Goal: Communication & Community: Participate in discussion

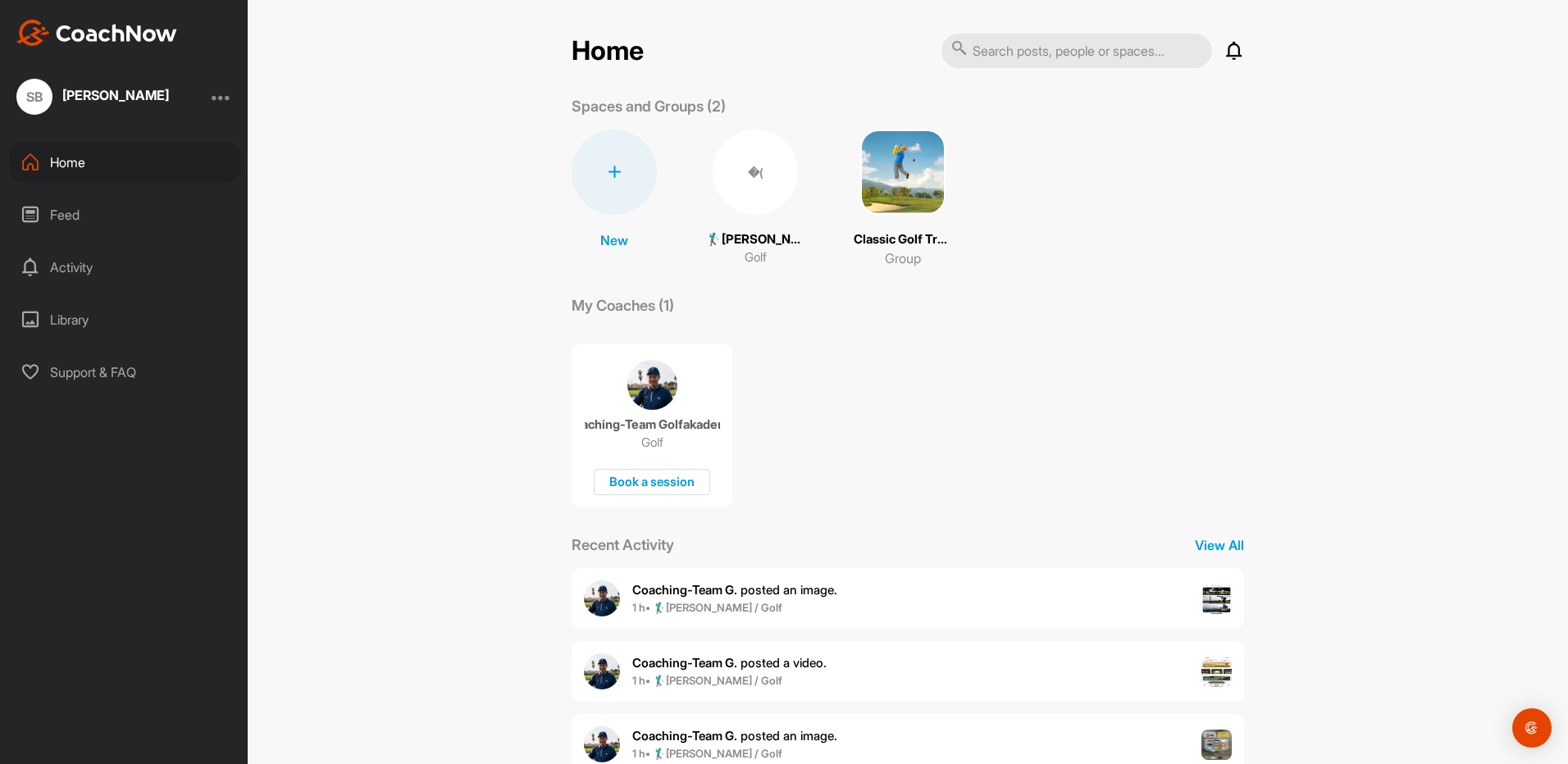
scroll to position [121, 0]
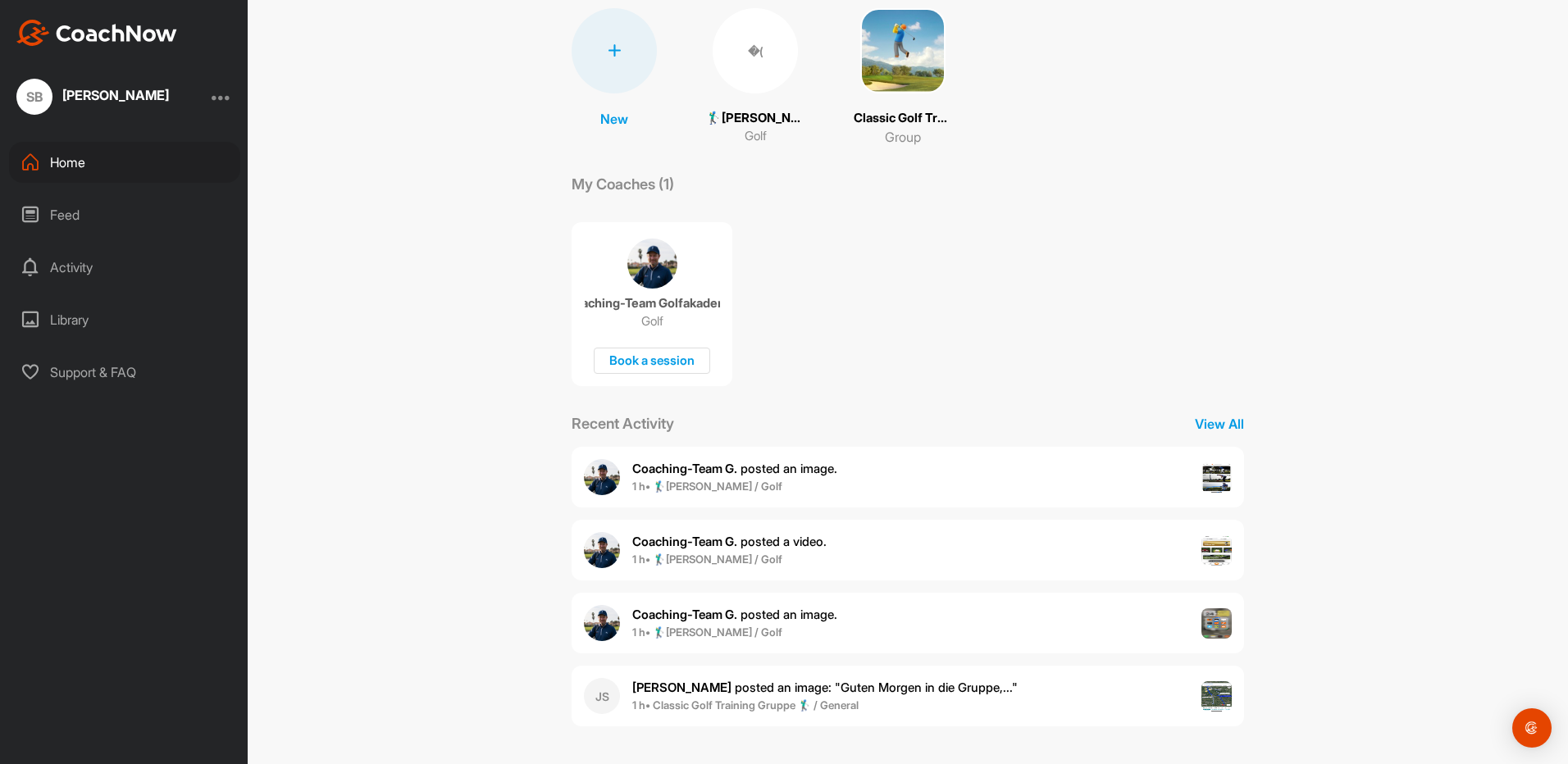
click at [797, 486] on span "1 h • 🏌‍♂[PERSON_NAME] / Golf" at bounding box center [734, 486] width 205 height 16
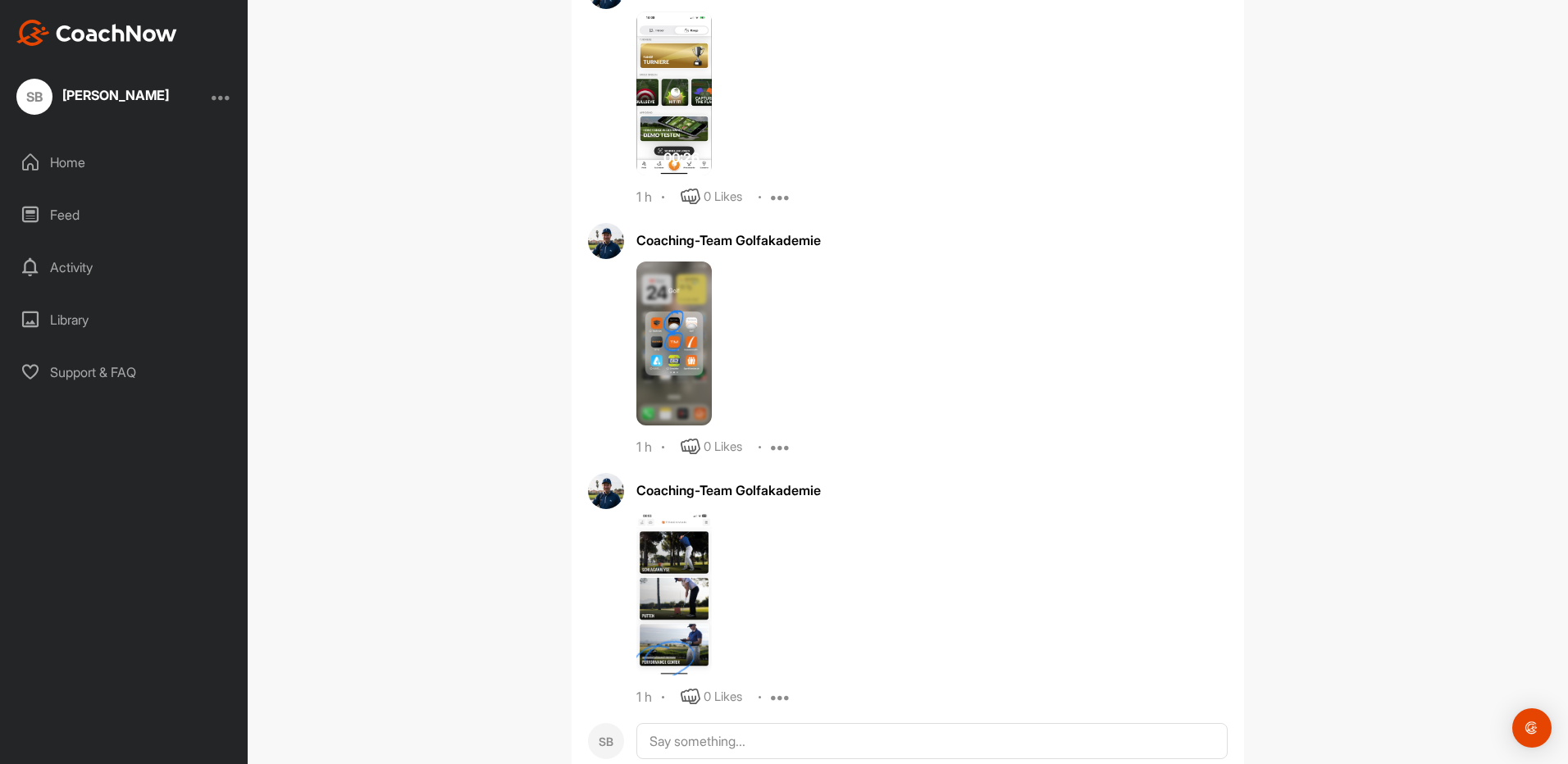
scroll to position [6303, 0]
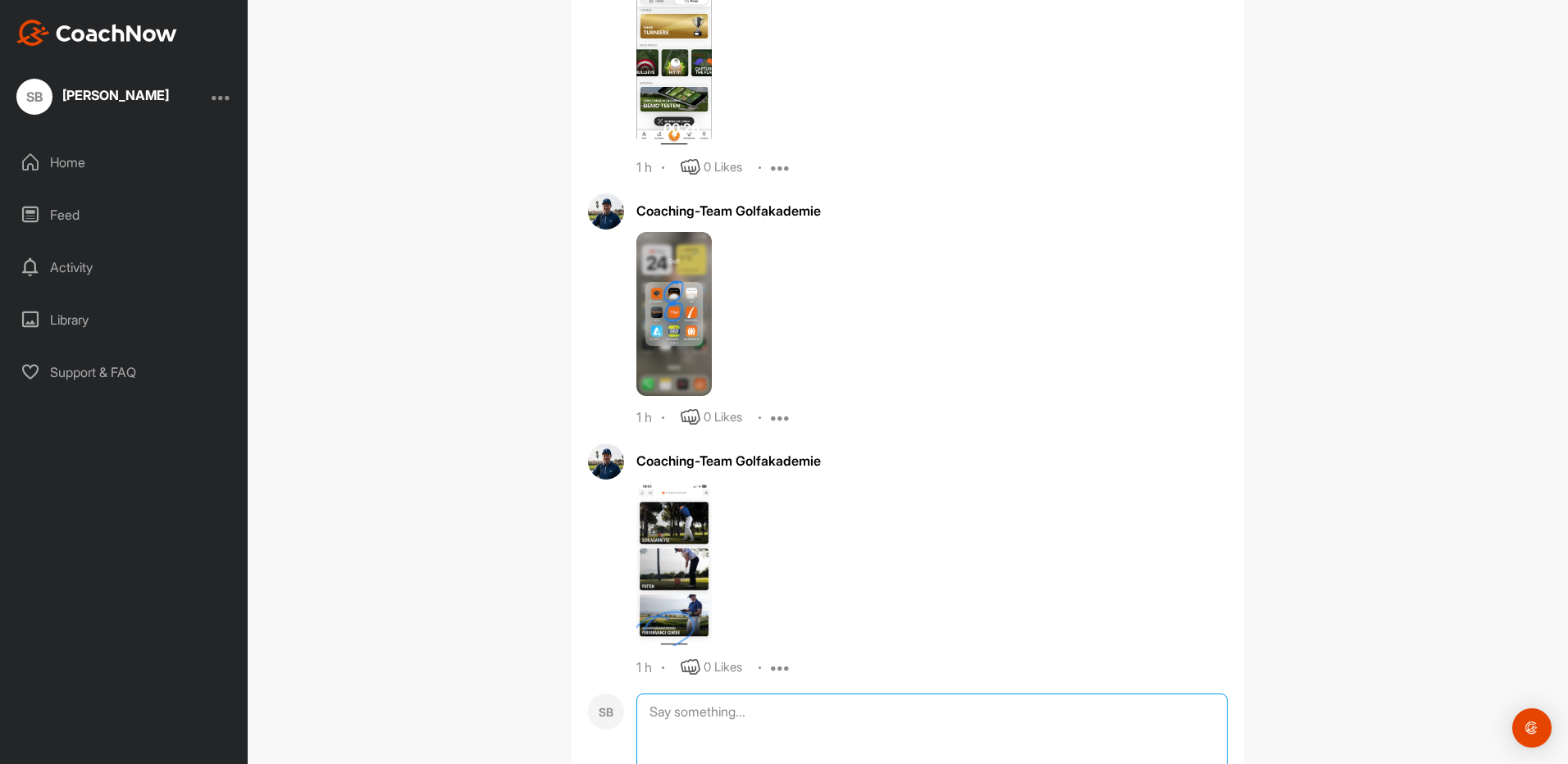
click at [704, 694] on textarea at bounding box center [932, 775] width 591 height 164
type textarea "Vielen Dank"
click at [660, 547] on img at bounding box center [674, 564] width 75 height 164
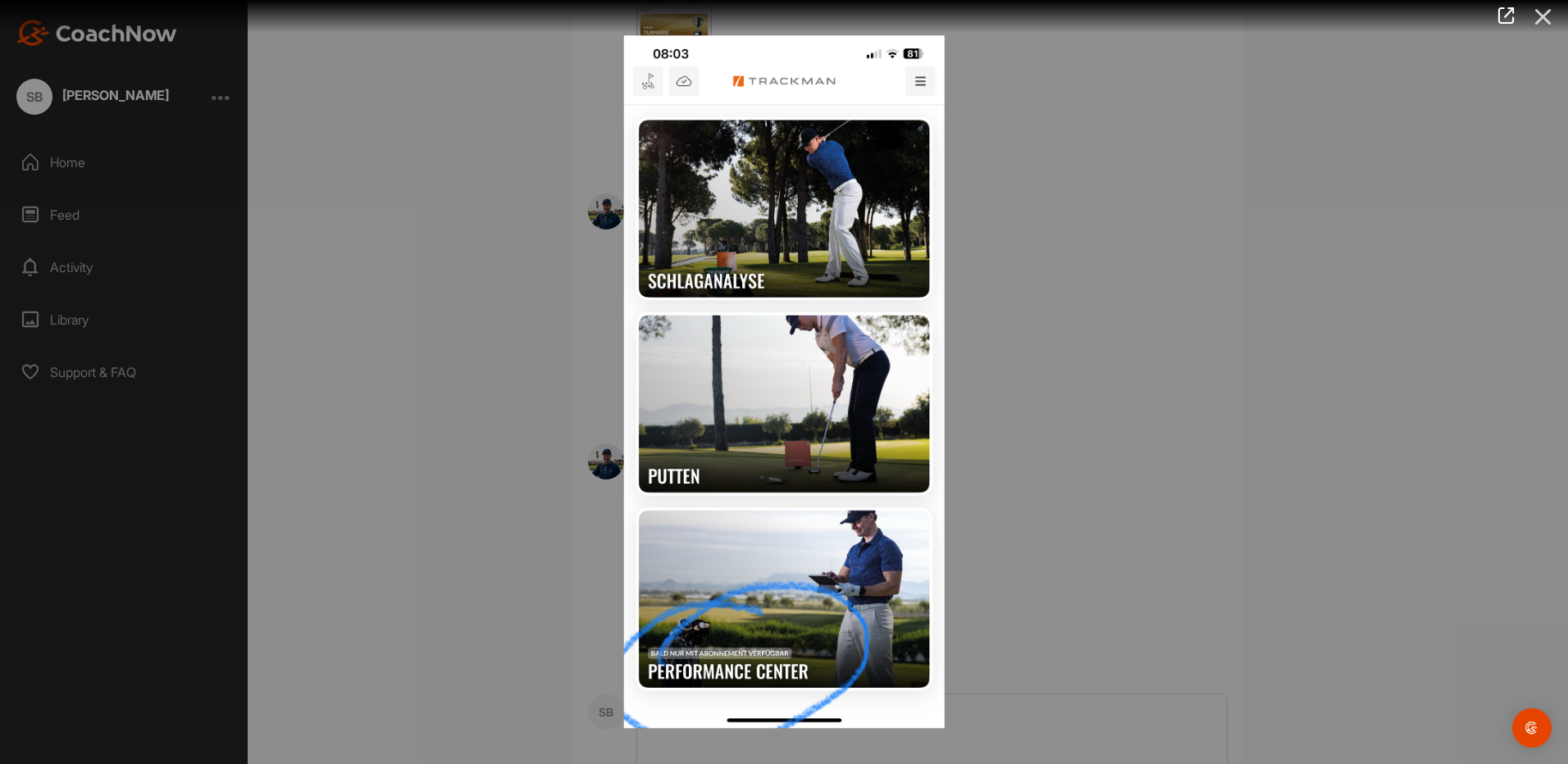
click at [1558, 10] on icon at bounding box center [1543, 17] width 38 height 30
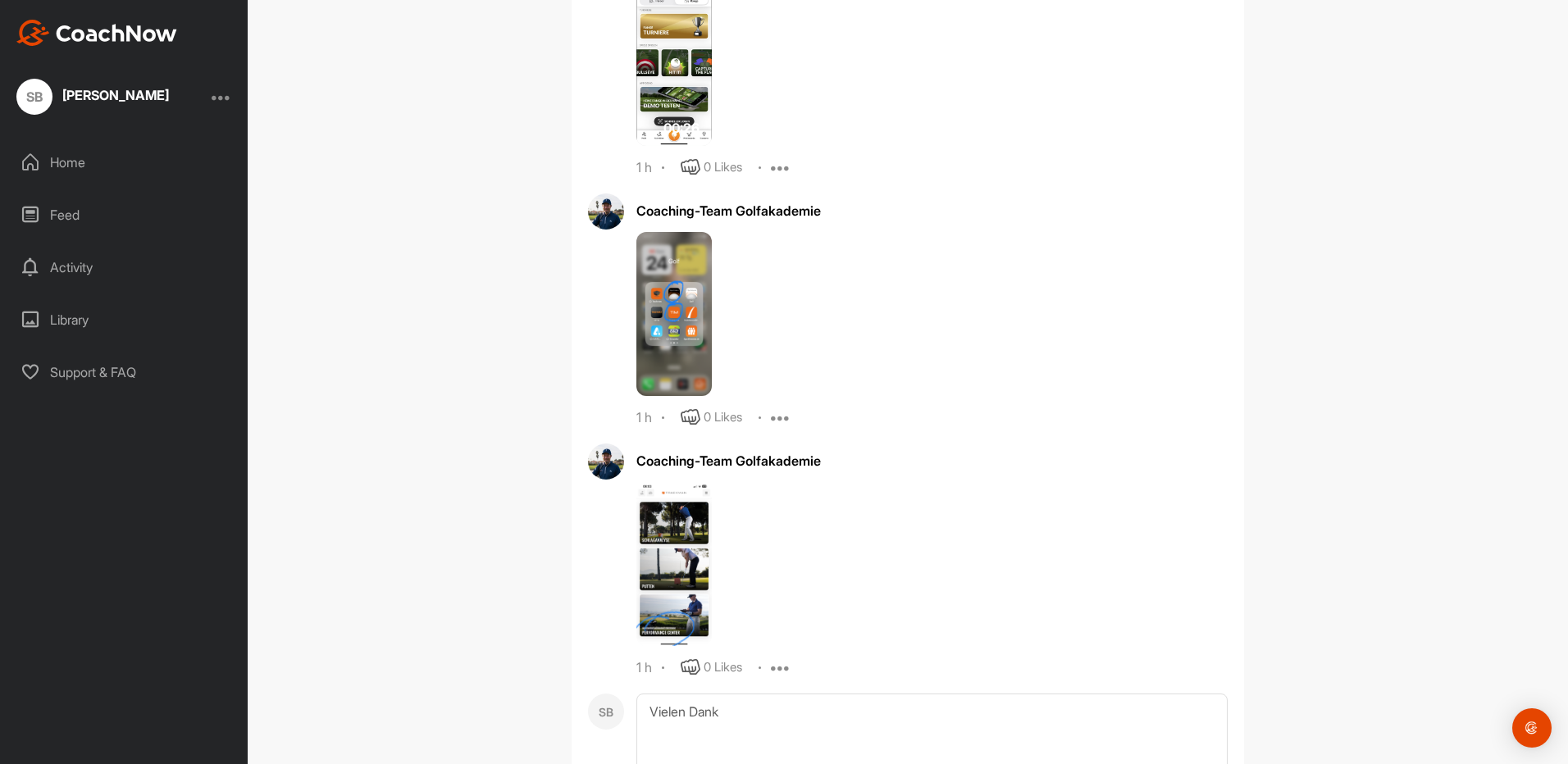
click at [671, 274] on img at bounding box center [674, 313] width 75 height 164
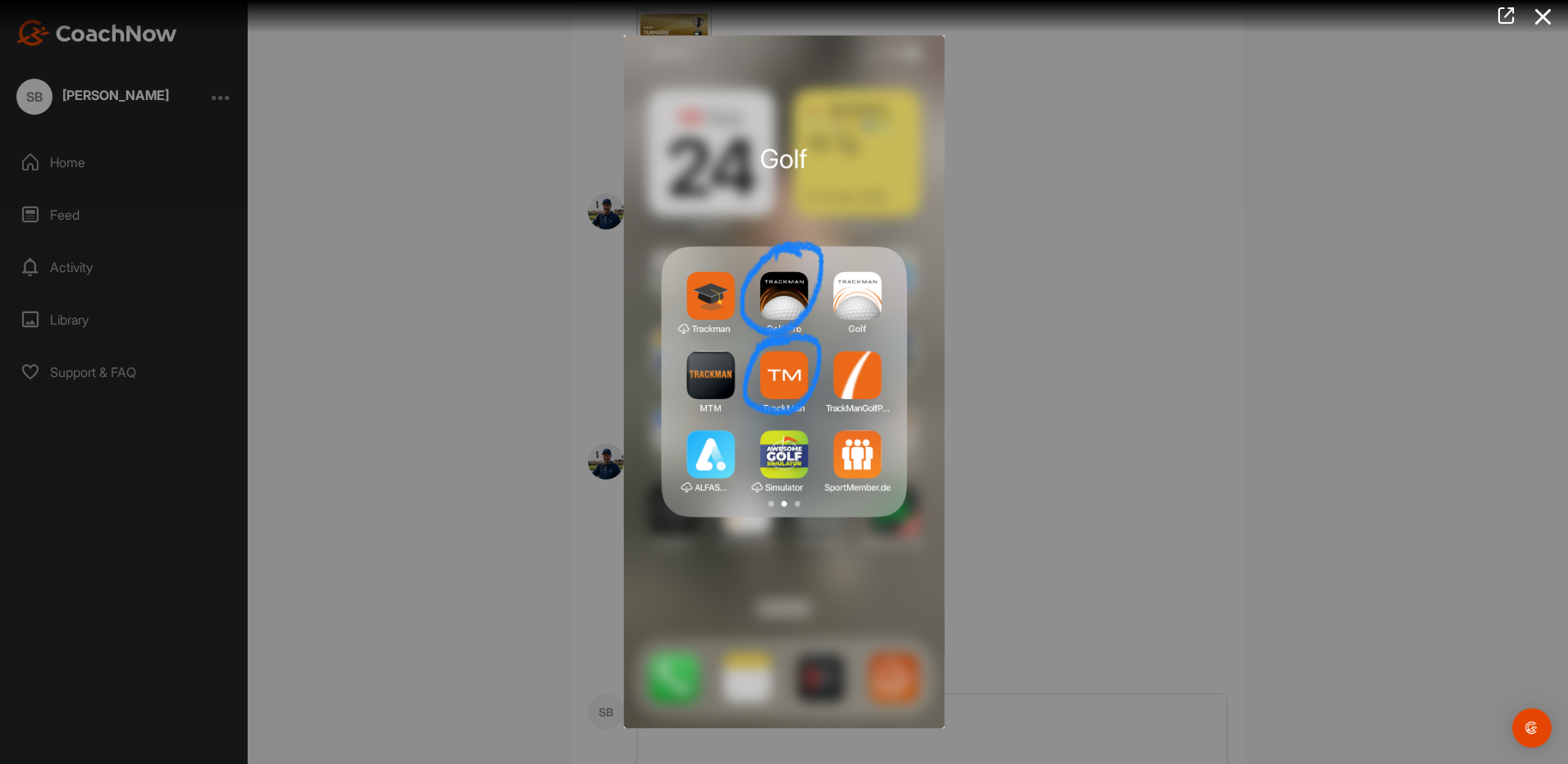
click at [1539, 13] on icon at bounding box center [1543, 17] width 38 height 30
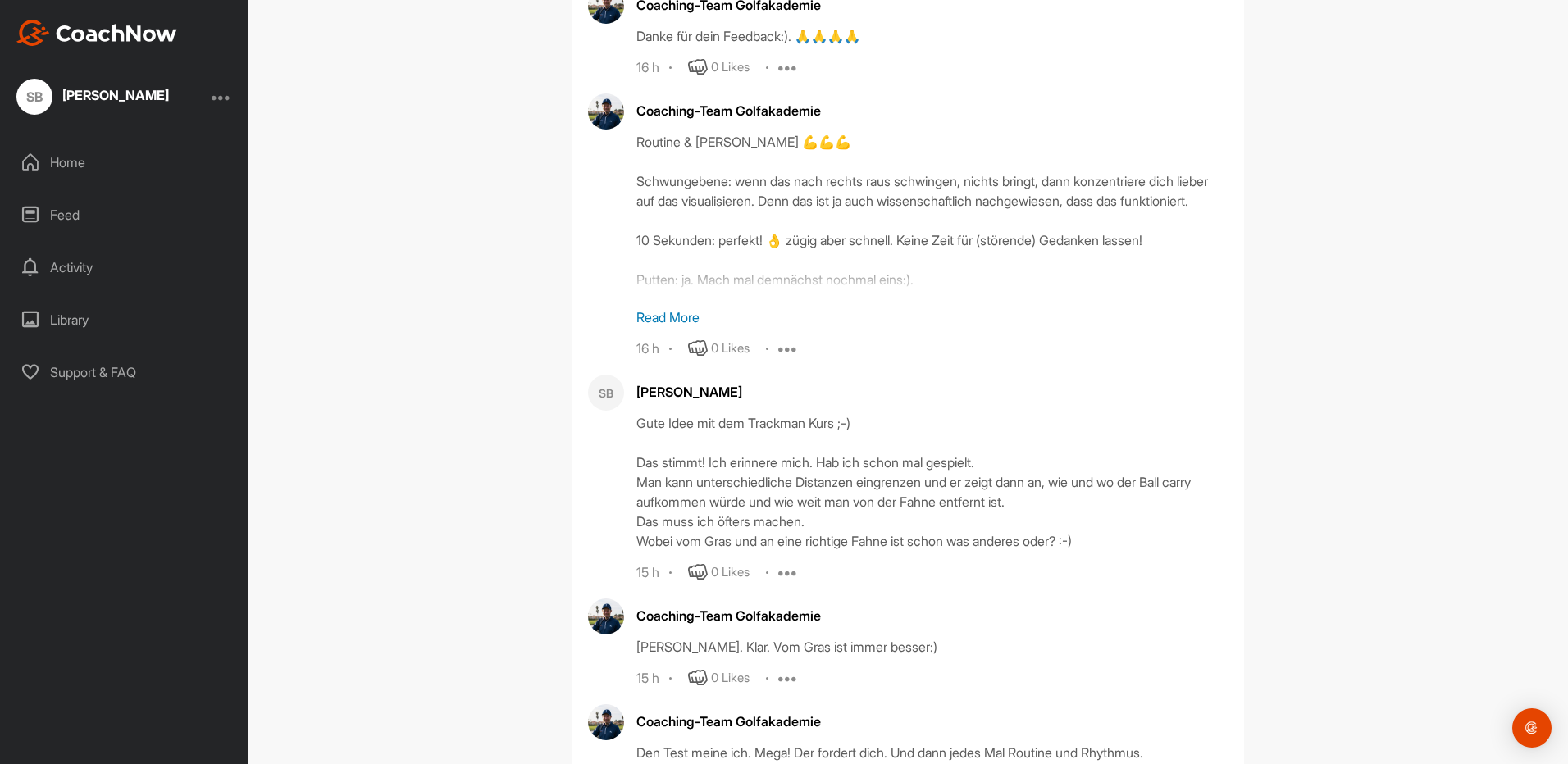
scroll to position [5320, 0]
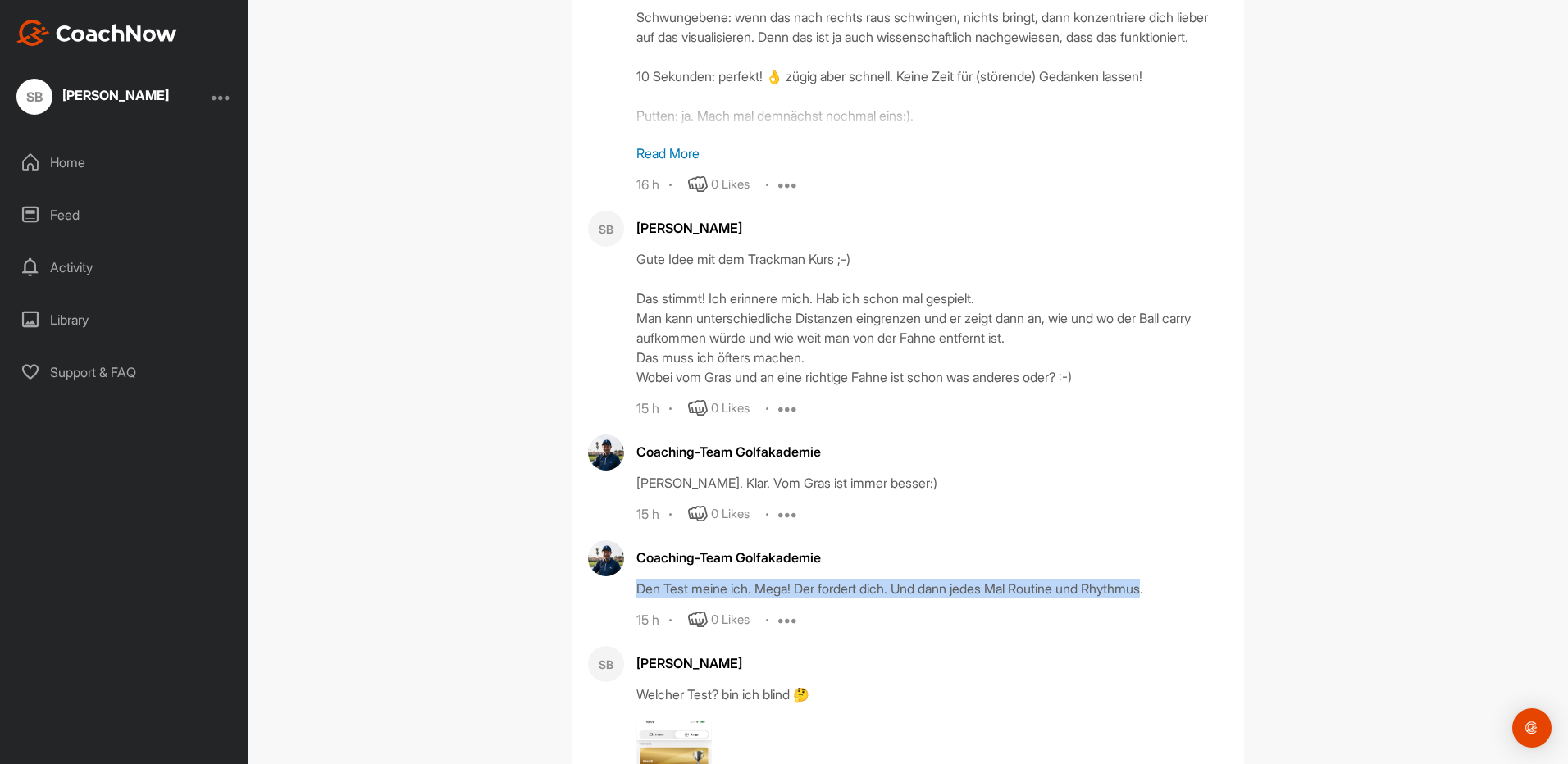
drag, startPoint x: 633, startPoint y: 570, endPoint x: 1166, endPoint y: 566, distance: 533.0
click at [1166, 578] on div "Den Test meine ich. Mega! Der fordert dich. Und dann jedes Mal Routine und Rhyt…" at bounding box center [932, 588] width 591 height 20
copy div "Den Test meine ich. Mega! Der fordert dich. Und dann jedes Mal Routine und Rhyt…"
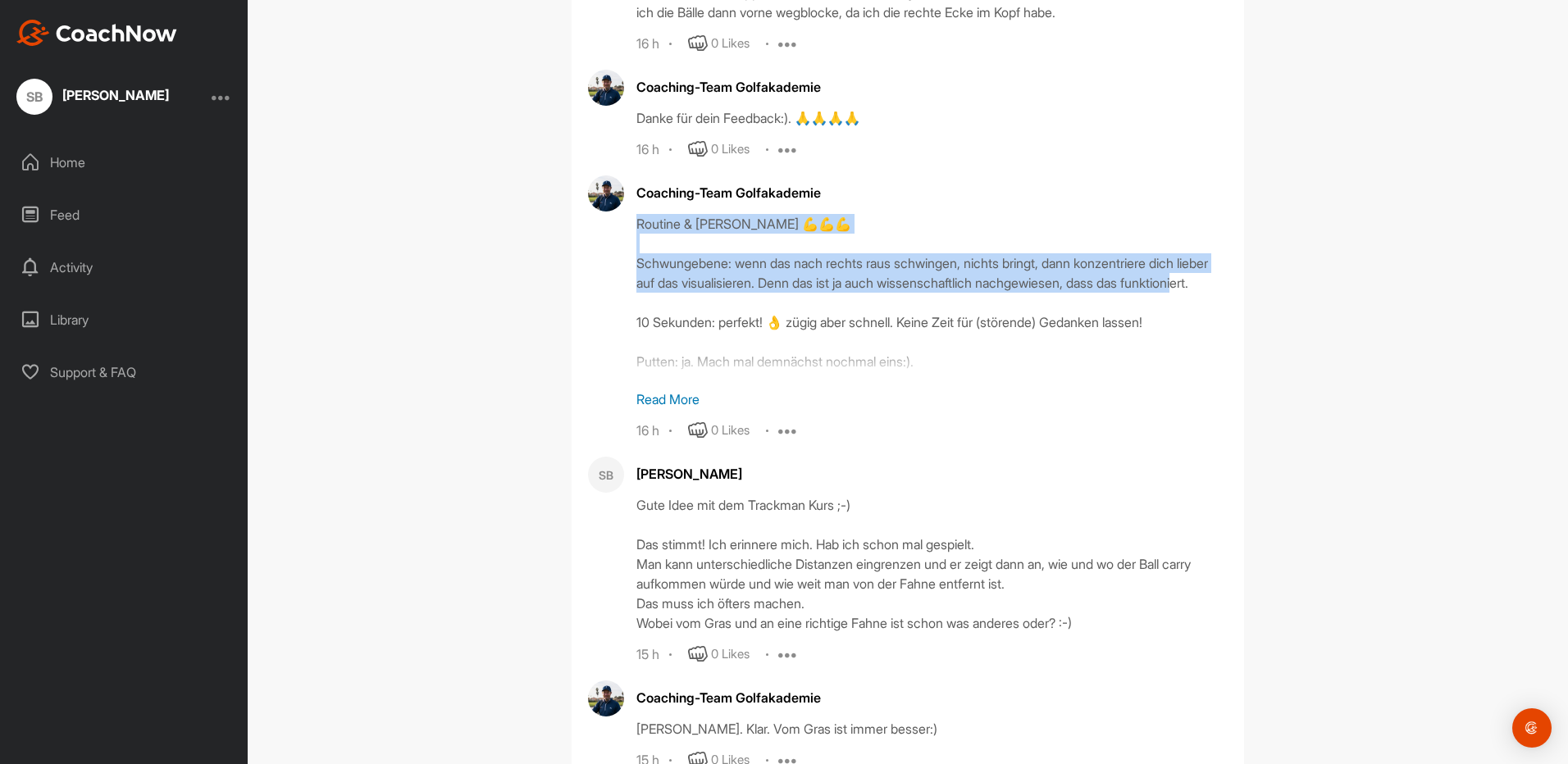
drag, startPoint x: 630, startPoint y: 205, endPoint x: 863, endPoint y: 297, distance: 250.5
click at [863, 297] on div "Routine & [PERSON_NAME] 💪💪💪 Schwungebene: wenn das nach rechts raus schwingen, …" at bounding box center [932, 296] width 591 height 164
click at [781, 289] on div "Routine & [PERSON_NAME] 💪💪💪 Schwungebene: wenn das nach rechts raus schwingen, …" at bounding box center [932, 296] width 591 height 164
drag, startPoint x: 630, startPoint y: 205, endPoint x: 1172, endPoint y: 317, distance: 553.5
click at [1172, 317] on div "Routine & [PERSON_NAME] 💪💪💪 Schwungebene: wenn das nach rechts raus schwingen, …" at bounding box center [932, 296] width 591 height 164
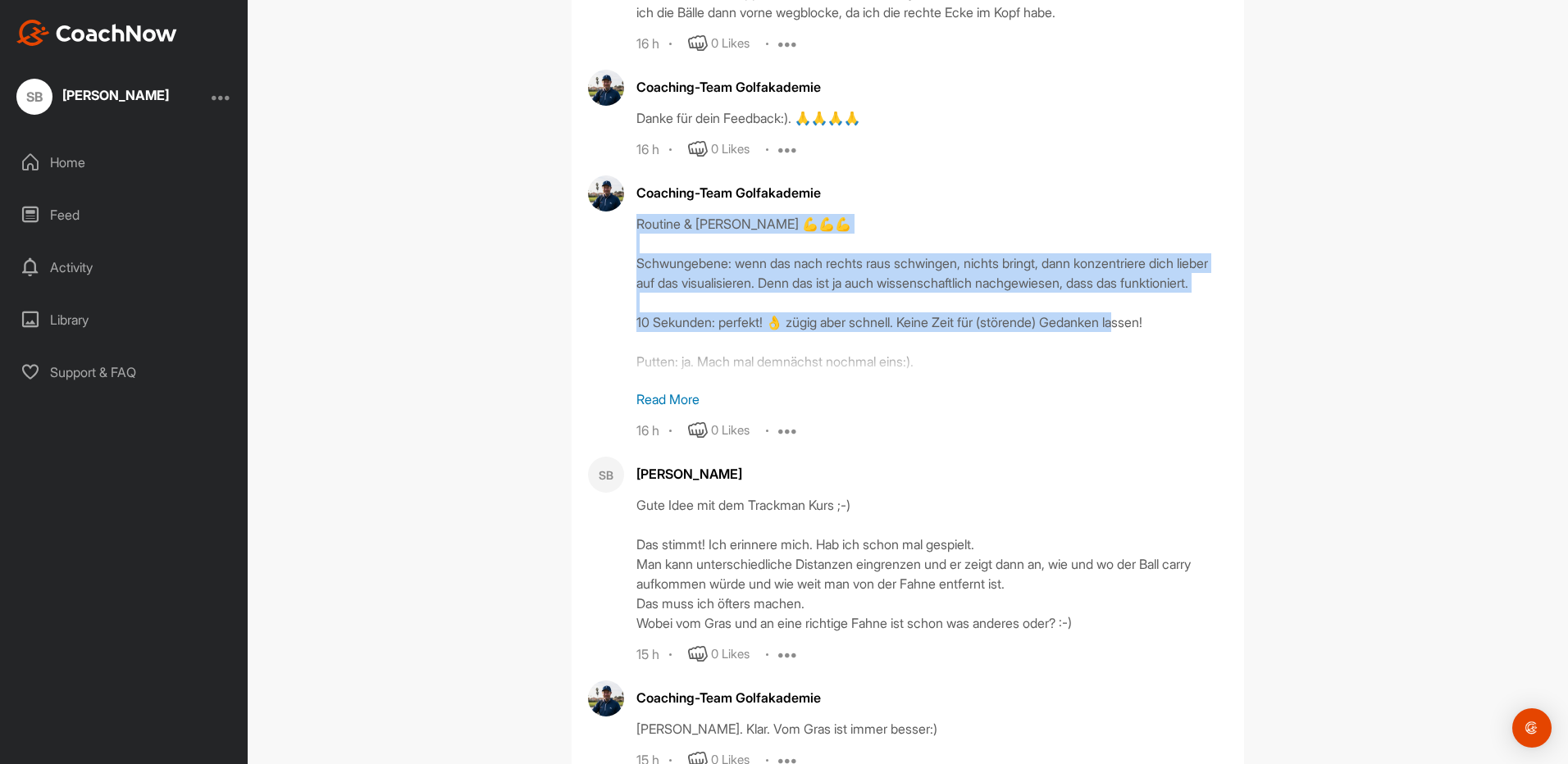
copy div "Routine & [PERSON_NAME] 💪💪💪 Schwungebene: wenn das nach rechts raus schwingen, …"
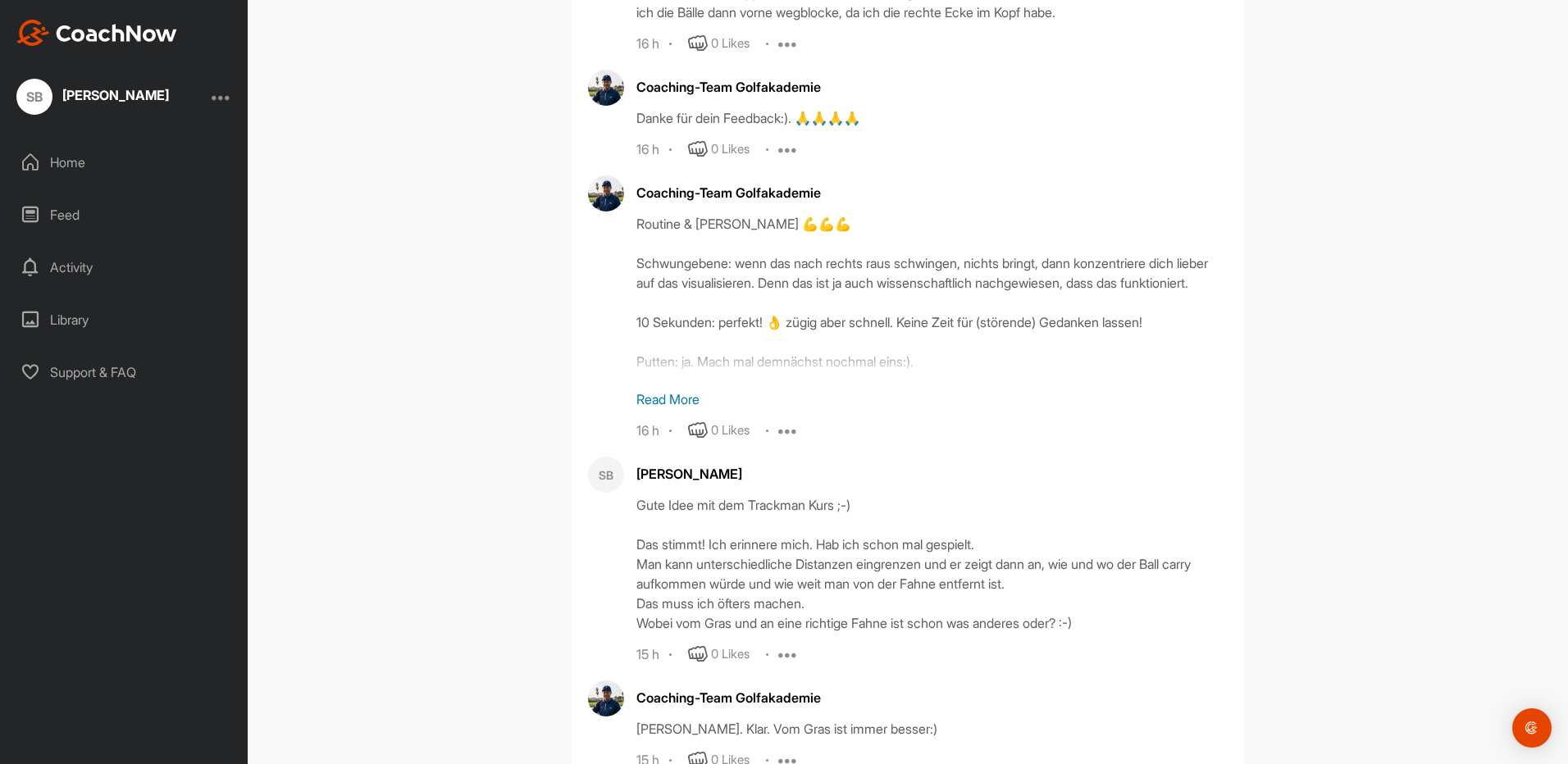
click at [34, 97] on div "SB" at bounding box center [34, 97] width 36 height 36
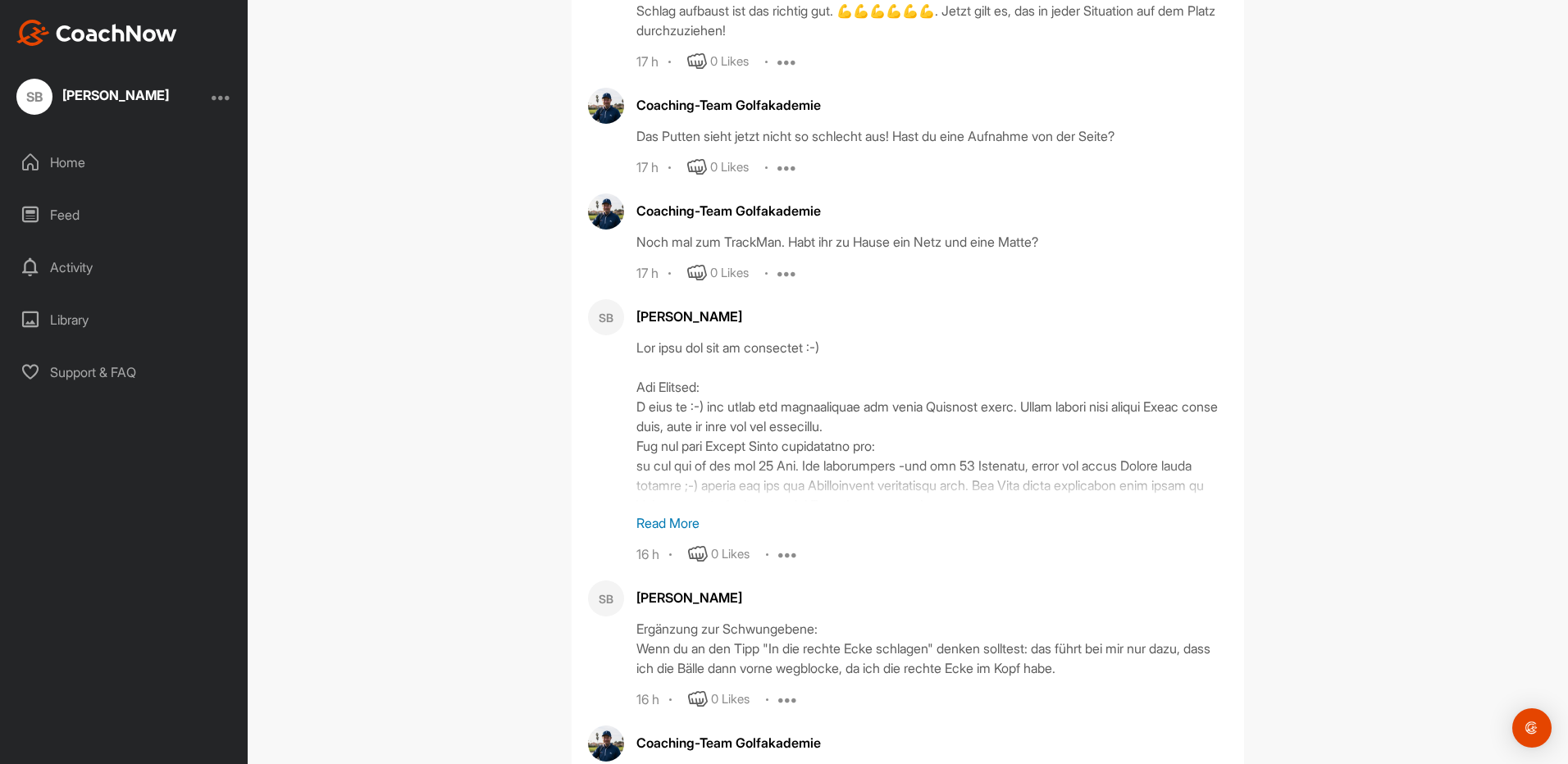
scroll to position [4255, 0]
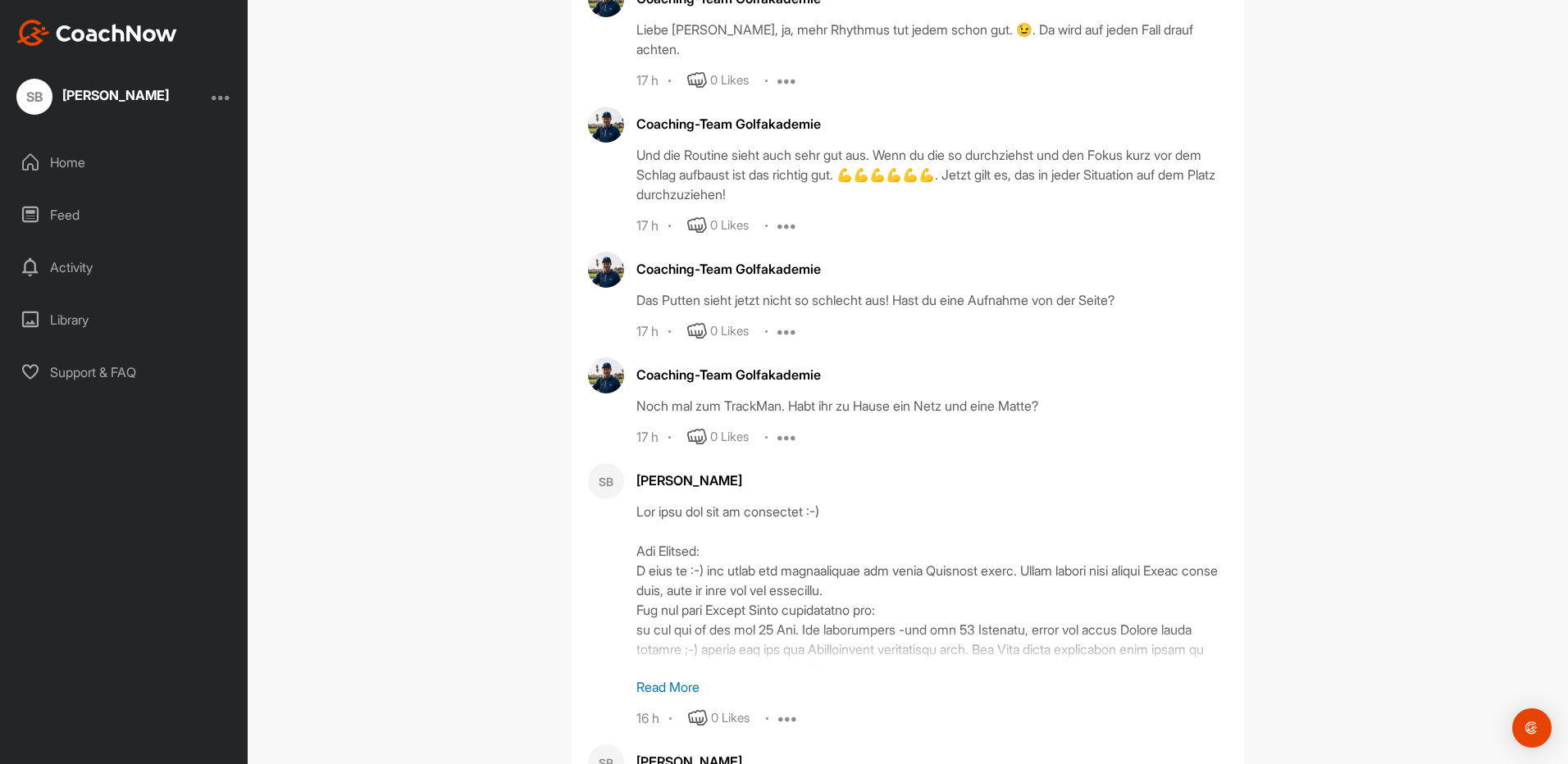
click at [57, 97] on div "SB [PERSON_NAME]" at bounding box center [92, 97] width 153 height 36
click at [47, 157] on div "Home" at bounding box center [124, 162] width 232 height 41
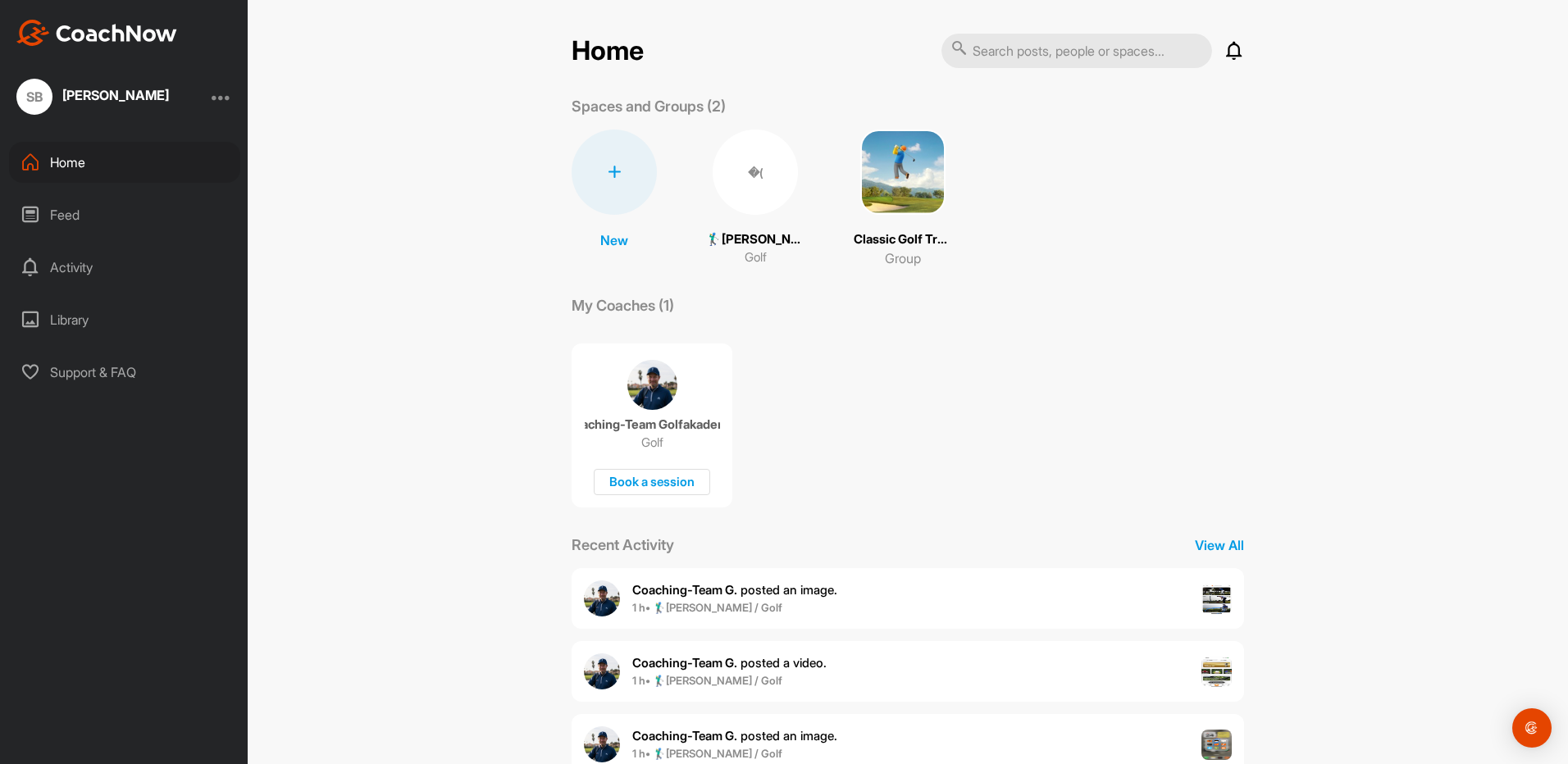
scroll to position [82, 0]
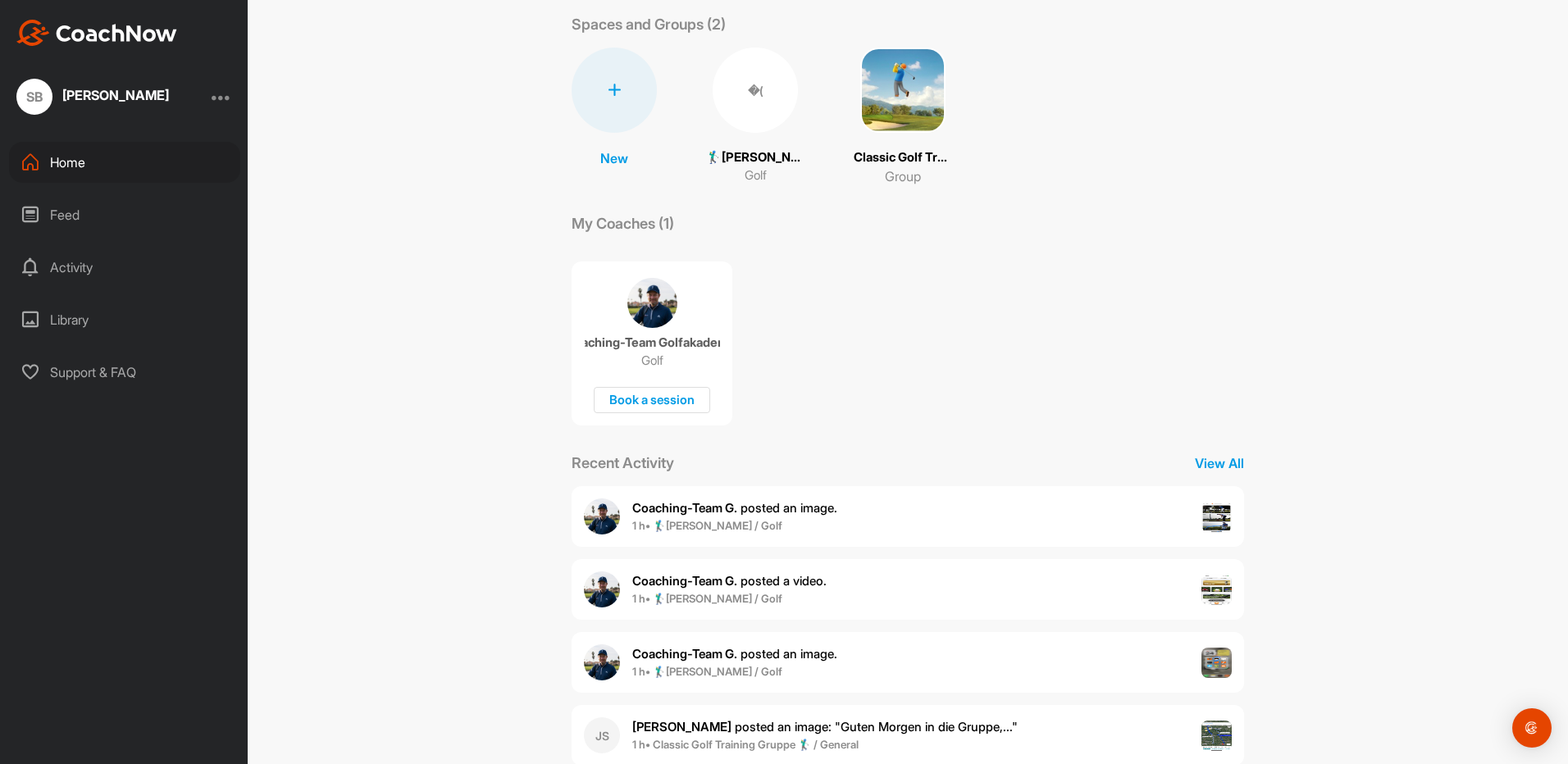
click at [793, 539] on div "Coaching-Team G. posted an image . 1 h • 🏌‍♂[PERSON_NAME] / Golf" at bounding box center [907, 516] width 672 height 61
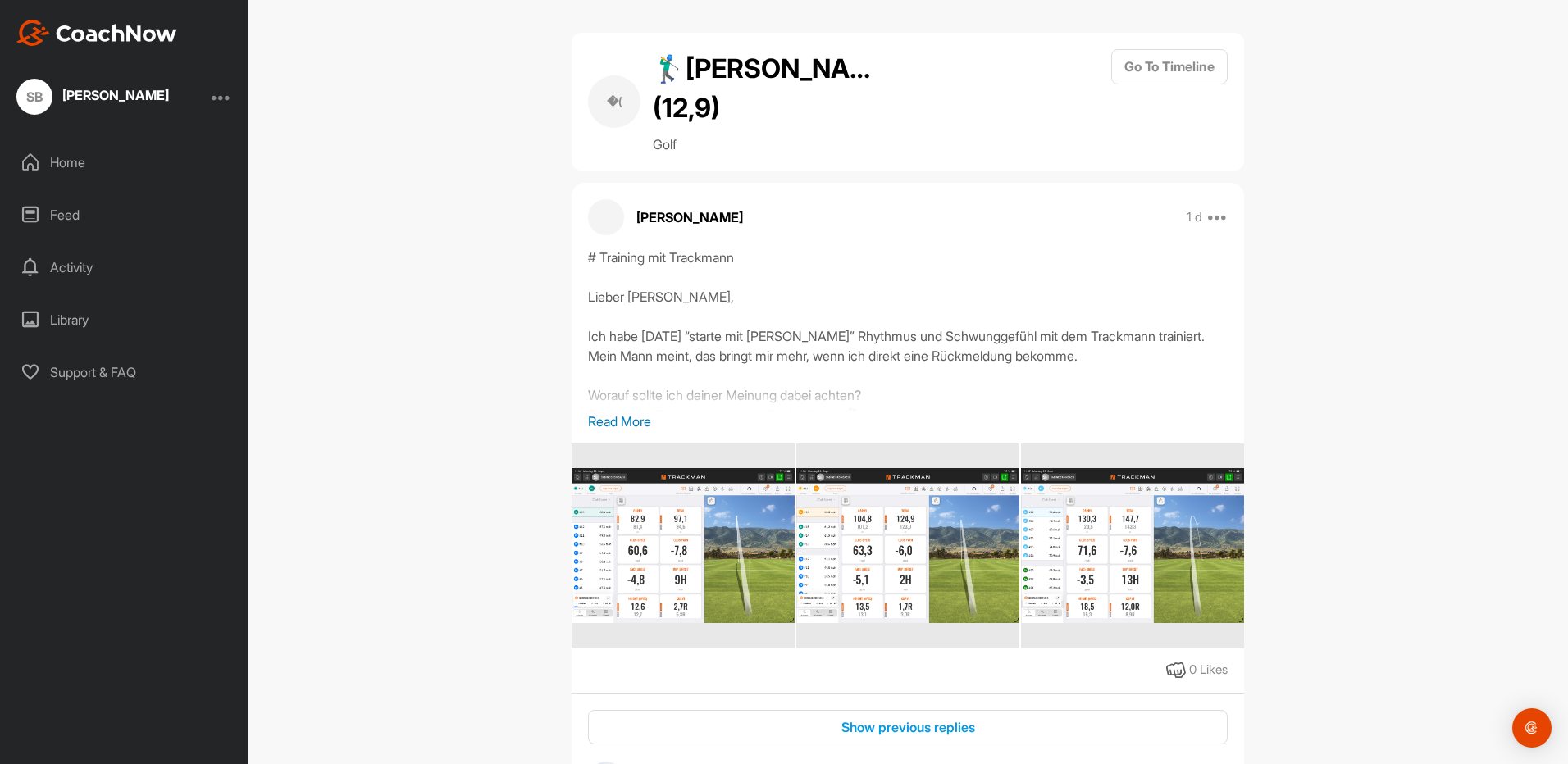
scroll to position [6303, 0]
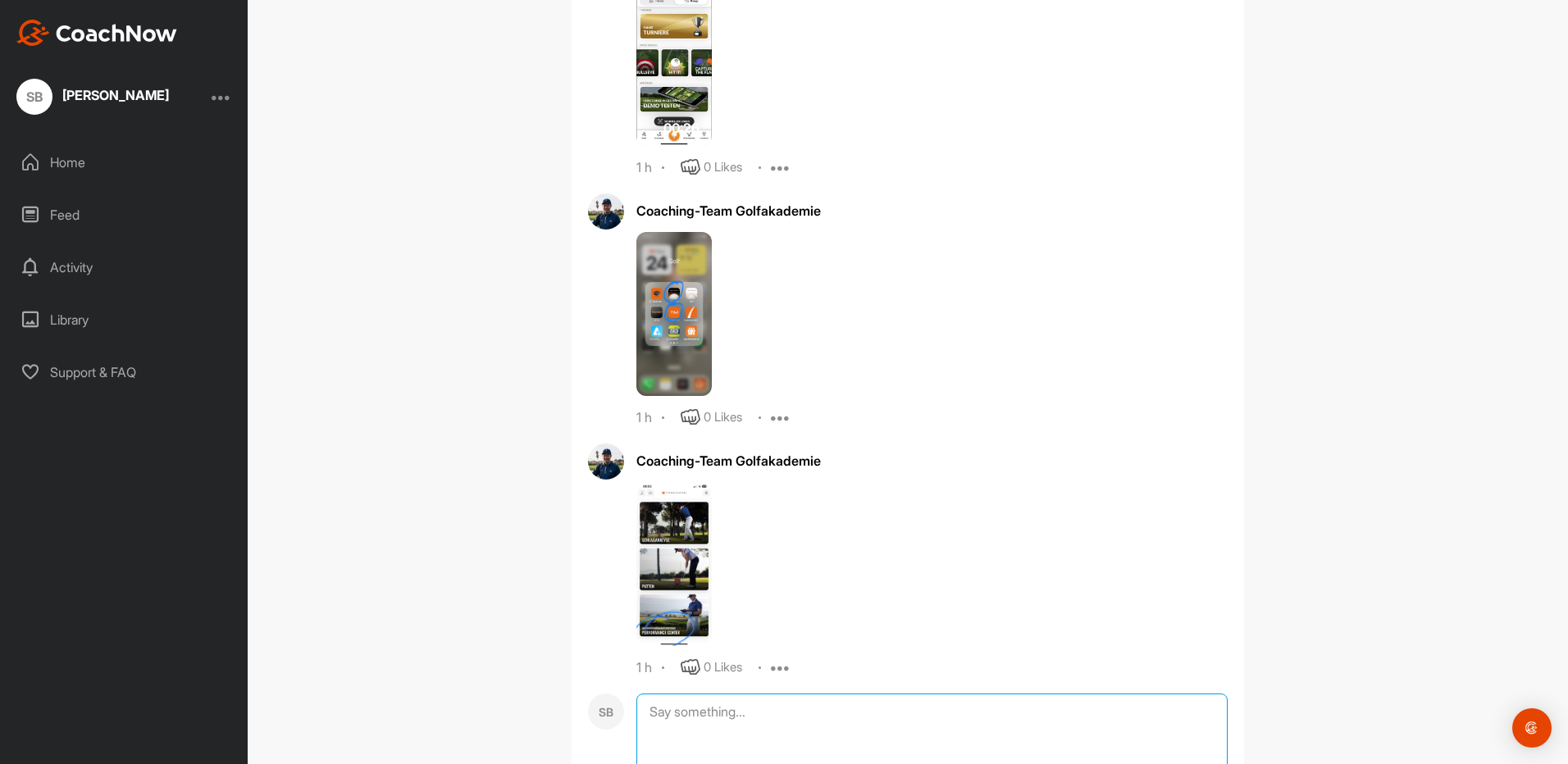
click at [724, 694] on textarea at bounding box center [932, 775] width 591 height 164
type textarea "K"
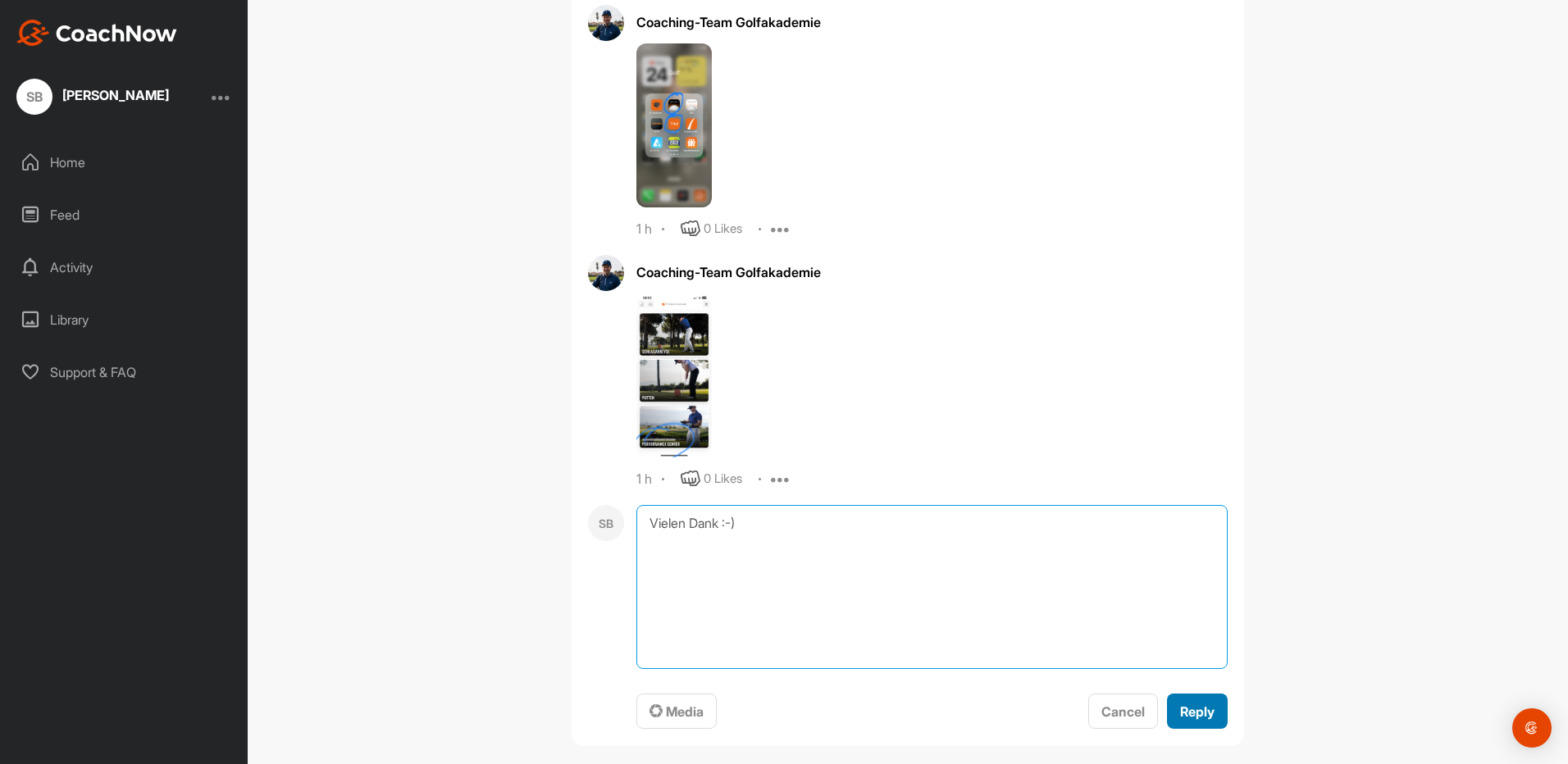
type textarea "Vielen Dank :-)"
click at [1203, 703] on span "Reply" at bounding box center [1197, 711] width 34 height 16
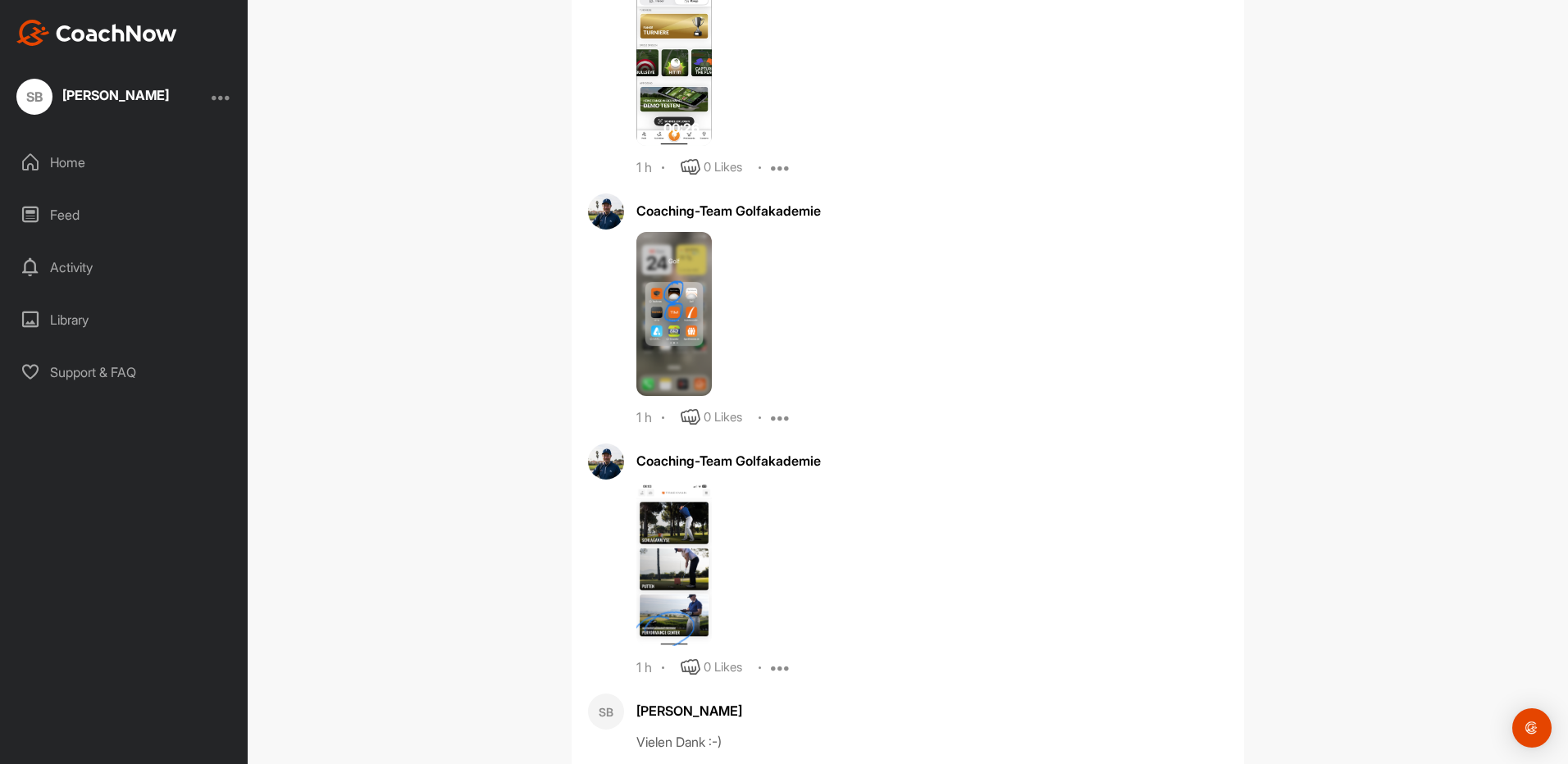
scroll to position [6409, 0]
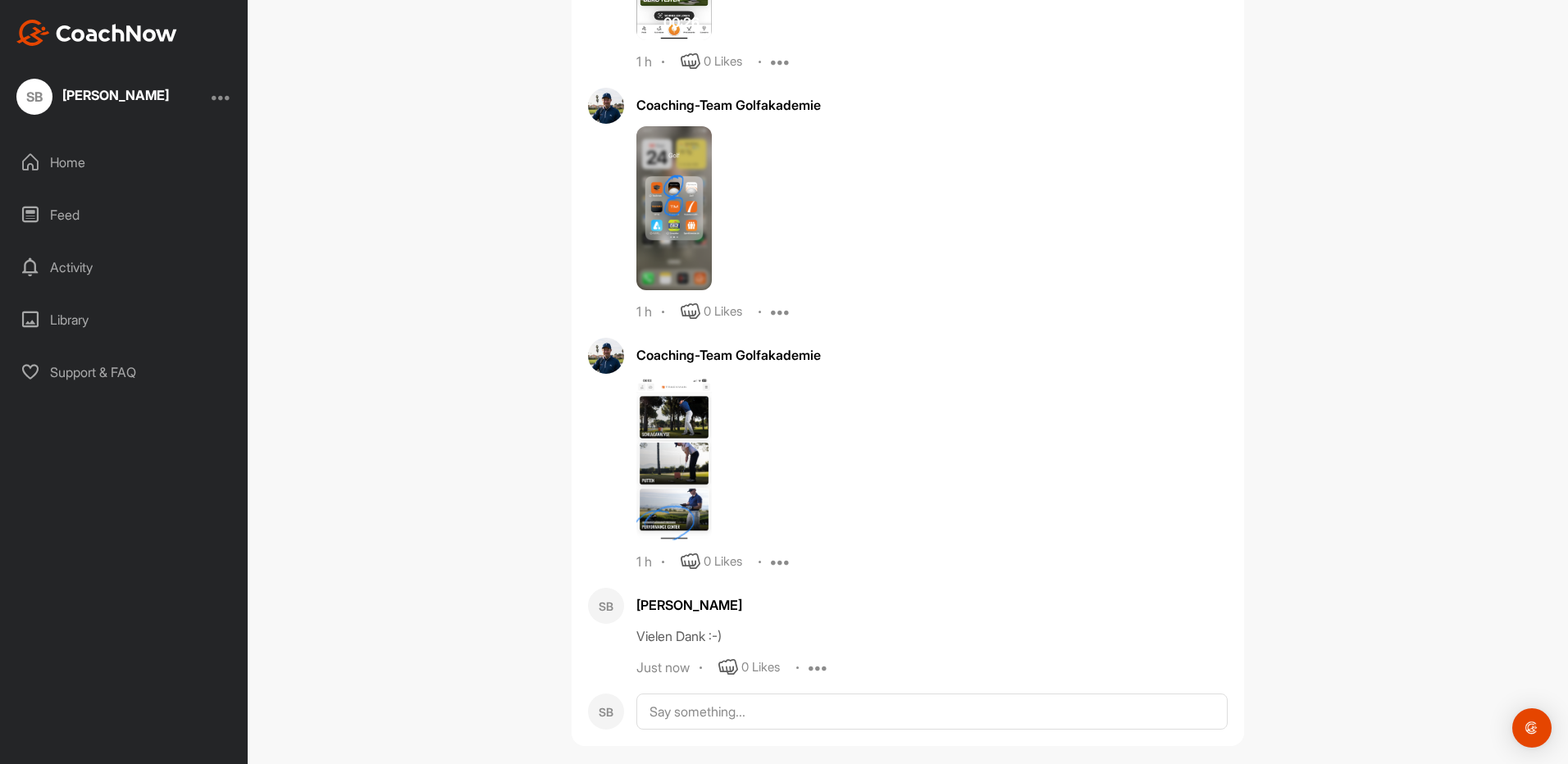
click at [38, 86] on div "SB" at bounding box center [34, 97] width 36 height 36
click at [108, 99] on div "[PERSON_NAME]" at bounding box center [115, 95] width 107 height 13
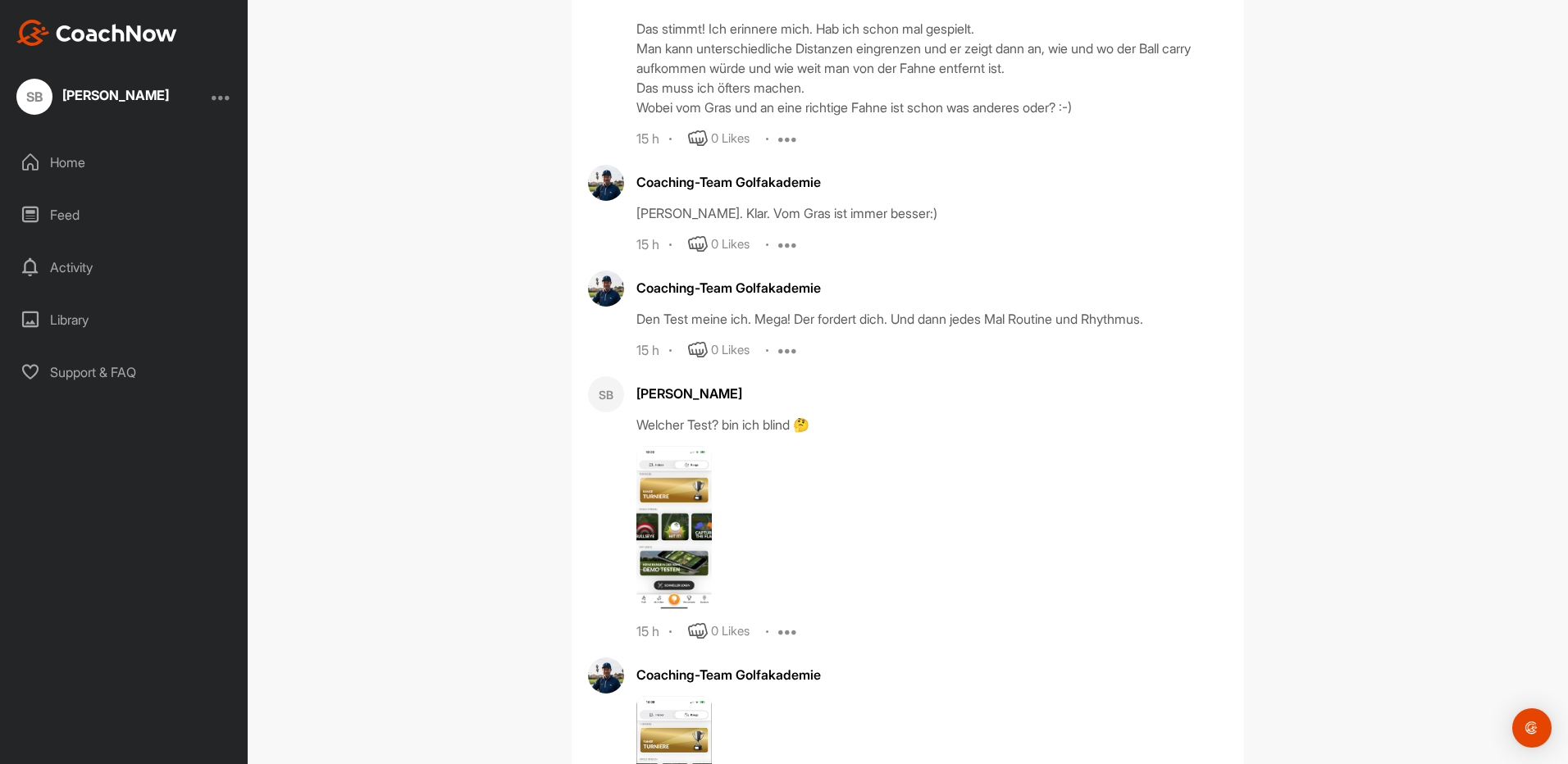
scroll to position [5426, 0]
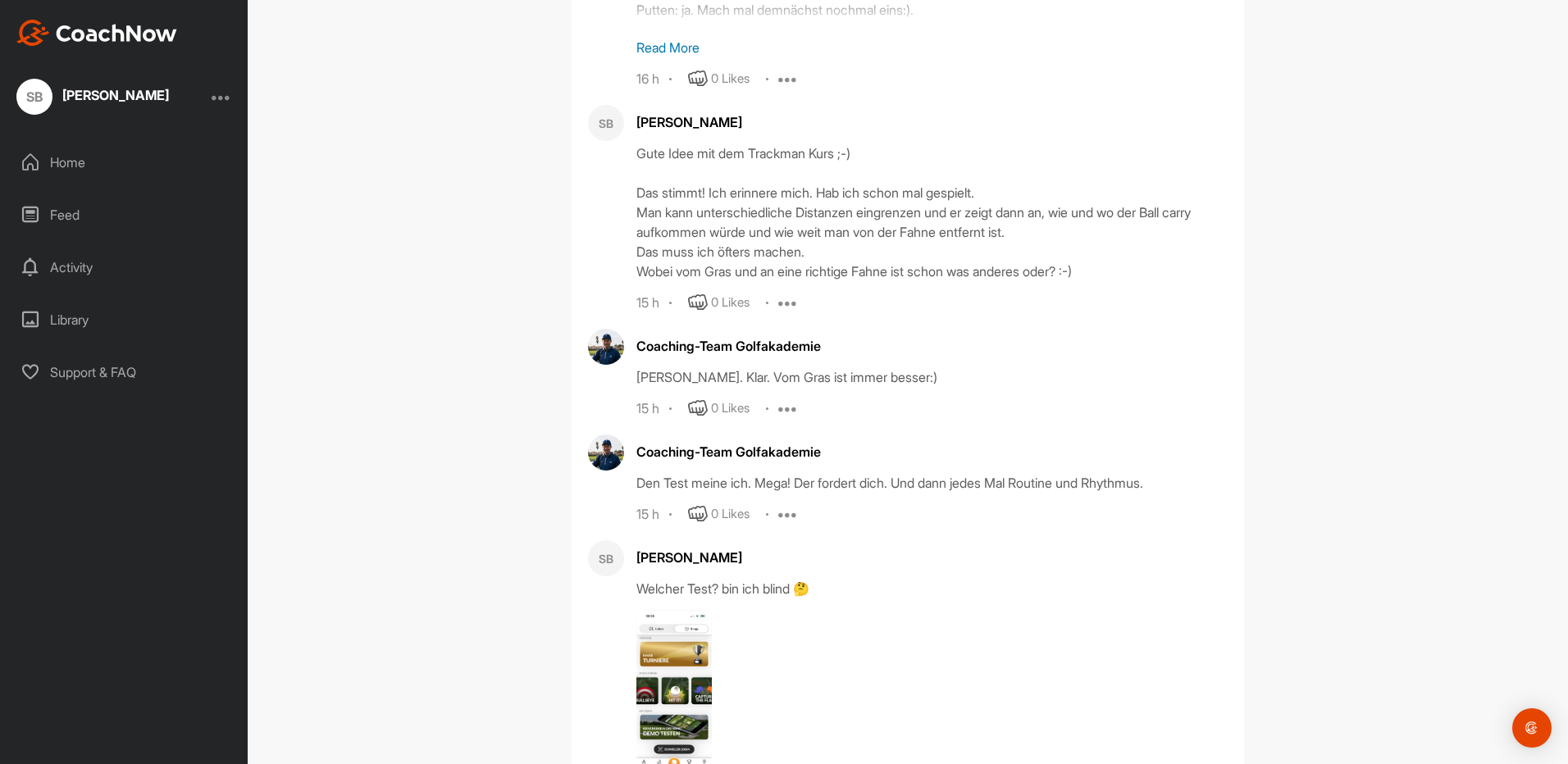
click at [35, 103] on div "SB" at bounding box center [34, 97] width 36 height 36
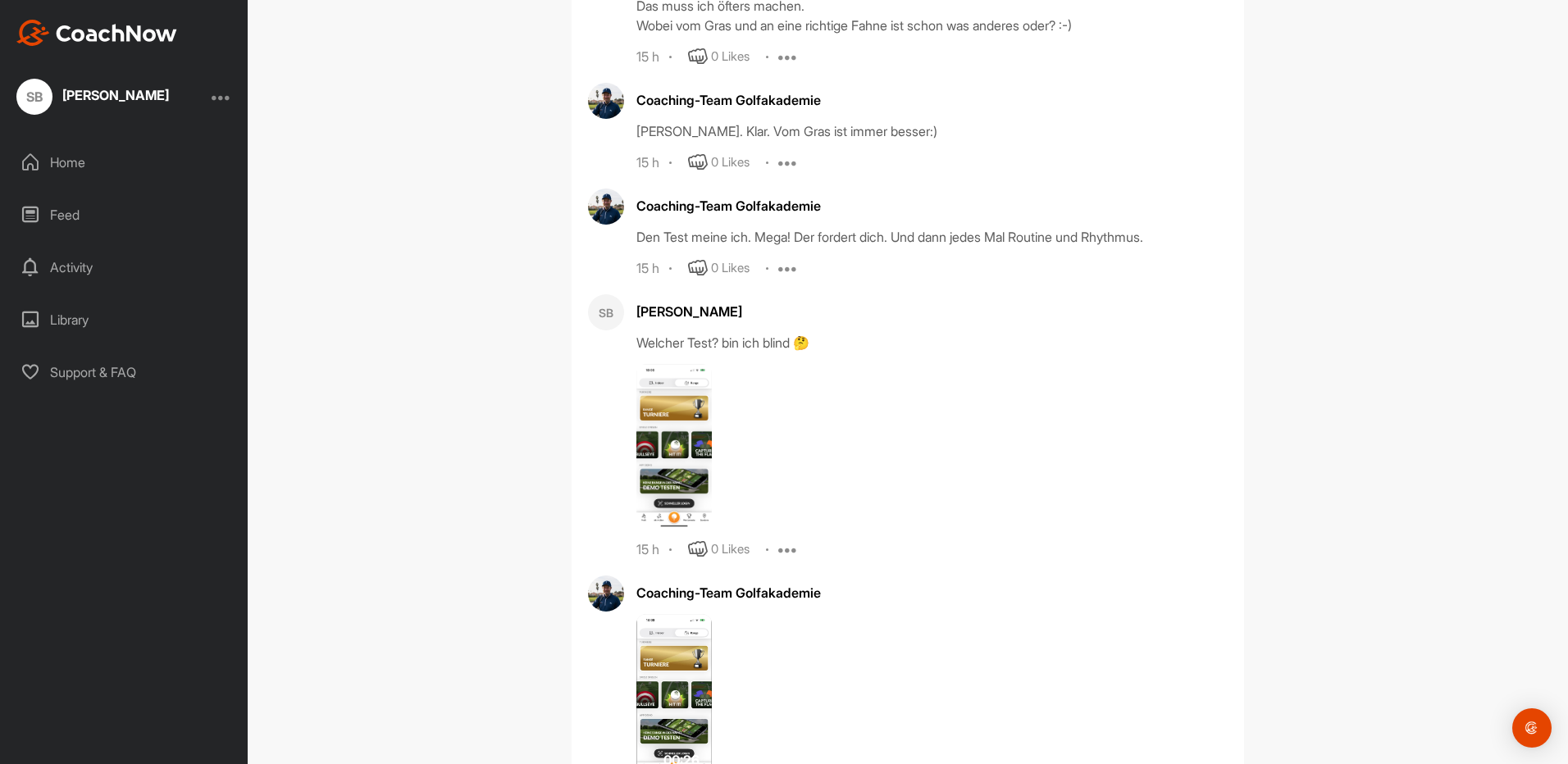
click at [84, 45] on img at bounding box center [96, 33] width 161 height 27
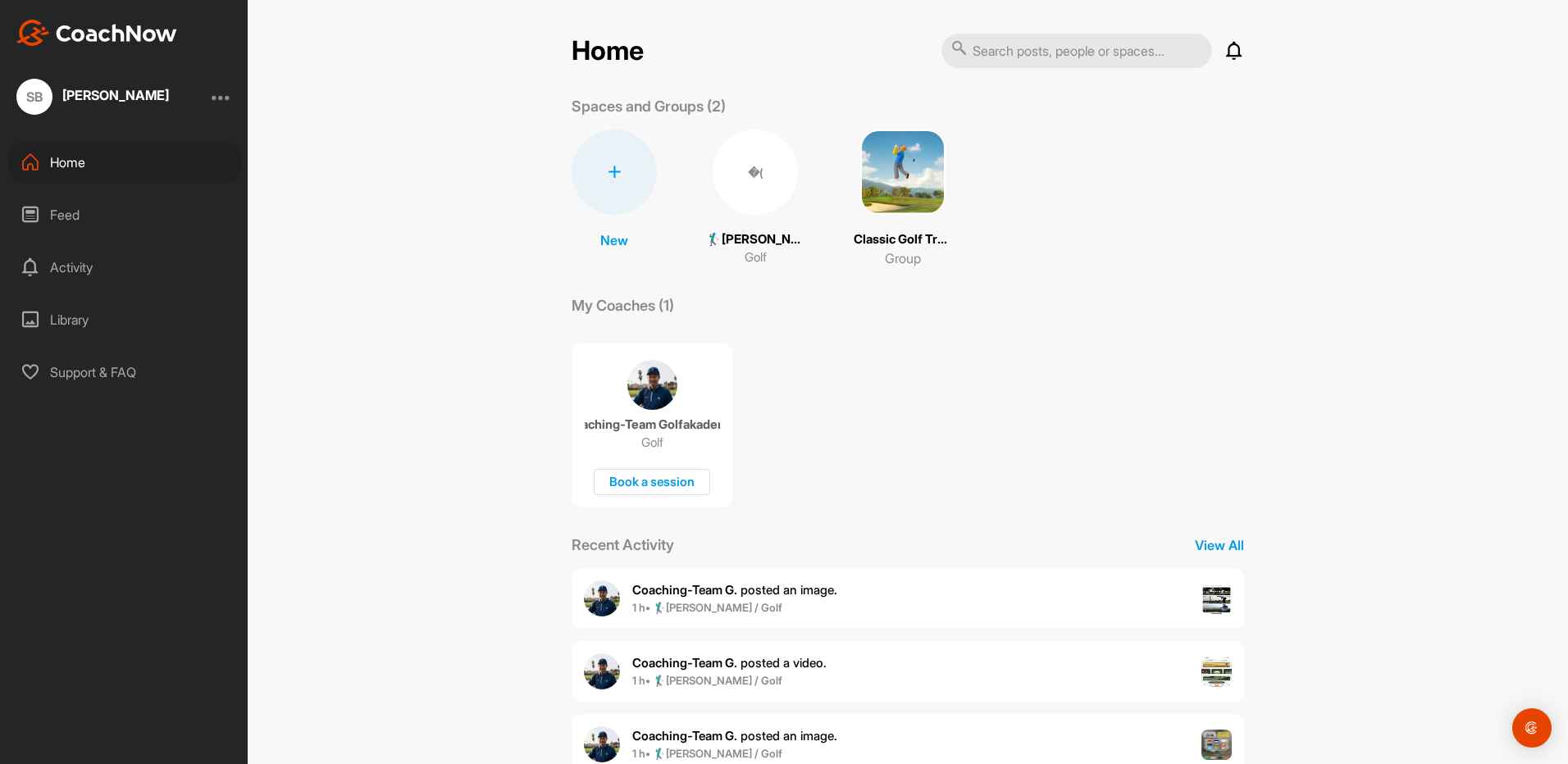
click at [745, 216] on div "�( 🏌‍♂[PERSON_NAME] (12,9) Golf" at bounding box center [755, 198] width 98 height 138
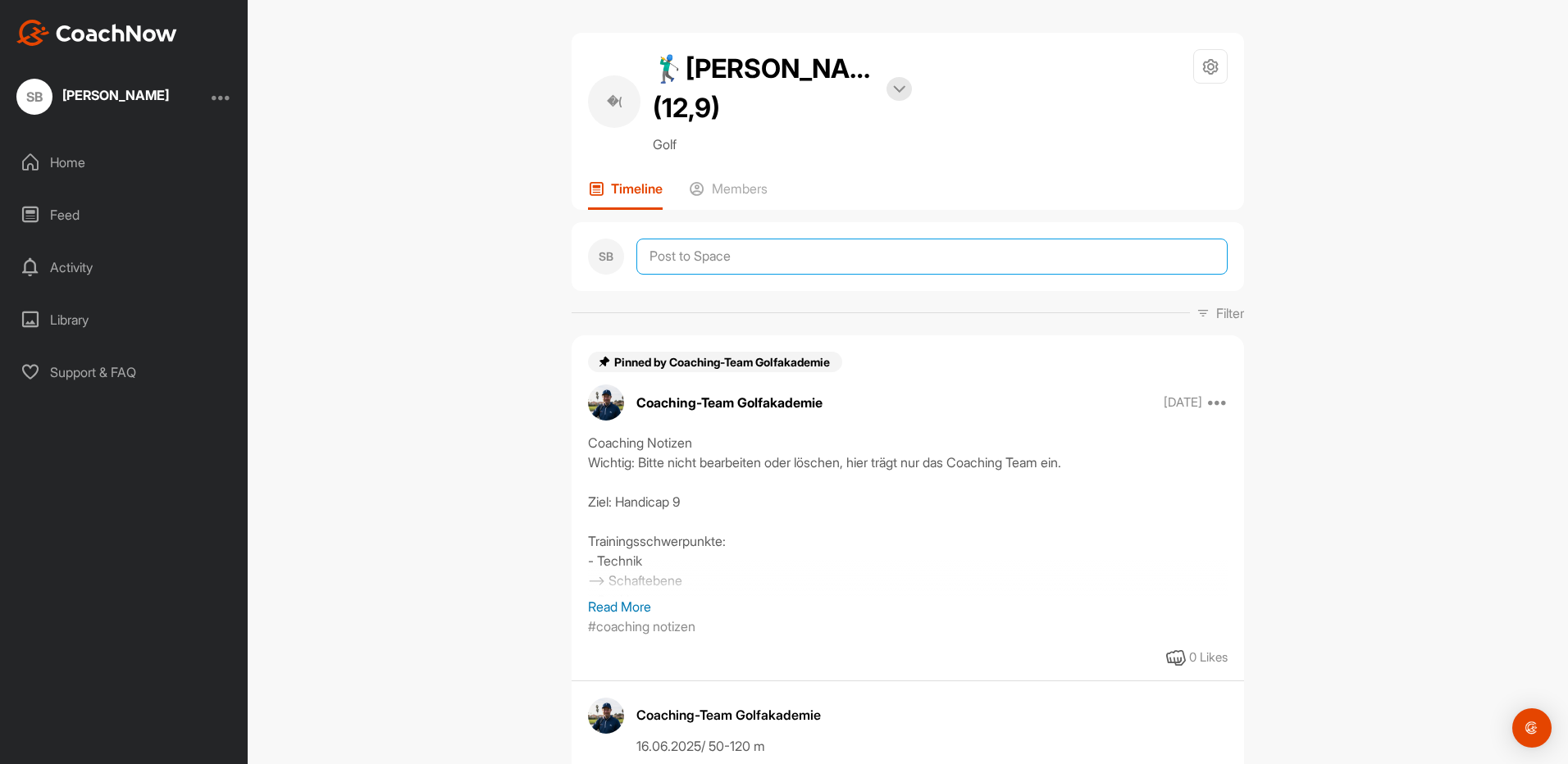
click at [665, 255] on textarea at bounding box center [932, 256] width 591 height 36
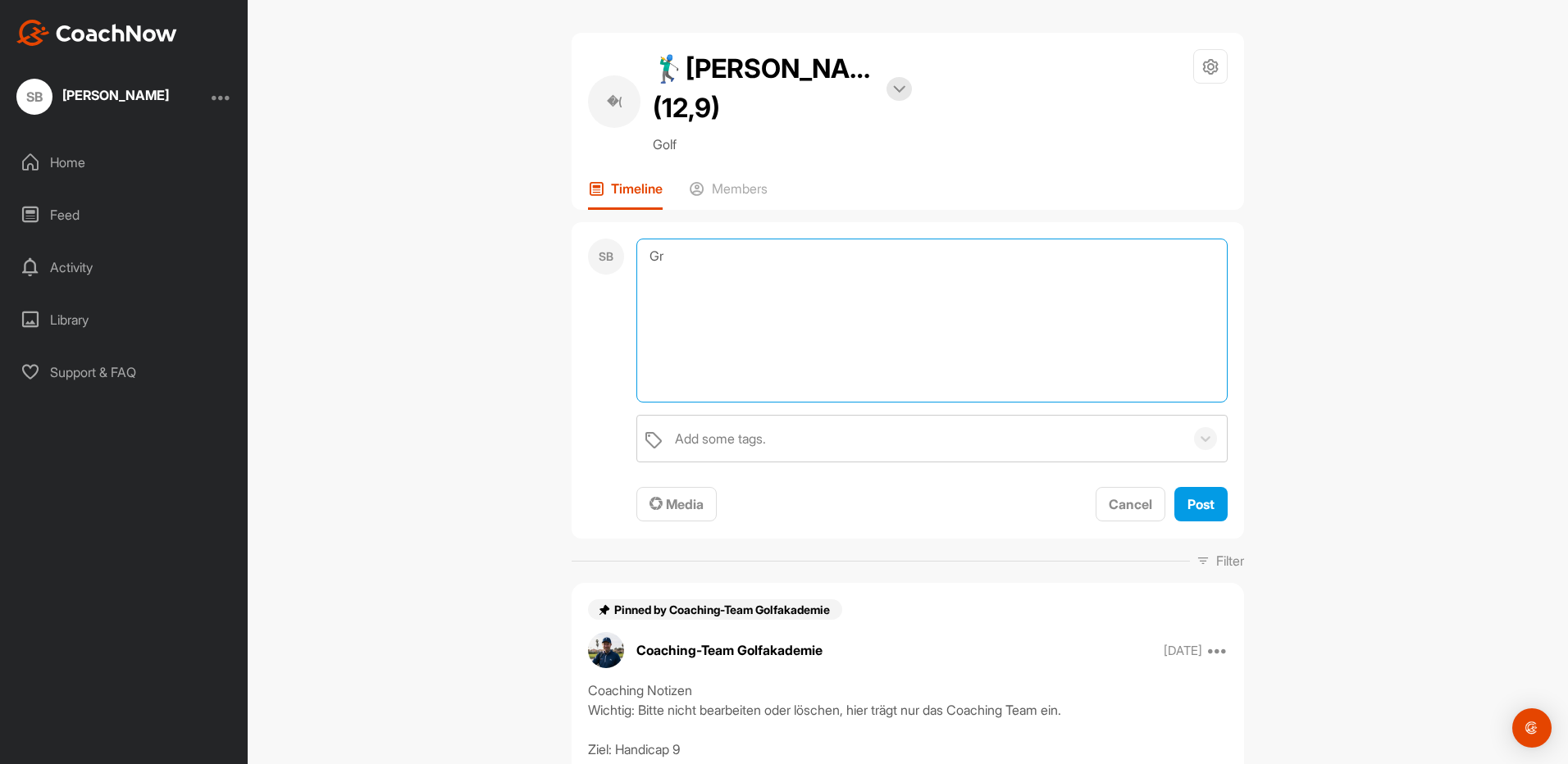
type textarea "G"
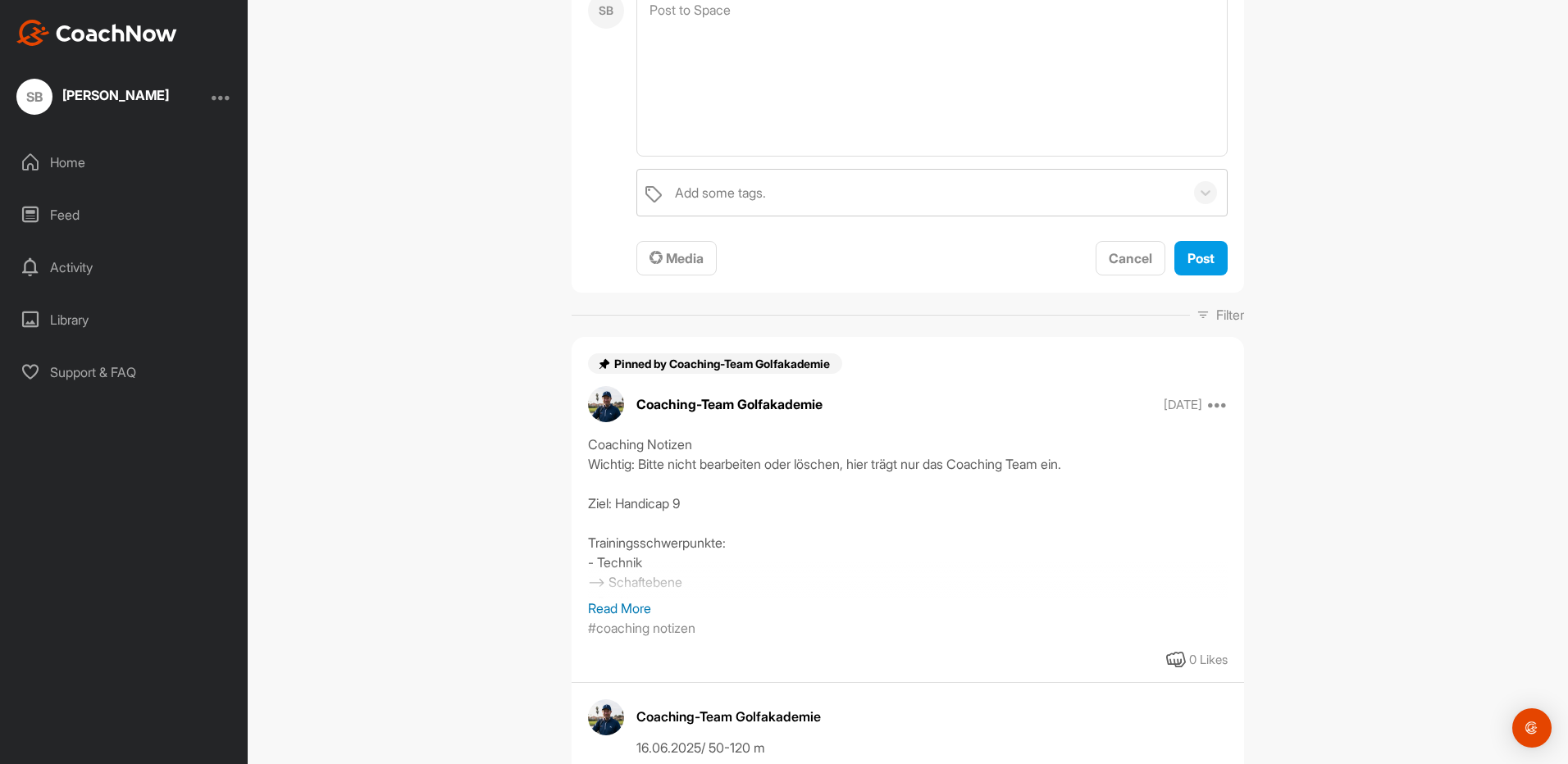
click at [71, 272] on div "Activity" at bounding box center [124, 267] width 232 height 41
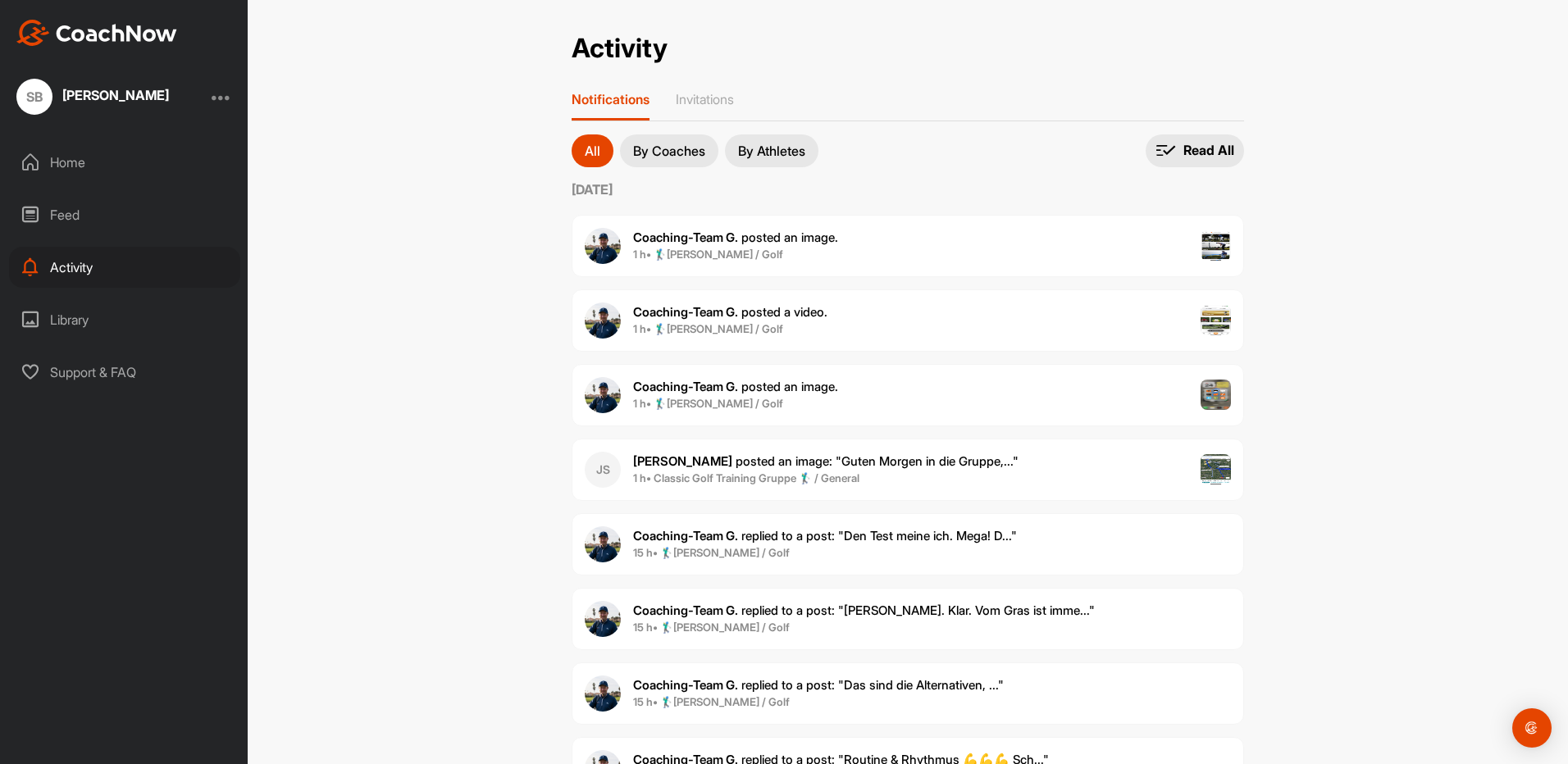
scroll to position [164, 0]
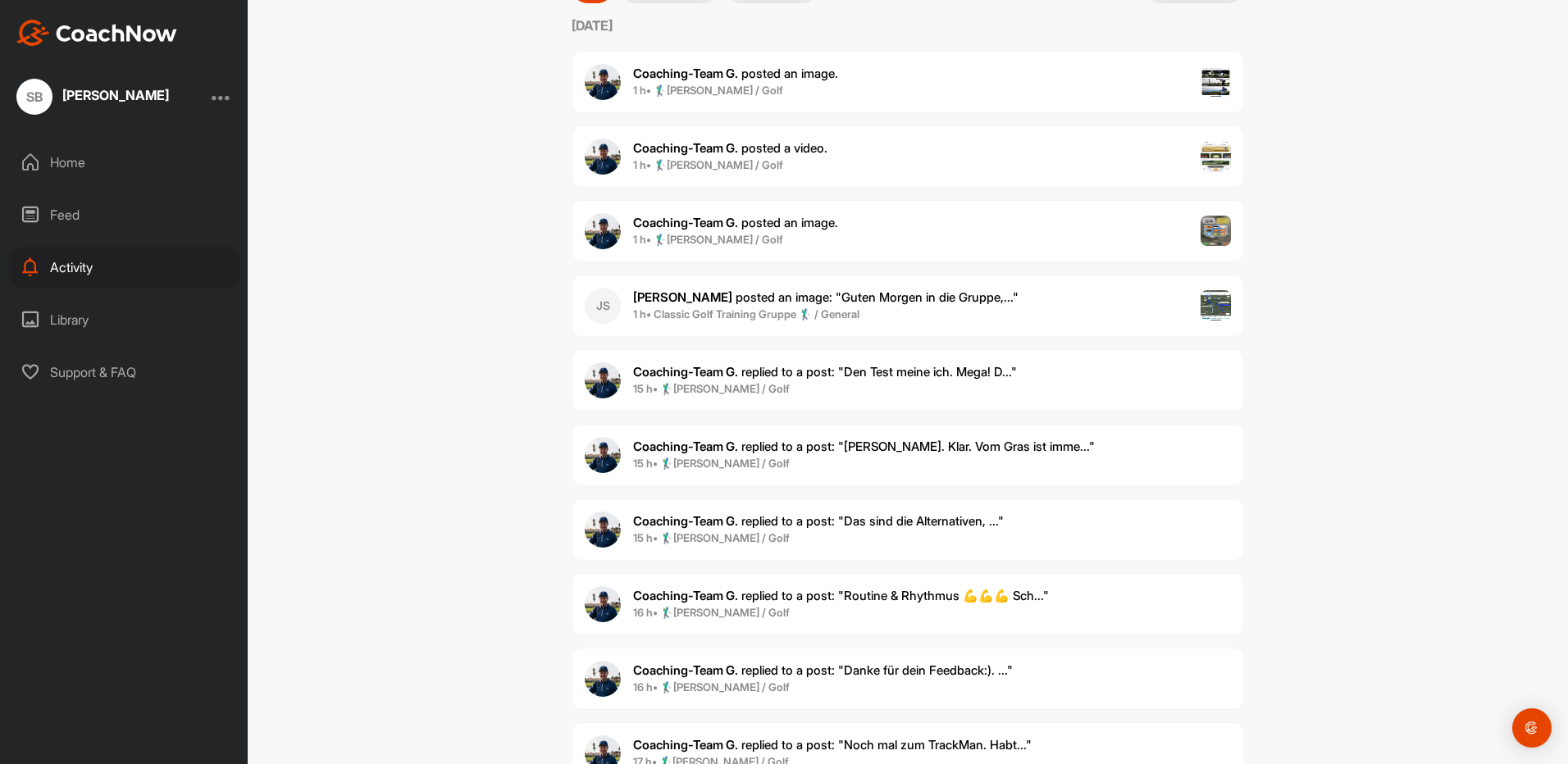
click at [747, 592] on span "Coaching-Team G. replied to a post : "Routine & [PERSON_NAME] 💪💪💪 Sch..."" at bounding box center [841, 595] width 416 height 15
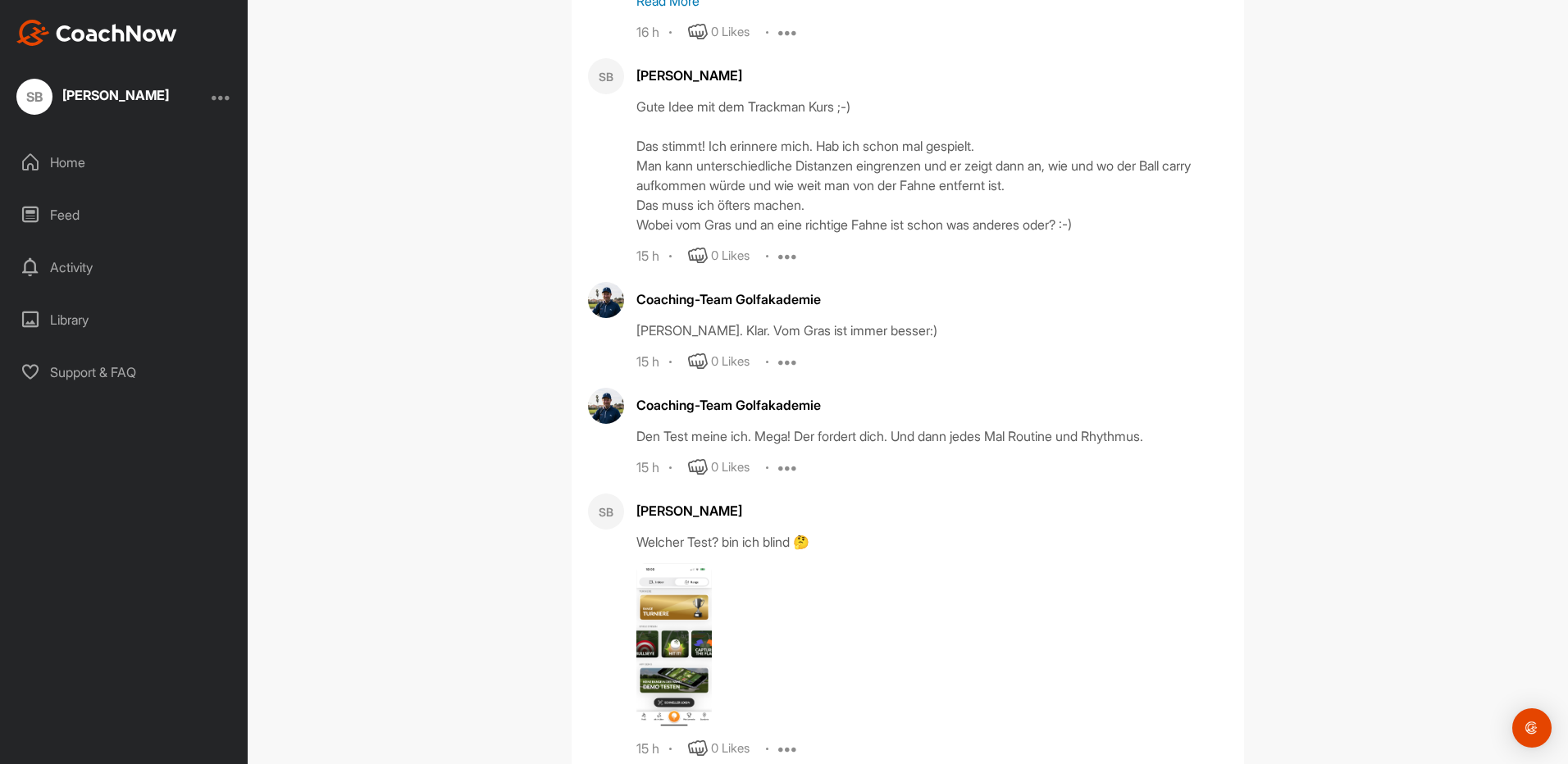
scroll to position [5227, 0]
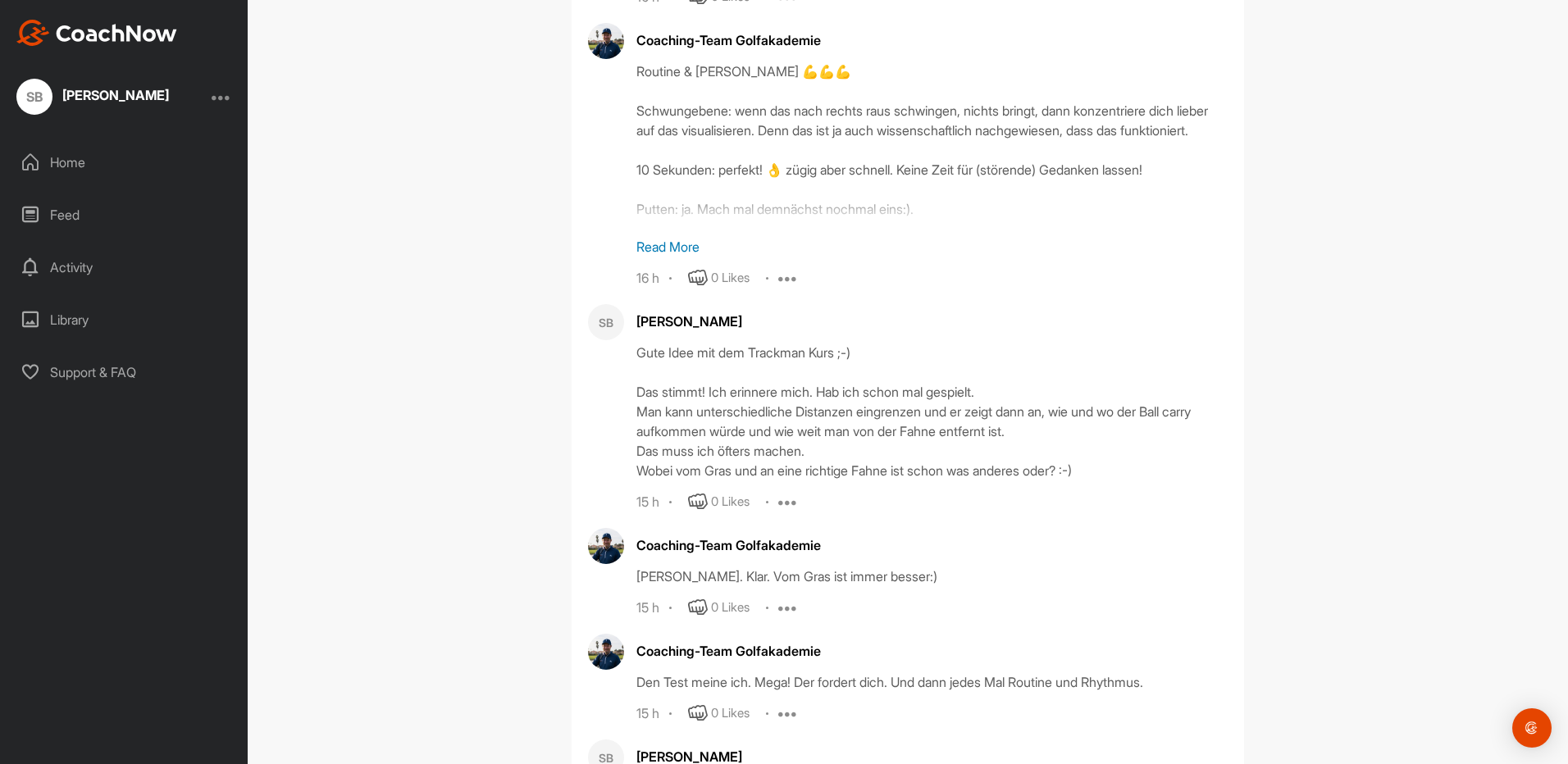
click at [771, 492] on div "15 h 0 Likes Edit Delete" at bounding box center [932, 501] width 591 height 20
click at [784, 492] on icon at bounding box center [787, 501] width 20 height 20
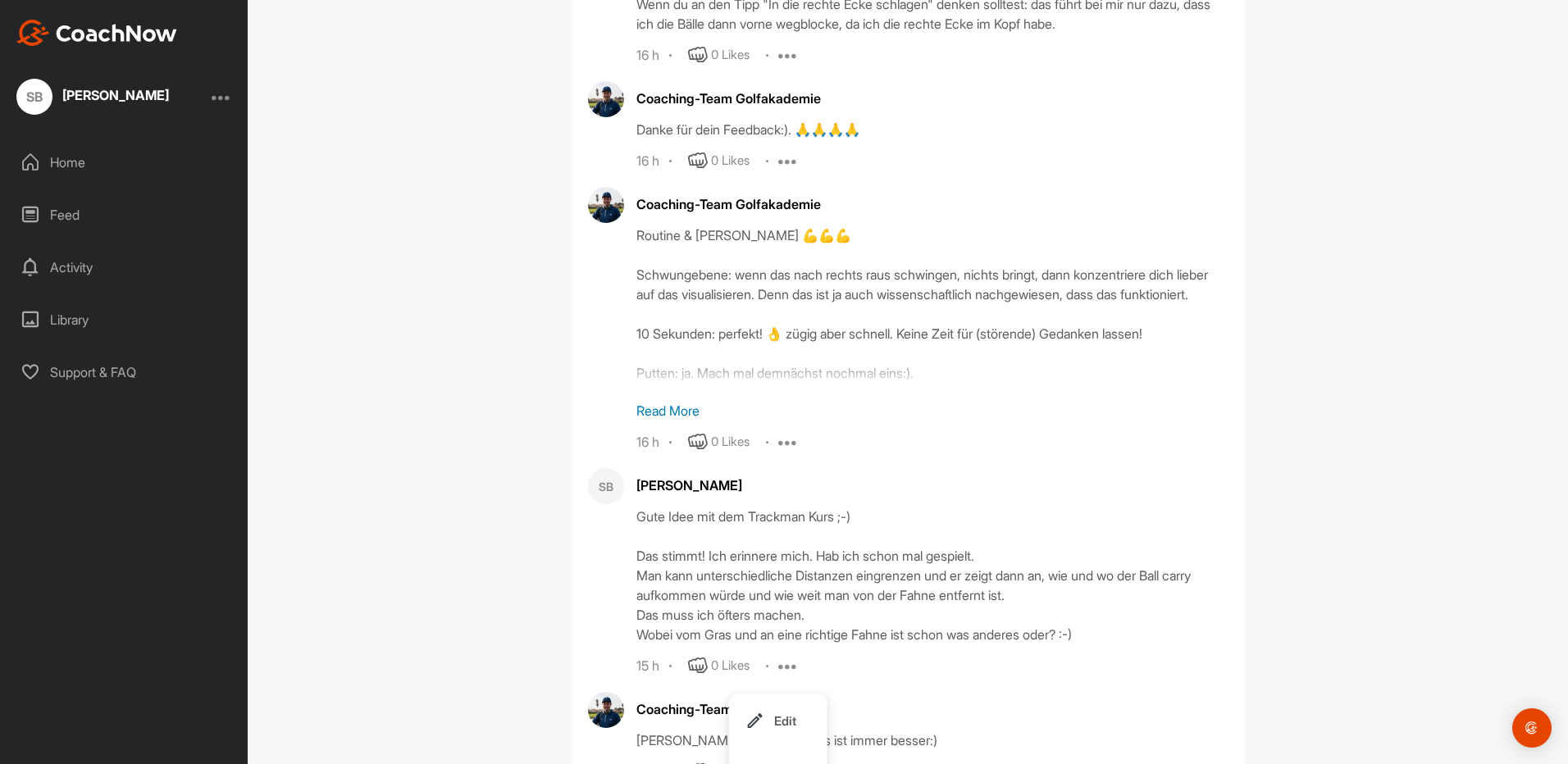
scroll to position [4899, 0]
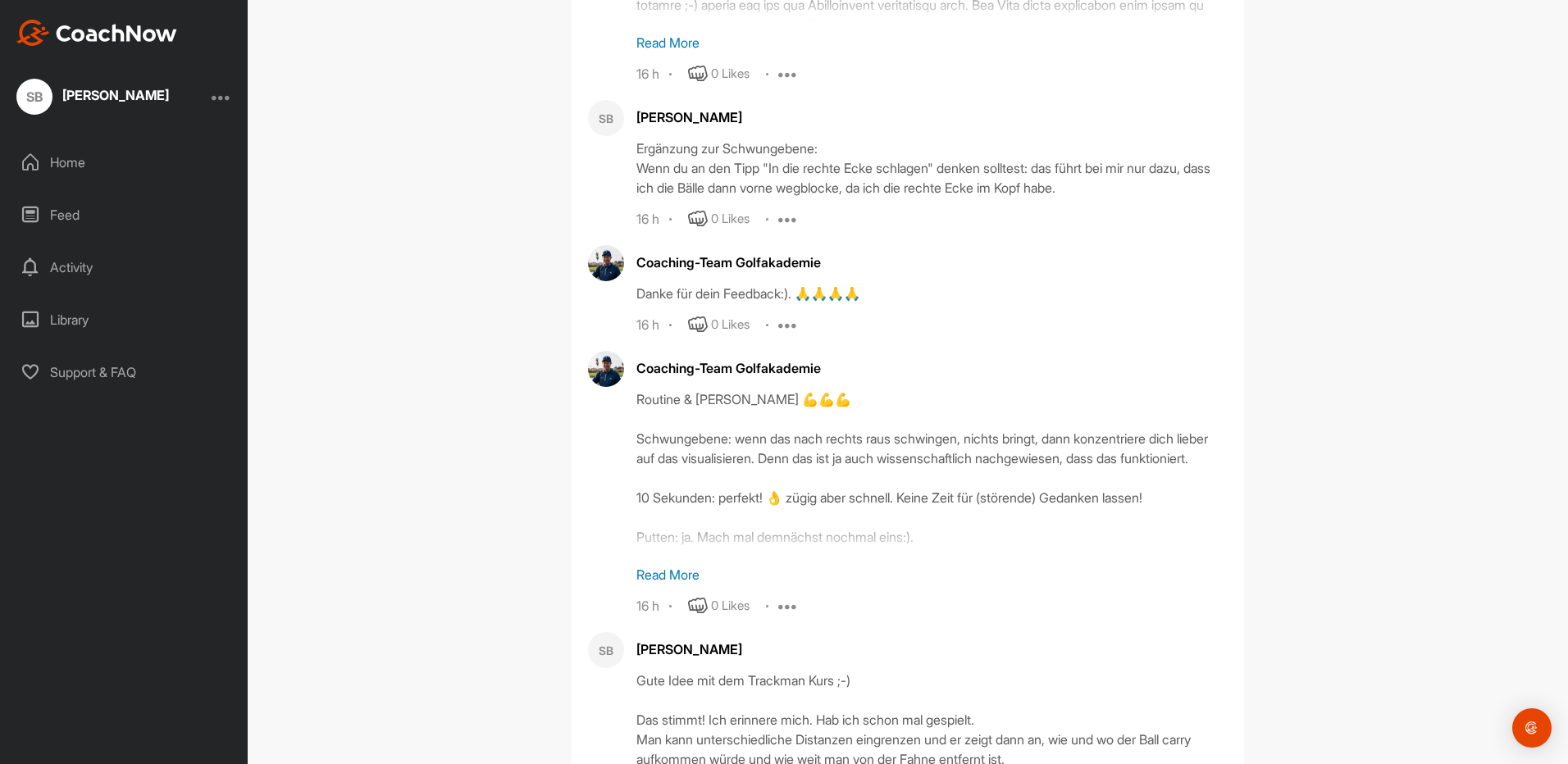
click at [787, 595] on icon at bounding box center [787, 605] width 20 height 20
click at [795, 570] on div "Coaching-Team Golfakademie Routine & Rhythmus 💪💪💪 Schwungebene: wenn das nach r…" at bounding box center [932, 483] width 591 height 265
drag, startPoint x: 682, startPoint y: 385, endPoint x: 641, endPoint y: 454, distance: 80.3
click at [641, 454] on div "Routine & [PERSON_NAME] 💪💪💪 Schwungebene: wenn das nach rechts raus schwingen, …" at bounding box center [932, 472] width 591 height 164
drag, startPoint x: 630, startPoint y: 376, endPoint x: 814, endPoint y: 374, distance: 184.0
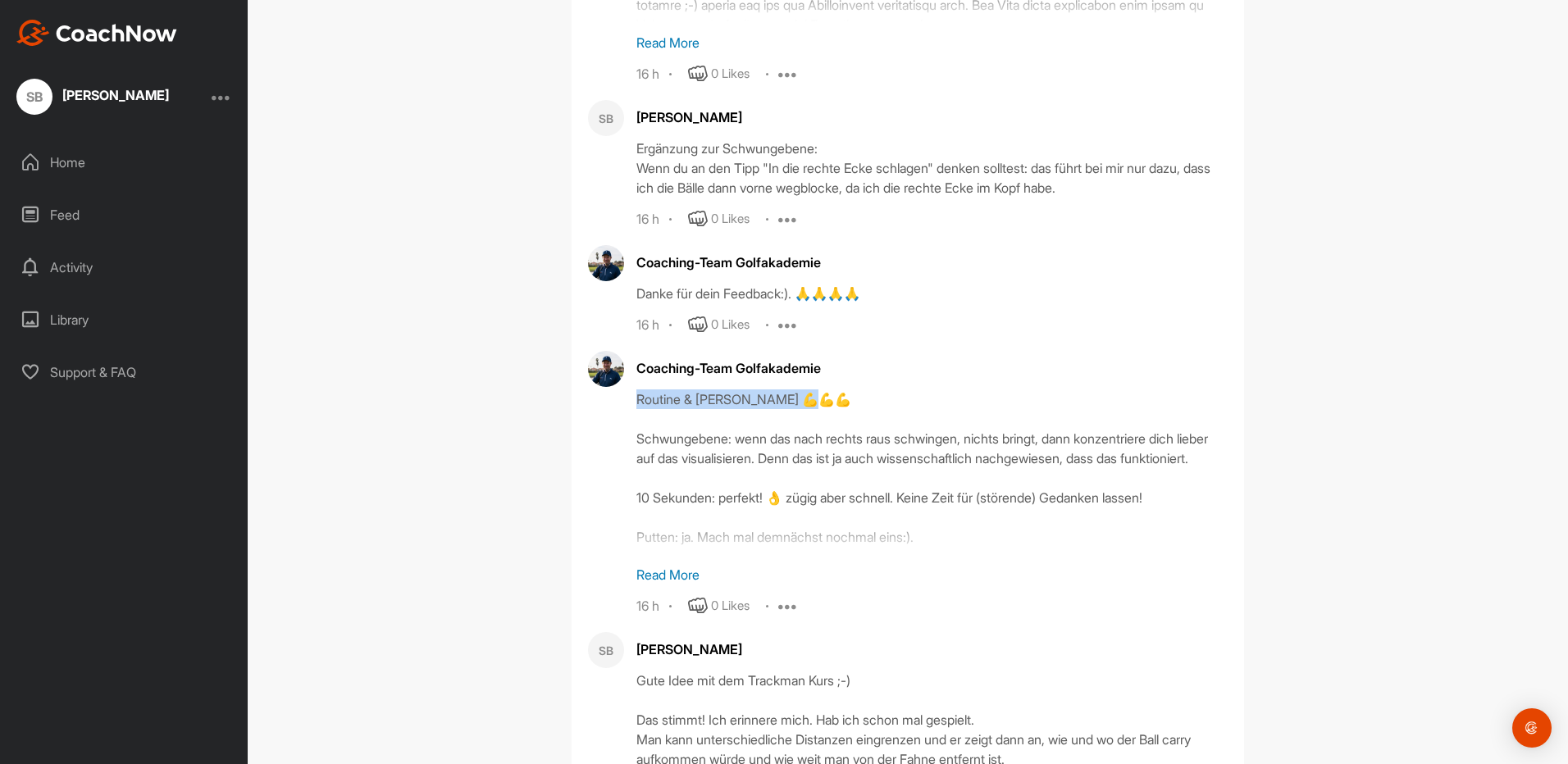
click at [814, 390] on div "Routine & [PERSON_NAME] 💪💪💪 Schwungebene: wenn das nach rechts raus schwingen, …" at bounding box center [932, 472] width 591 height 164
copy div "Routine & [PERSON_NAME] 💪💪💪 S"
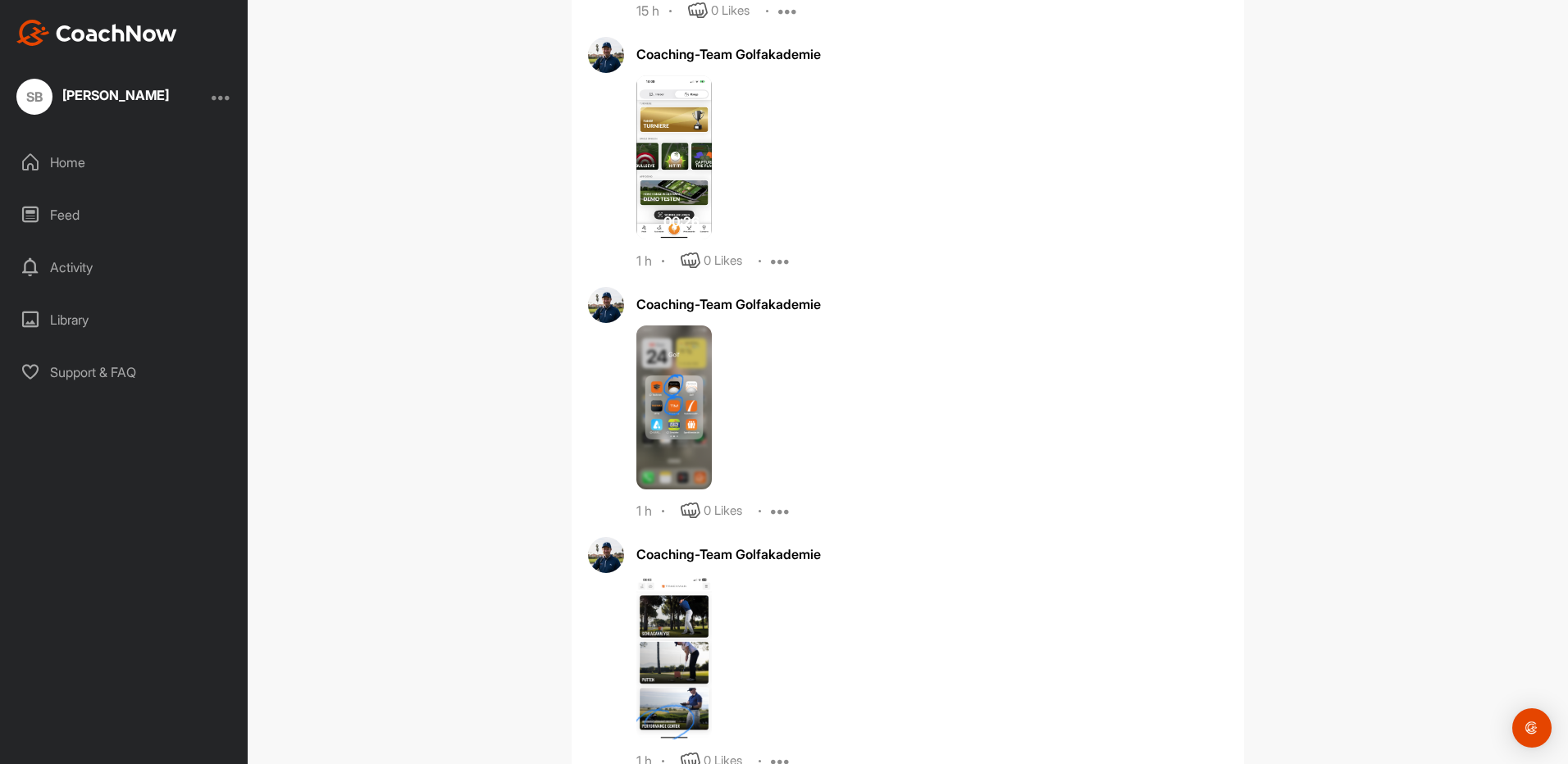
scroll to position [6409, 0]
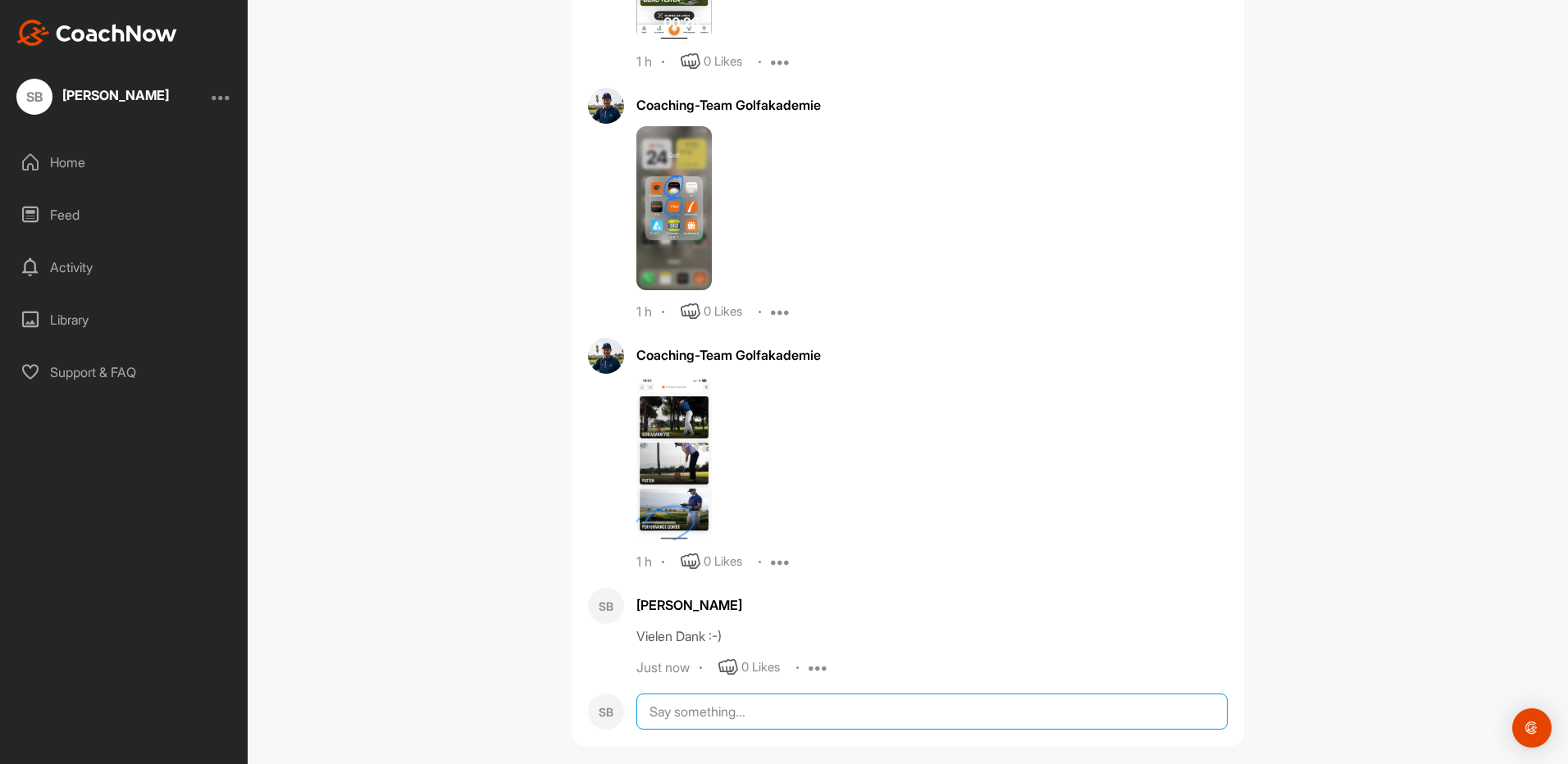
click at [714, 694] on textarea at bounding box center [932, 712] width 591 height 36
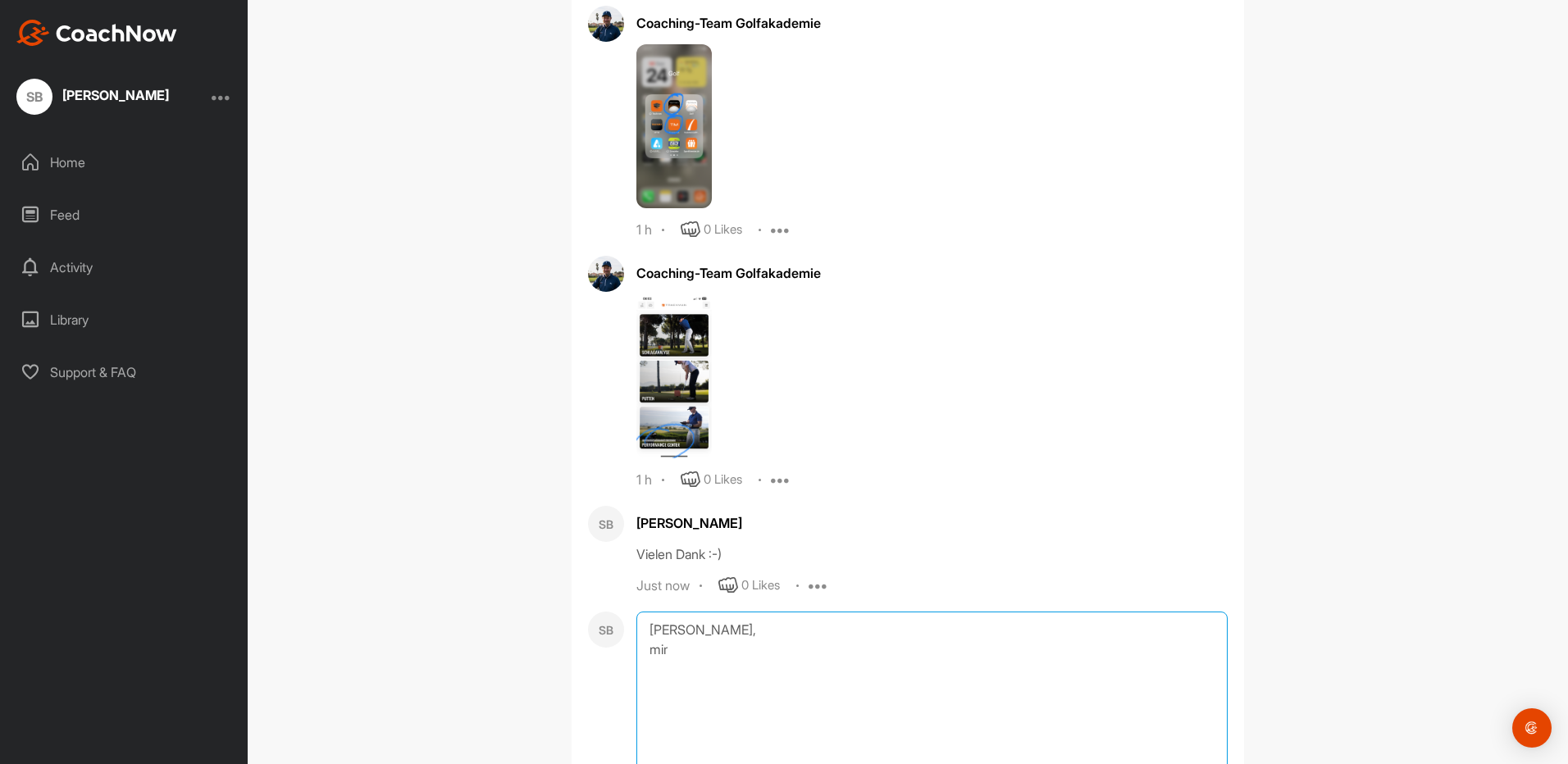
scroll to position [6573, 0]
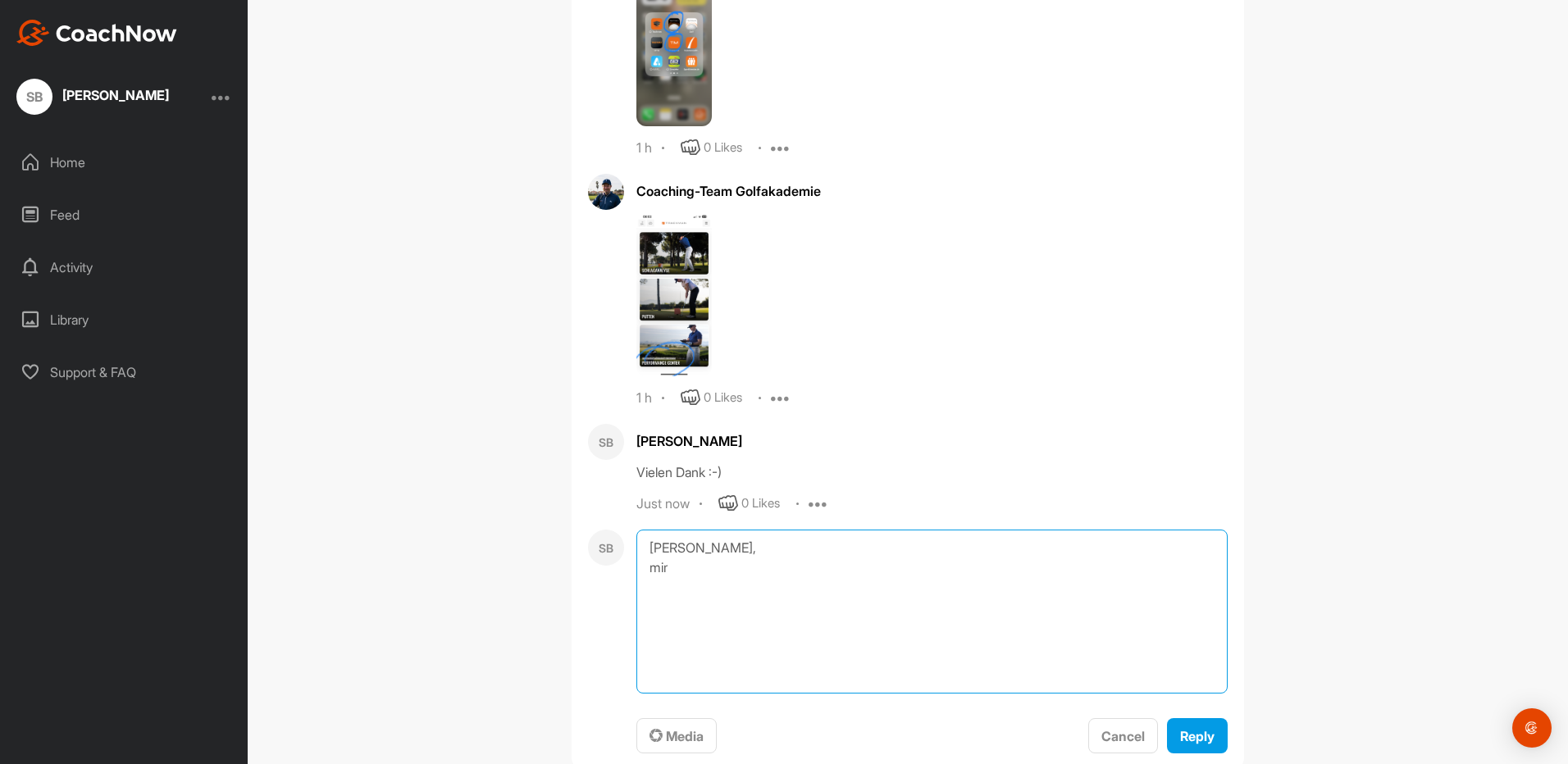
click at [641, 530] on textarea "[PERSON_NAME], mir" at bounding box center [932, 612] width 591 height 164
paste textarea "Routine & [PERSON_NAME] 💪💪💪"
click at [671, 594] on textarea "#Routine & Rhythmus [PERSON_NAME], mir" at bounding box center [932, 612] width 591 height 164
click at [756, 583] on textarea "#Routine & Rhythmus Lieber [PERSON_NAME], mir ist eingefallen" at bounding box center [932, 612] width 591 height 164
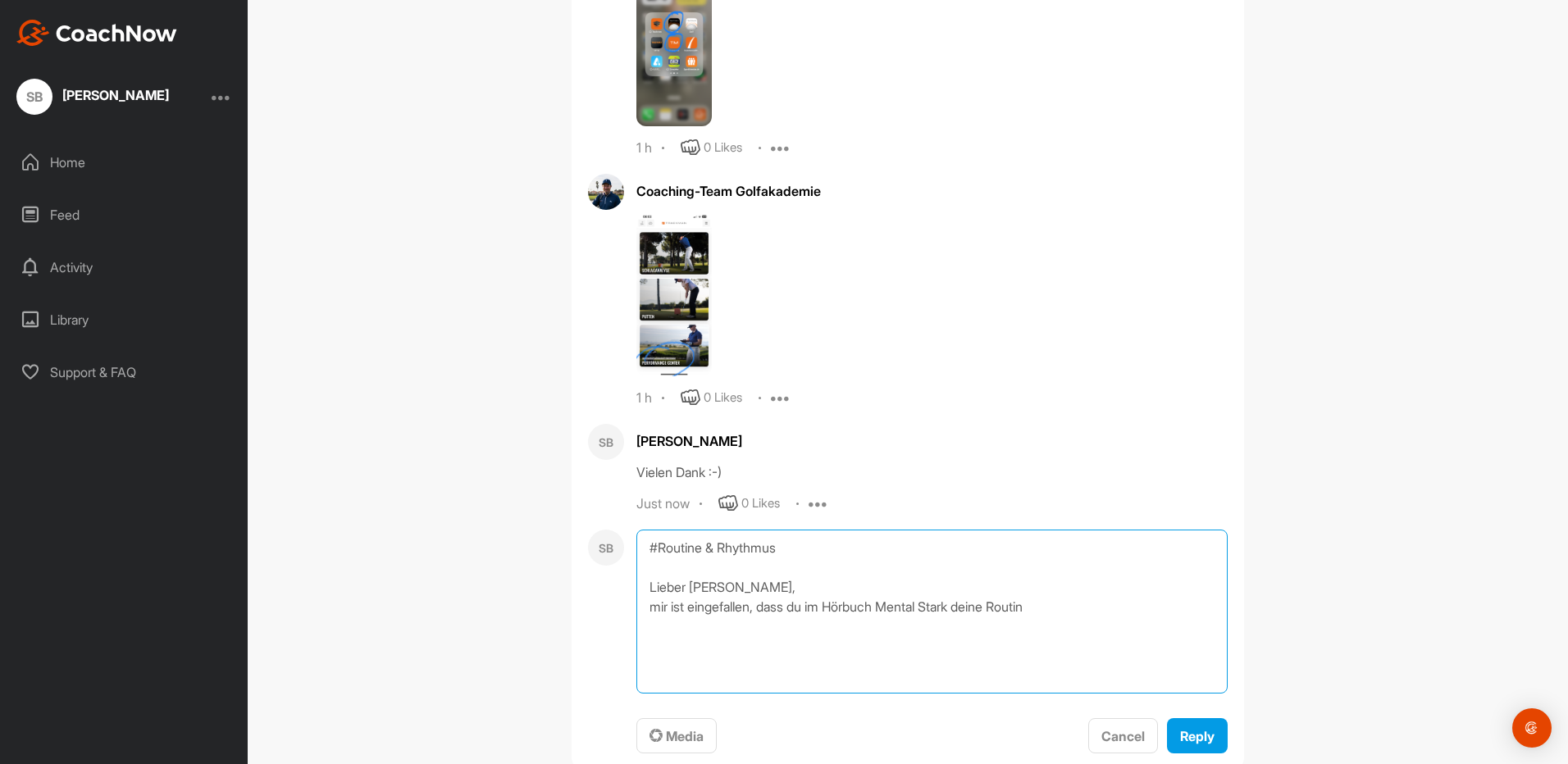
click at [955, 587] on textarea "#Routine & Rhythmus Lieber [PERSON_NAME], mir ist eingefallen, dass du im Hörbu…" at bounding box center [932, 612] width 591 height 164
click at [965, 582] on textarea "#Routine & Rhythmus Lieber [PERSON_NAME], mir ist eingefallen, dass du im Hörbu…" at bounding box center [932, 612] width 591 height 164
click at [967, 593] on textarea "#Routine & Rhythmus Lieber [PERSON_NAME], mir ist eingefallen, dass du im Hörbu…" at bounding box center [932, 612] width 591 height 164
click at [969, 584] on textarea "#Routine & Rhythmus Lieber [PERSON_NAME], mir ist eingefallen, dass du im Hörbu…" at bounding box center [932, 612] width 591 height 164
drag, startPoint x: 1070, startPoint y: 631, endPoint x: 639, endPoint y: 633, distance: 431.0
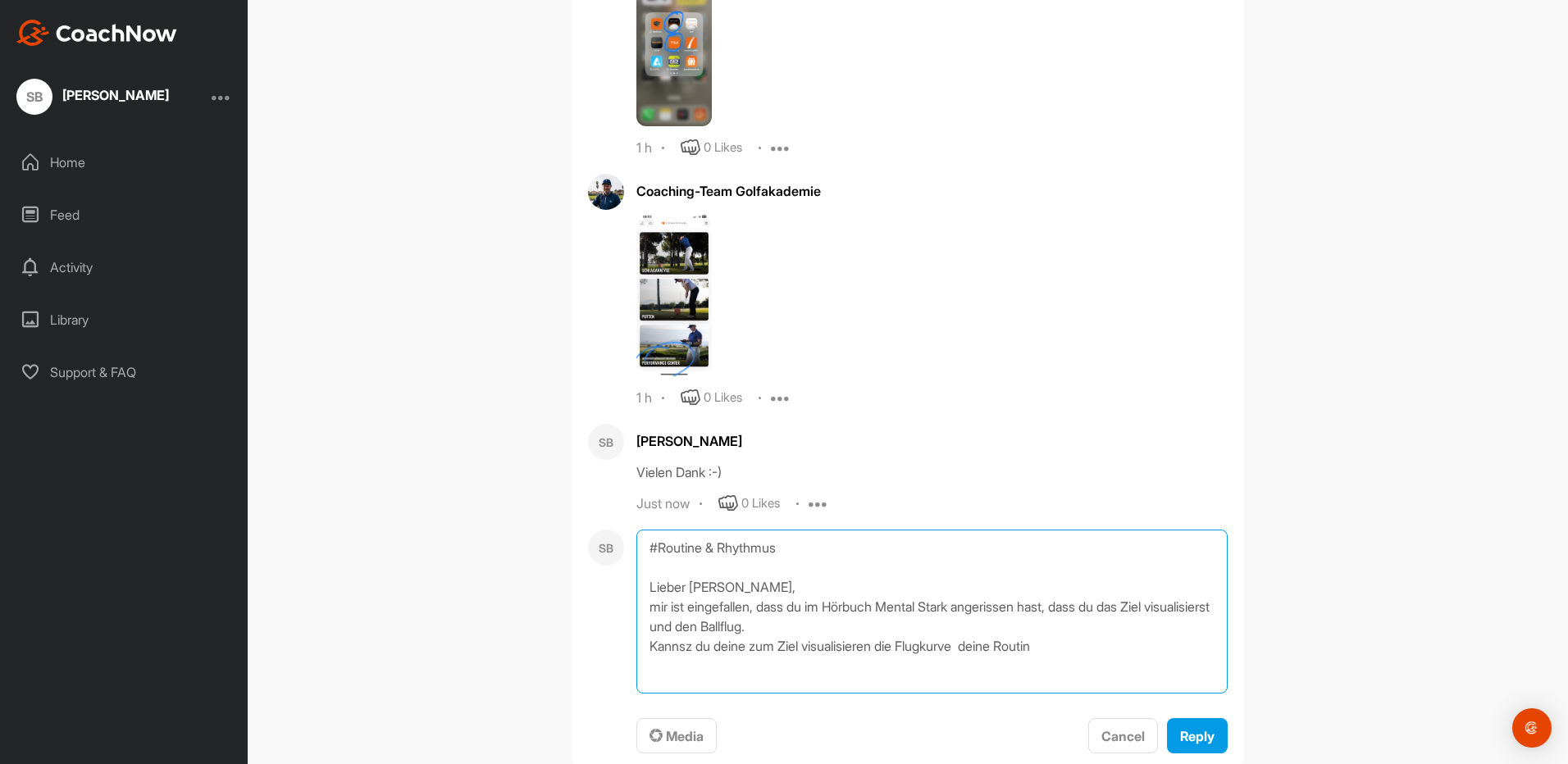
click at [639, 633] on textarea "#Routine & Rhythmus Lieber [PERSON_NAME], mir ist eingefallen, dass du im Hörbu…" at bounding box center [932, 612] width 591 height 164
click at [836, 601] on textarea "#Routine & Rhythmus Lieber [PERSON_NAME], mir ist eingefallen, dass du im Hörbu…" at bounding box center [932, 612] width 591 height 164
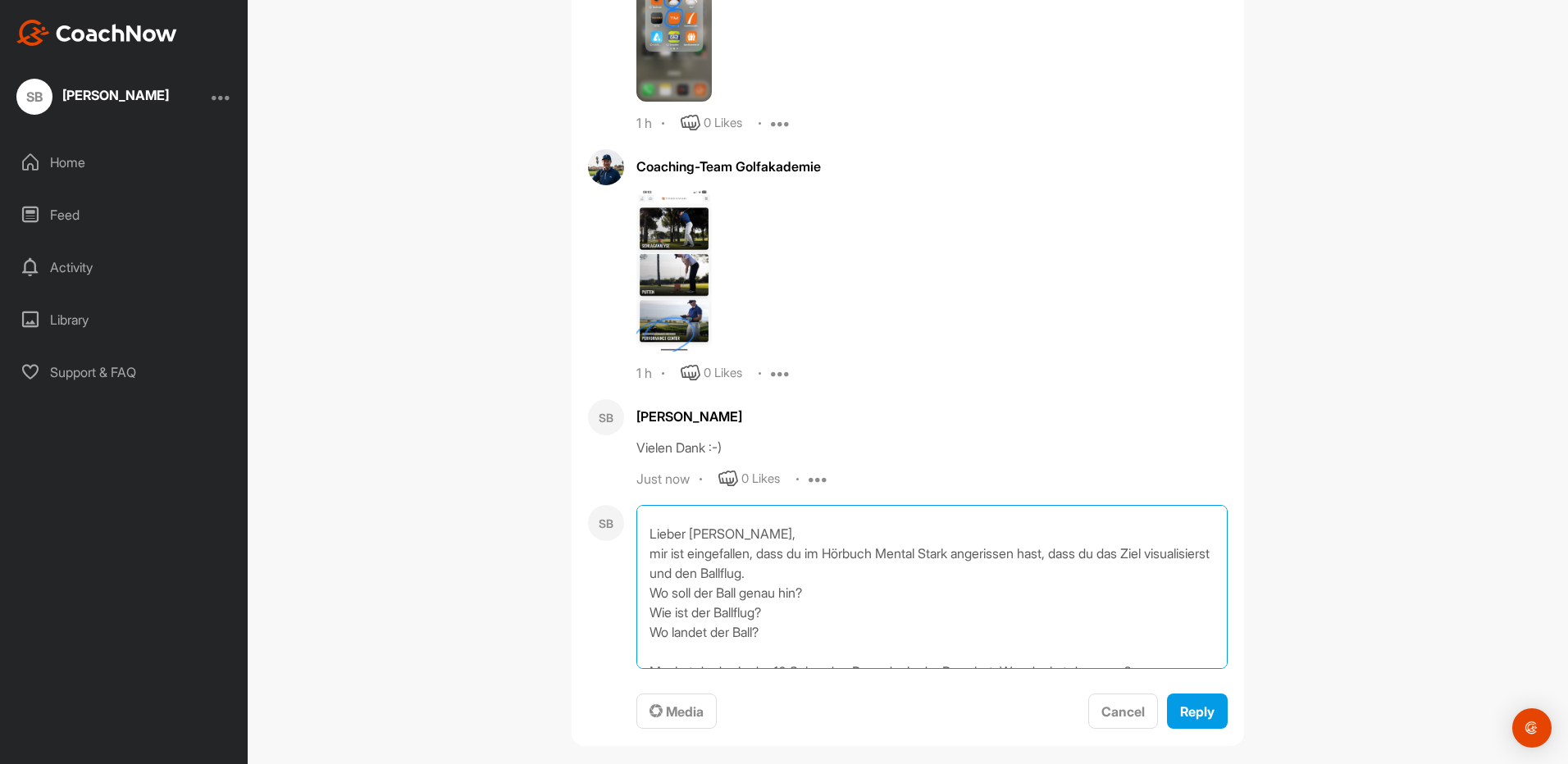
scroll to position [49, 0]
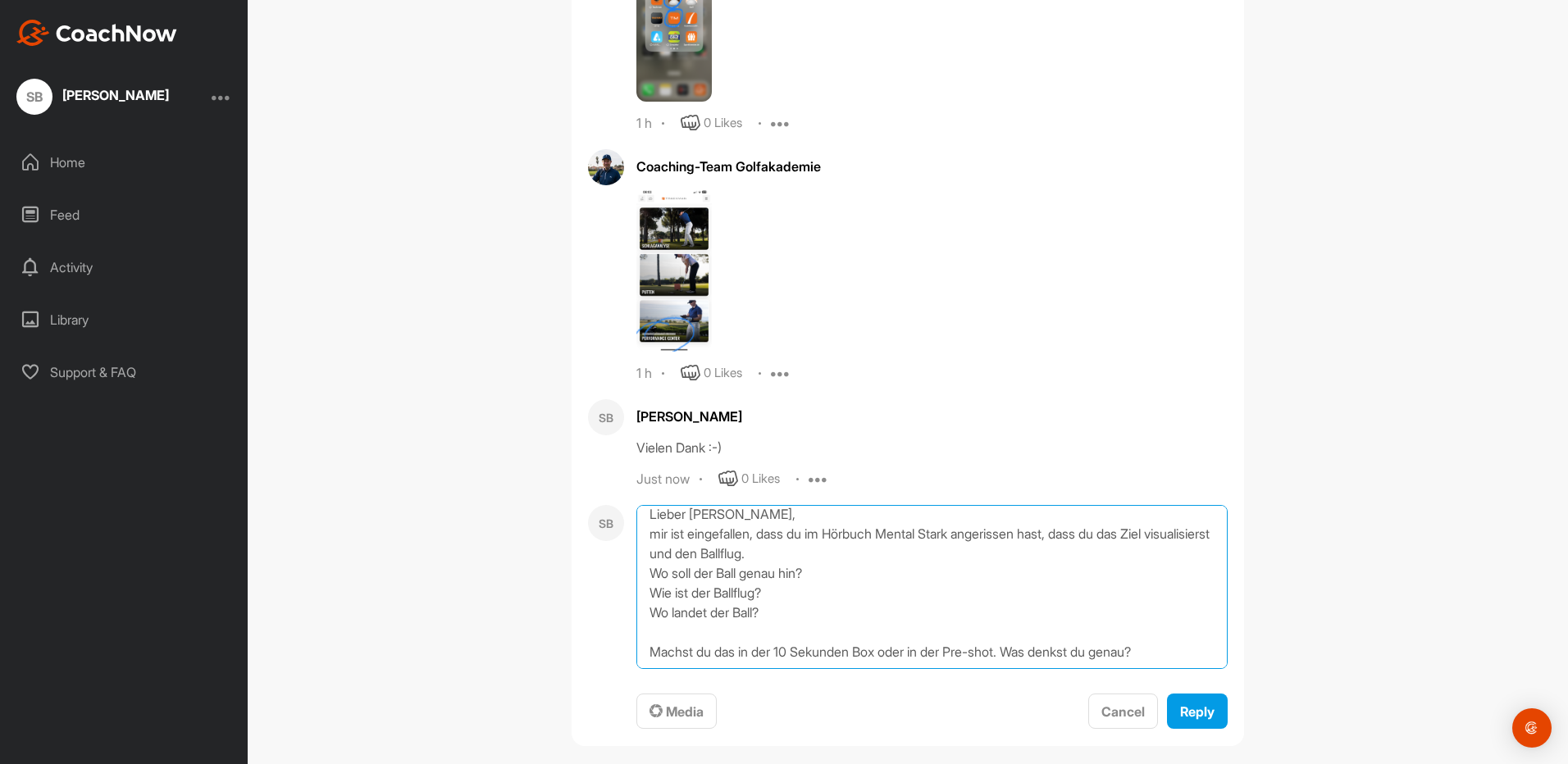
click at [1006, 631] on textarea "#Routine & Rhythmus Lieber [PERSON_NAME], mir ist eingefallen, dass du im Hörbu…" at bounding box center [932, 587] width 591 height 164
click at [1015, 632] on textarea "#Routine & Rhythmus Lieber [PERSON_NAME], mir ist eingefallen, dass du im Hörbu…" at bounding box center [932, 587] width 591 height 164
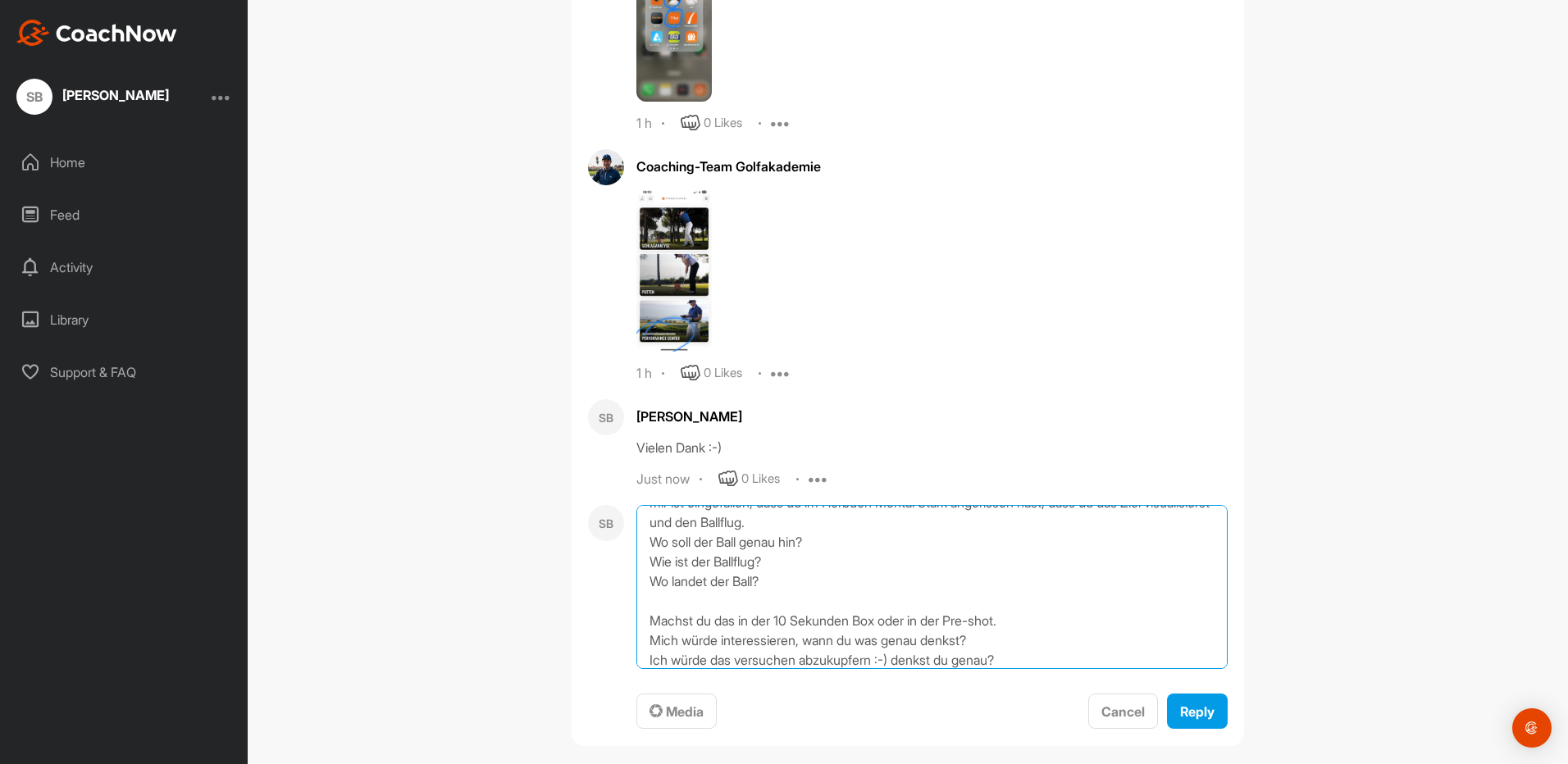
scroll to position [88, 0]
drag, startPoint x: 1017, startPoint y: 643, endPoint x: 899, endPoint y: 627, distance: 119.1
click at [899, 627] on textarea "#Routine & Rhythmus Lieber [PERSON_NAME], mir ist eingefallen, dass du im Hörbu…" at bounding box center [932, 587] width 591 height 164
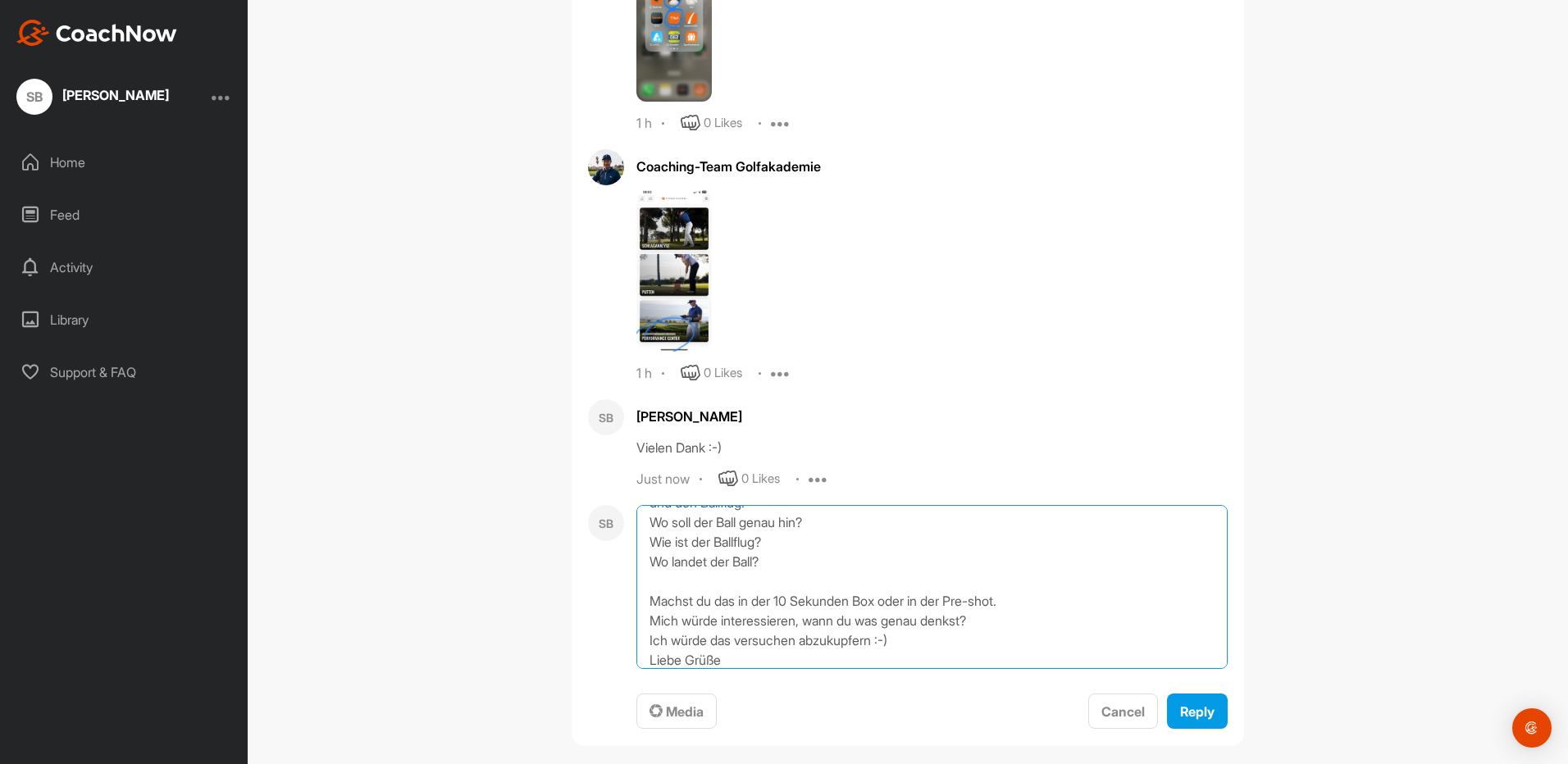
scroll to position [119, 0]
click at [642, 618] on textarea "#Routine & Rhythmus Lieber [PERSON_NAME], mir ist eingefallen, dass du im Hörbu…" at bounding box center [932, 587] width 591 height 164
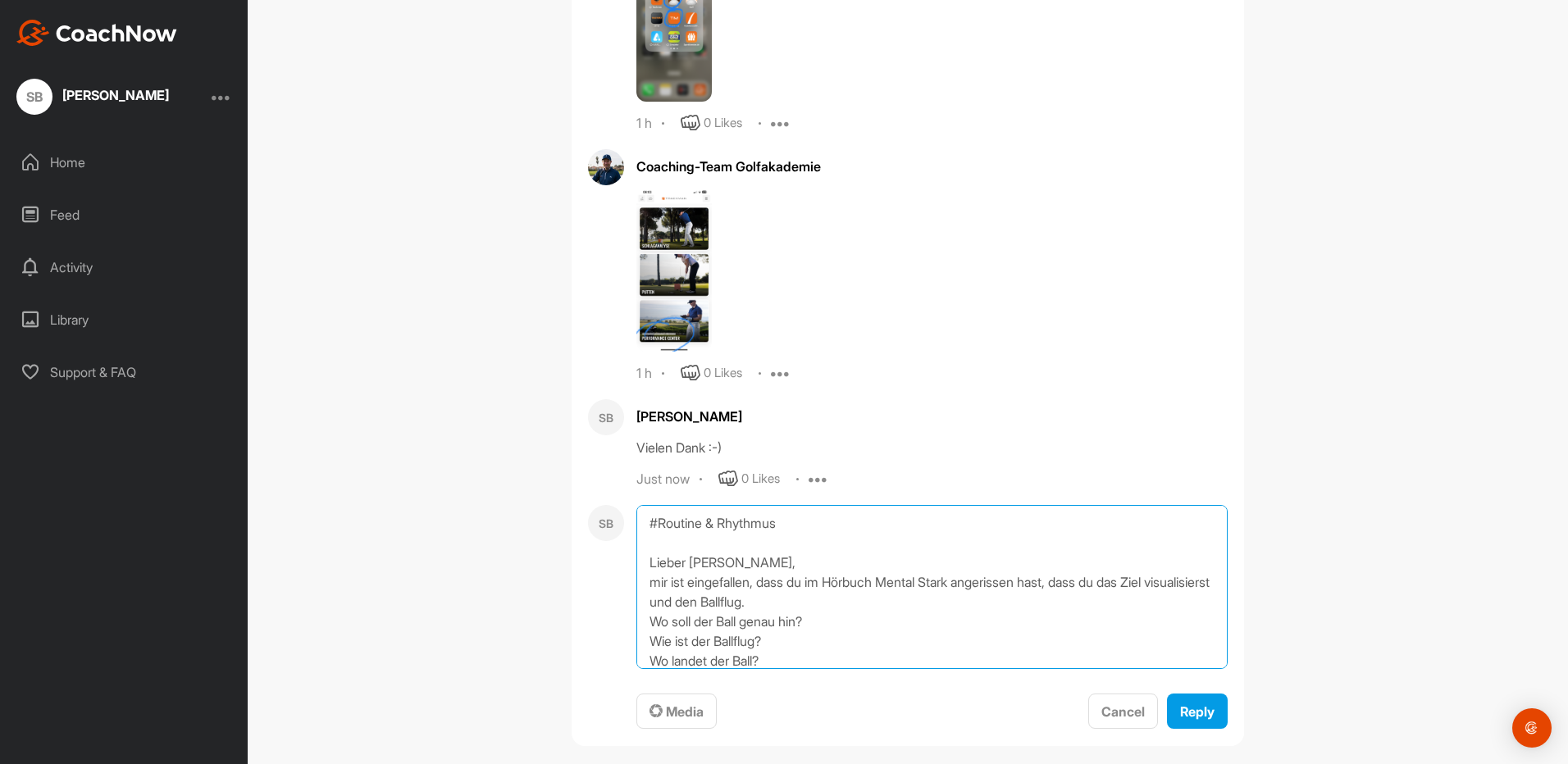
click at [734, 540] on textarea "#Routine & Rhythmus Lieber [PERSON_NAME], mir ist eingefallen, dass du im Hörbu…" at bounding box center [932, 587] width 591 height 164
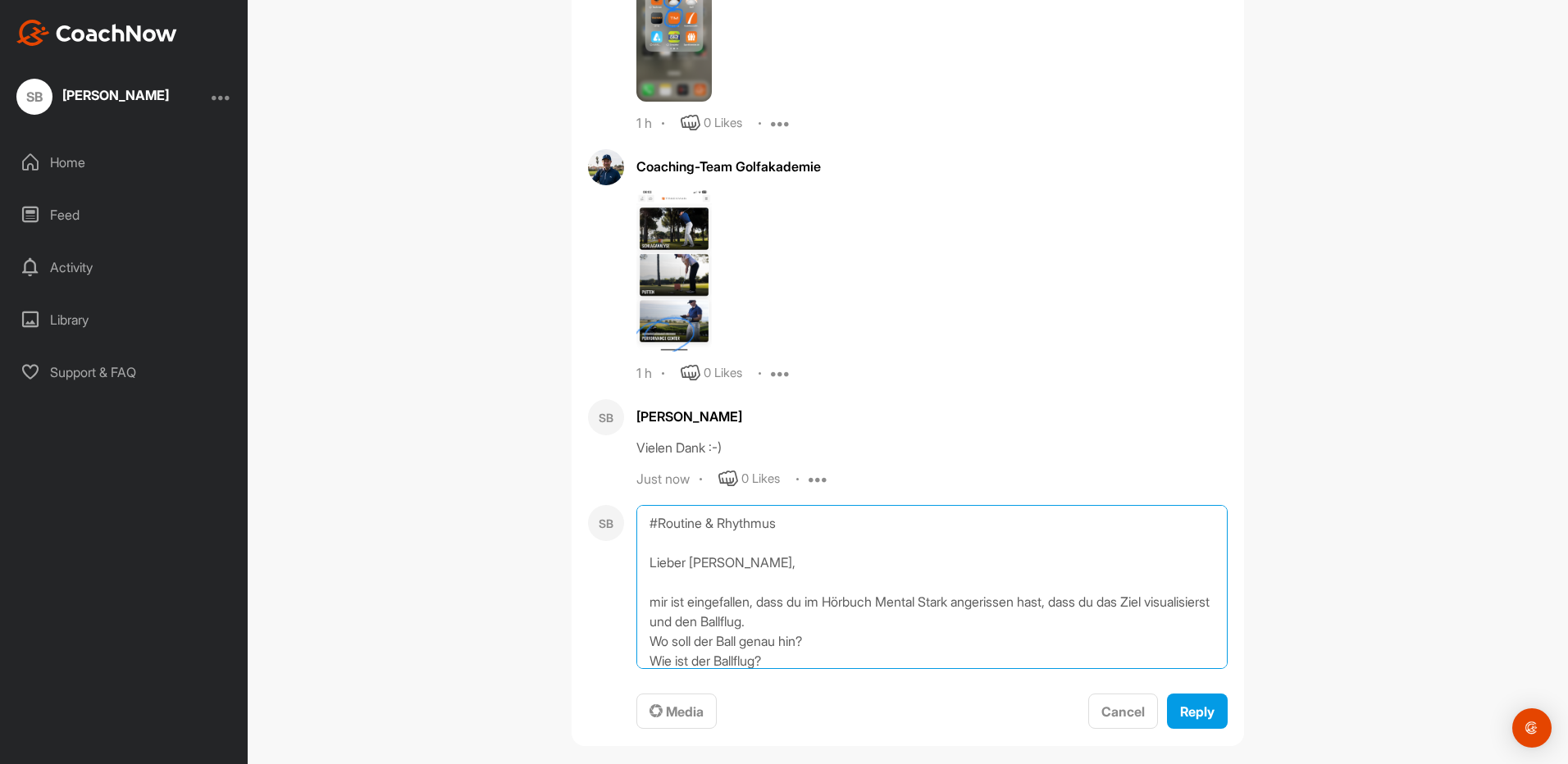
scroll to position [82, 0]
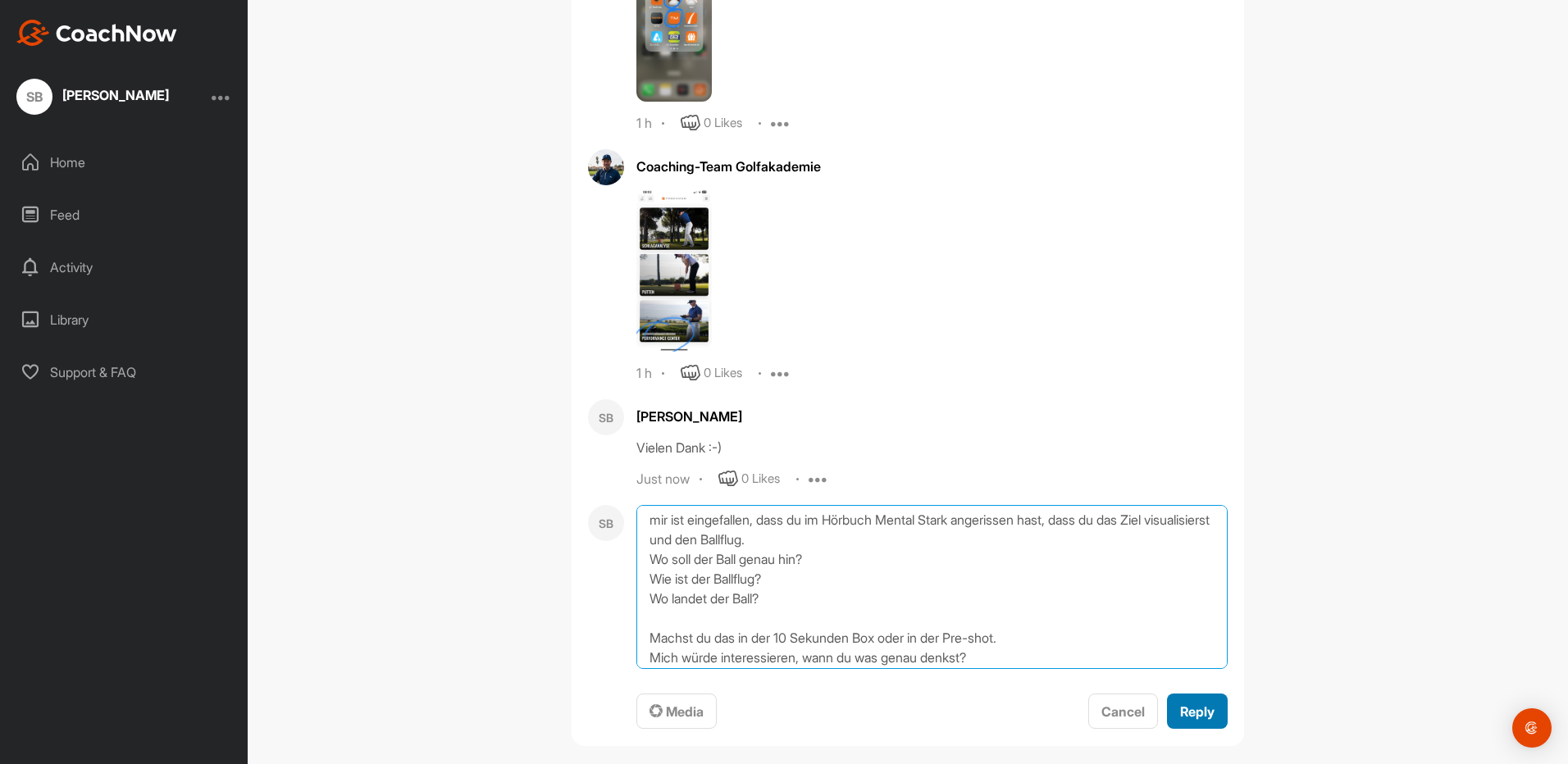
type textarea "#Routine & Rhythmus Lieber [PERSON_NAME], mir ist eingefallen, dass du im Hörbu…"
click at [1203, 703] on span "Reply" at bounding box center [1197, 711] width 34 height 16
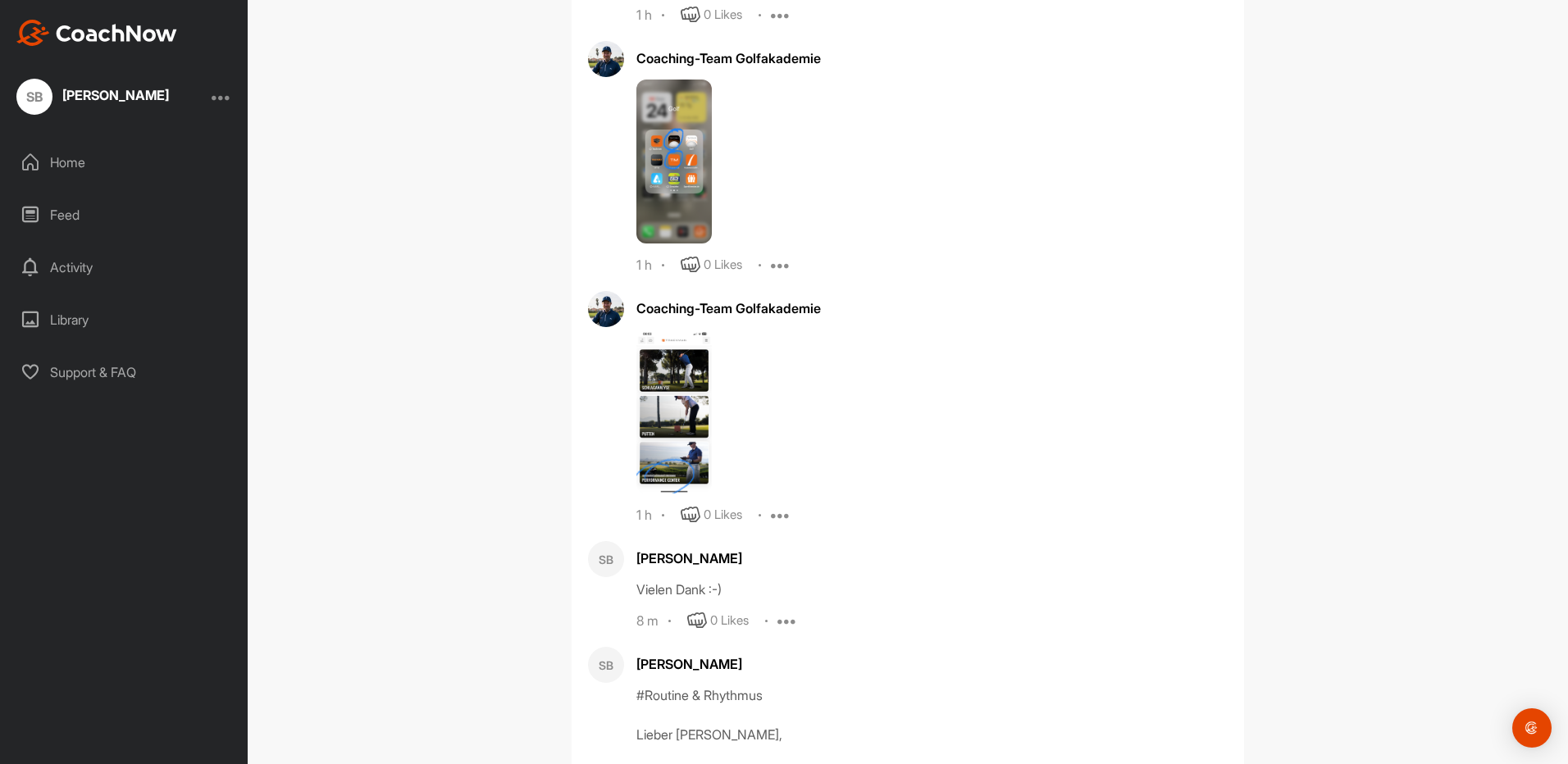
scroll to position [6690, 0]
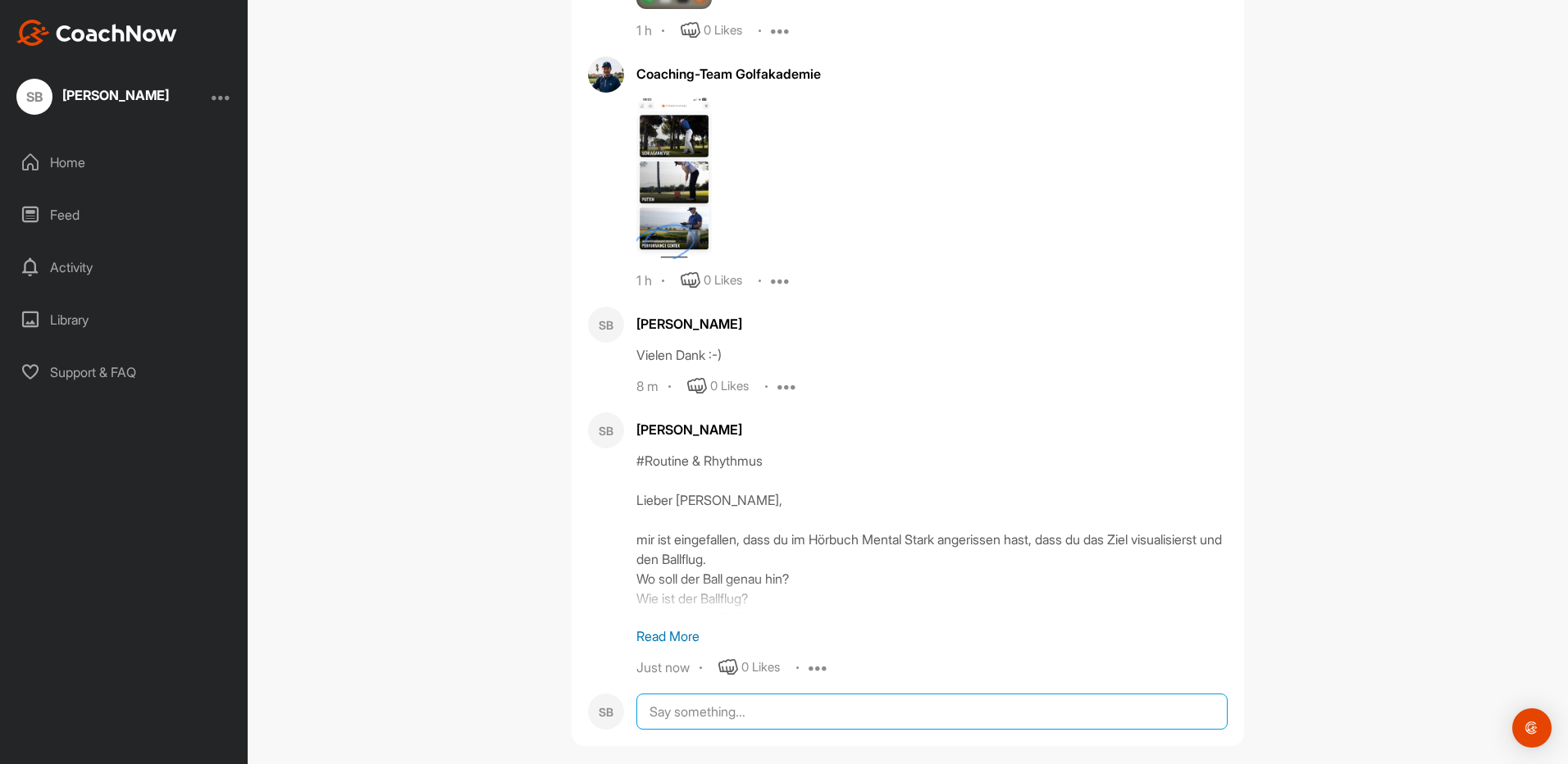
click at [667, 694] on textarea at bounding box center [932, 712] width 591 height 36
click at [941, 731] on textarea "# Coaching Tage auf [GEOGRAPHIC_DATA] Ich habe gesehen, ihr seid im [GEOGRAPHIC…" at bounding box center [932, 775] width 591 height 164
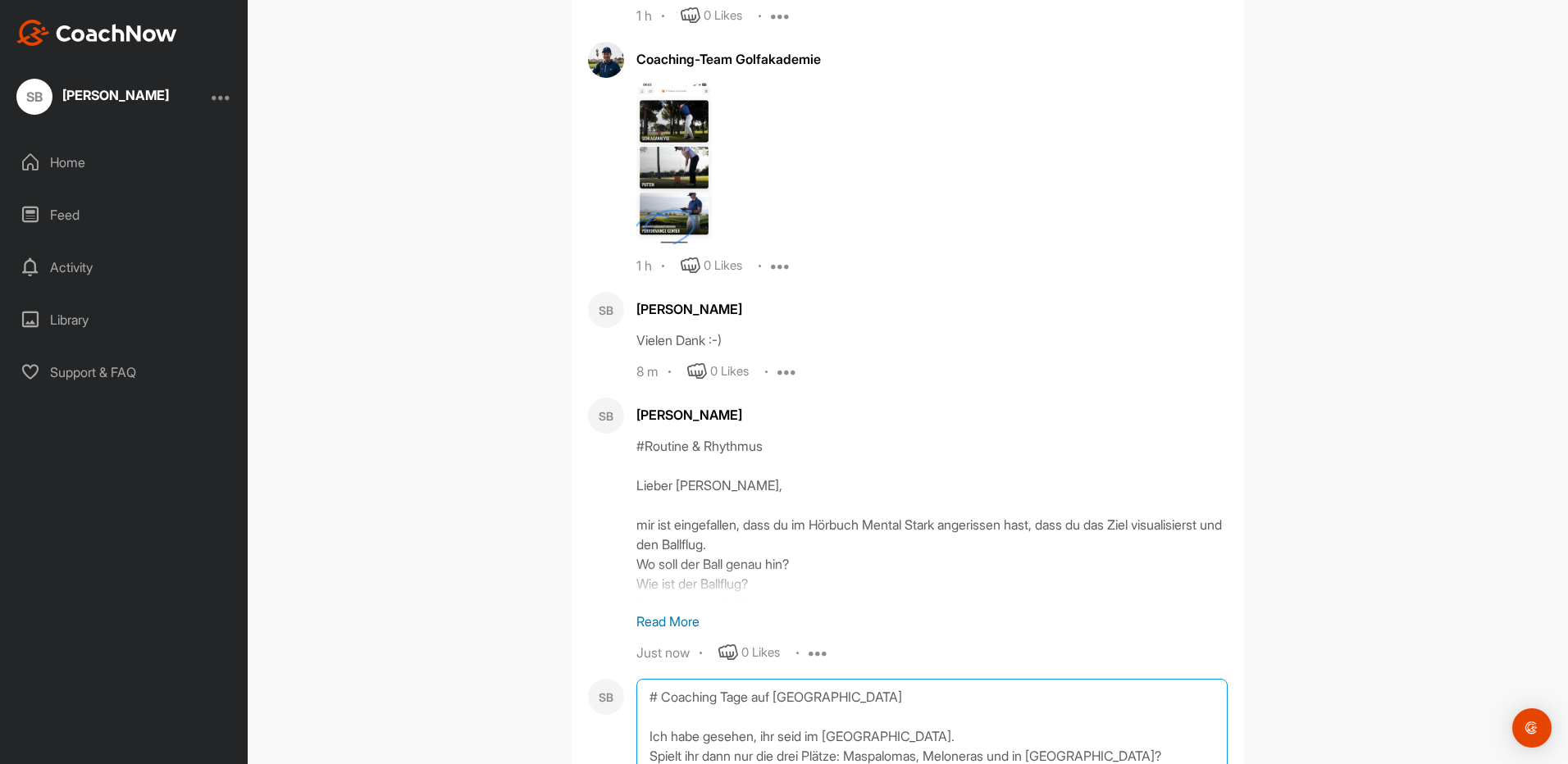
click at [927, 731] on textarea "# Coaching Tage auf [GEOGRAPHIC_DATA] Ich habe gesehen, ihr seid im [GEOGRAPHIC…" at bounding box center [932, 760] width 591 height 164
click at [905, 713] on textarea "# Coaching Tage auf [GEOGRAPHIC_DATA] Ich habe gesehen, ihr seid im [GEOGRAPHIC…" at bounding box center [932, 760] width 591 height 164
click at [1100, 714] on textarea "# Coaching Tage auf [GEOGRAPHIC_DATA] Ich habe gesehen, ihr seid im [GEOGRAPHIC…" at bounding box center [932, 760] width 591 height 164
click at [762, 731] on textarea "# Coaching Tage auf [GEOGRAPHIC_DATA] Ich habe gesehen, ihr seid im [GEOGRAPHIC…" at bounding box center [932, 760] width 591 height 164
click at [810, 730] on textarea "# Coaching Tage auf [GEOGRAPHIC_DATA] Ich habe gesehen, ihr seid im [GEOGRAPHIC…" at bounding box center [932, 760] width 591 height 164
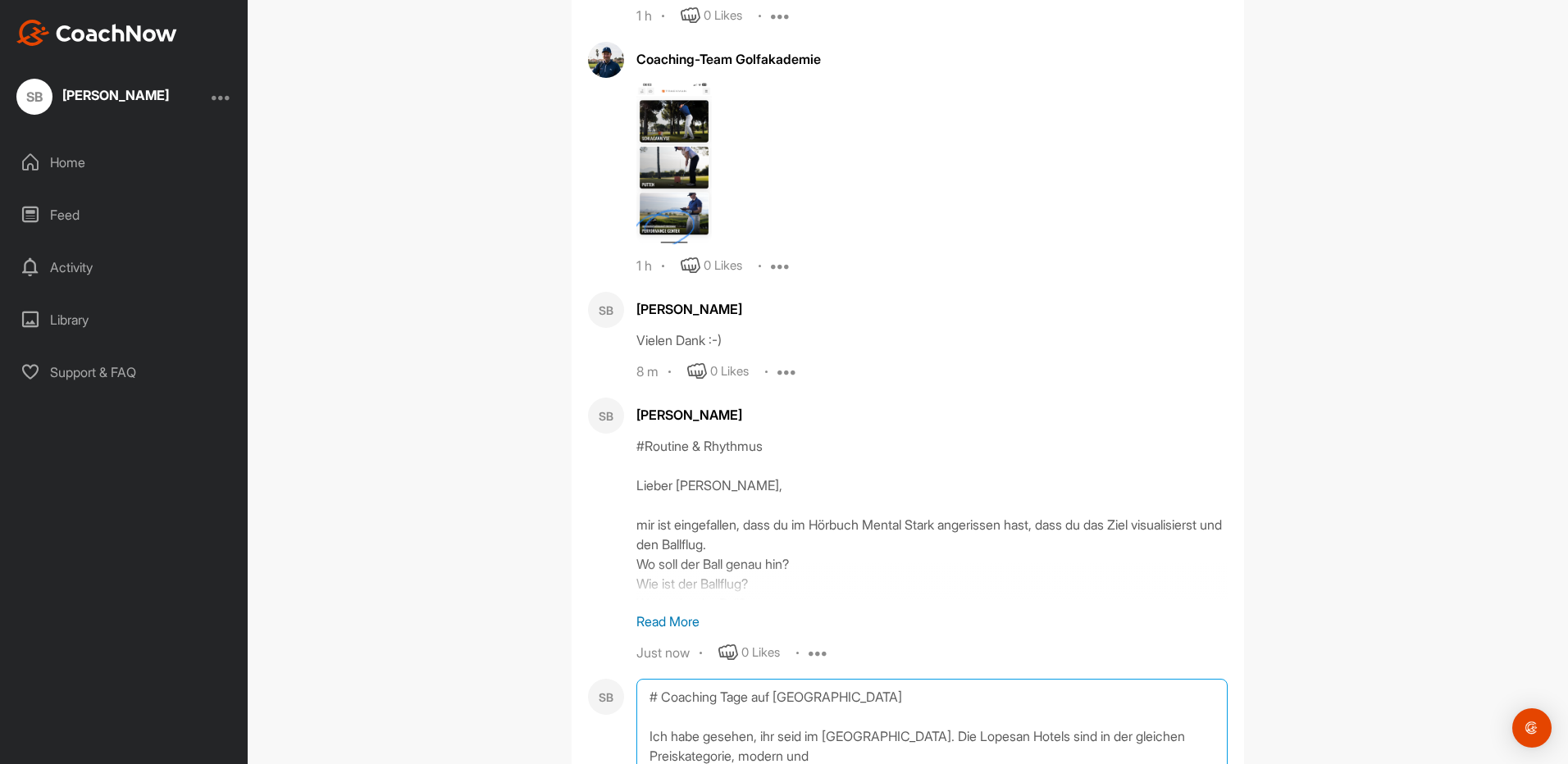
click at [1066, 714] on textarea "# Coaching Tage auf [GEOGRAPHIC_DATA] Ich habe gesehen, ihr seid im [GEOGRAPHIC…" at bounding box center [932, 760] width 591 height 164
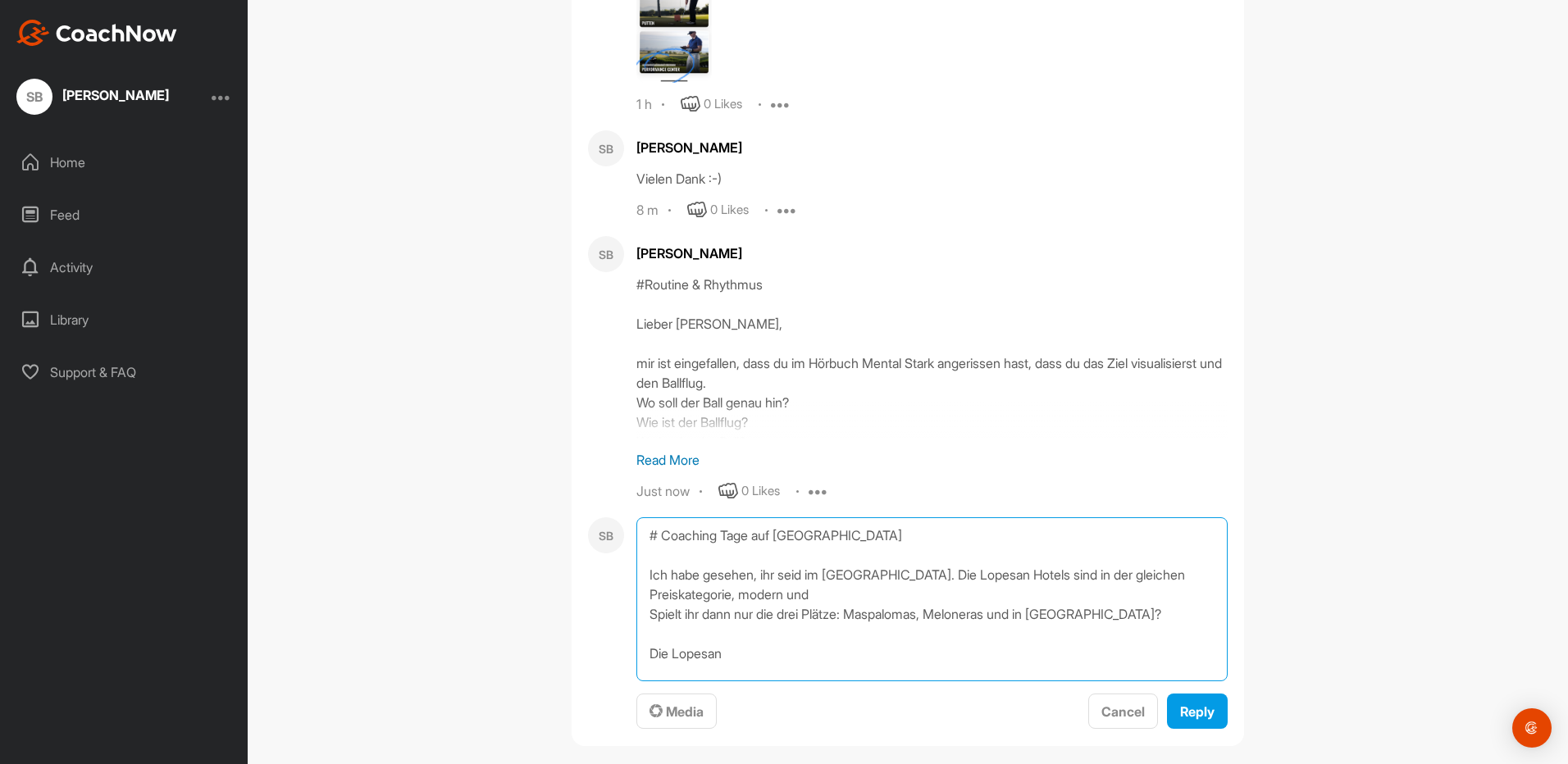
click at [789, 571] on textarea "# Coaching Tage auf [GEOGRAPHIC_DATA] Ich habe gesehen, ihr seid im [GEOGRAPHIC…" at bounding box center [932, 599] width 591 height 164
click at [865, 564] on textarea "# Coaching Tage auf [GEOGRAPHIC_DATA] Ich habe gesehen, ihr seid im [GEOGRAPHIC…" at bounding box center [932, 599] width 591 height 164
click at [852, 574] on textarea "# Coaching Tage auf [GEOGRAPHIC_DATA] Ich habe gesehen, ihr seid im [GEOGRAPHIC…" at bounding box center [932, 599] width 591 height 164
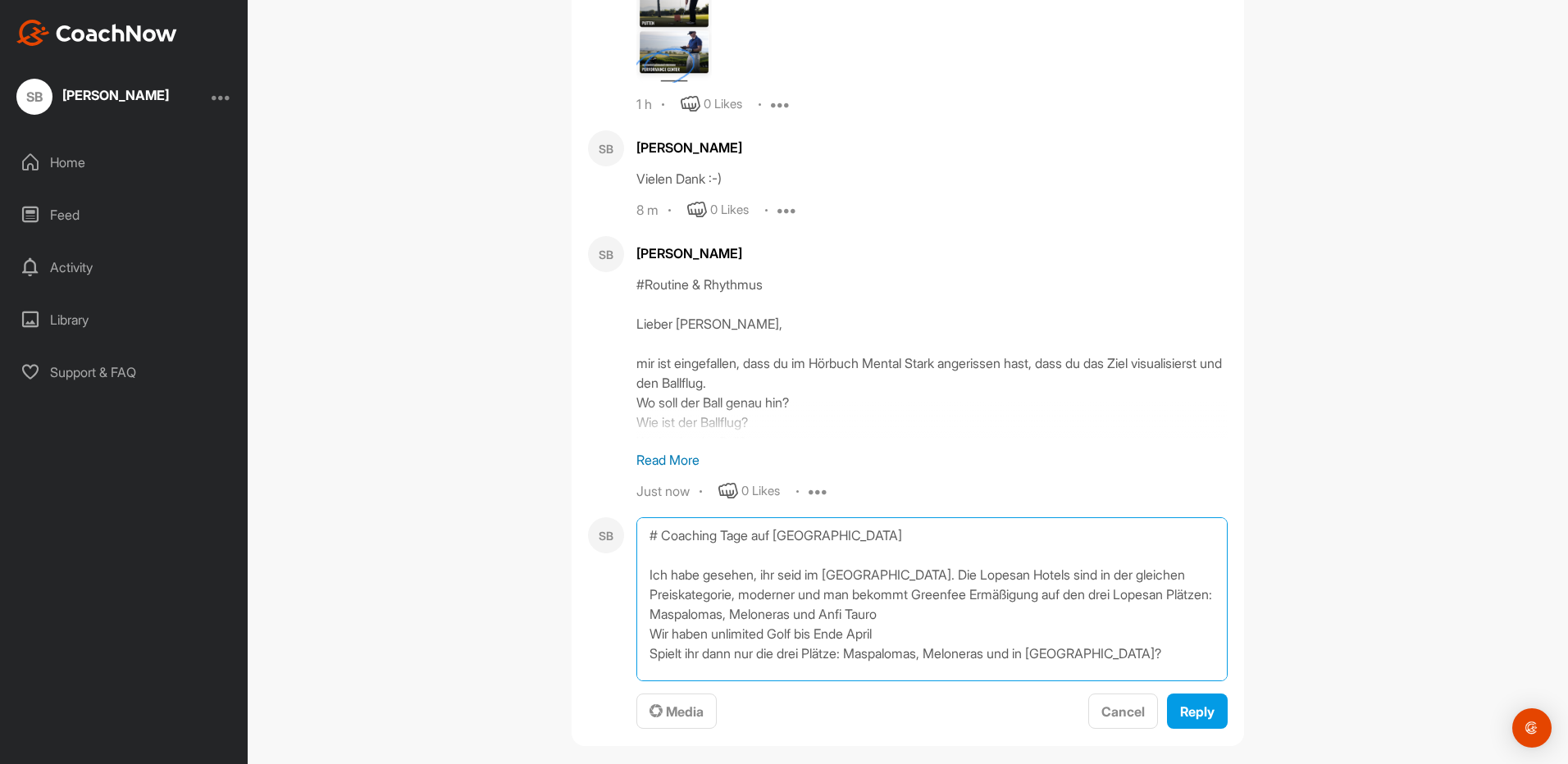
click at [771, 613] on textarea "# Coaching Tage auf [GEOGRAPHIC_DATA] Ich habe gesehen, ihr seid im [GEOGRAPHIC…" at bounding box center [932, 599] width 591 height 164
click at [704, 617] on textarea "# Coaching Tage auf [GEOGRAPHIC_DATA] Ich habe gesehen, ihr seid im [GEOGRAPHIC…" at bounding box center [932, 599] width 591 height 164
click at [1141, 613] on textarea "# Coaching Tage auf [GEOGRAPHIC_DATA] Ich habe gesehen, ihr seid im [GEOGRAPHIC…" at bounding box center [932, 599] width 591 height 164
click at [740, 630] on textarea "# Coaching Tage auf [GEOGRAPHIC_DATA] Ich habe gesehen, ihr seid im [GEOGRAPHIC…" at bounding box center [932, 599] width 591 height 164
click at [830, 634] on textarea "# Coaching Tage auf [GEOGRAPHIC_DATA] Ich habe gesehen, ihr seid im [GEOGRAPHIC…" at bounding box center [932, 599] width 591 height 164
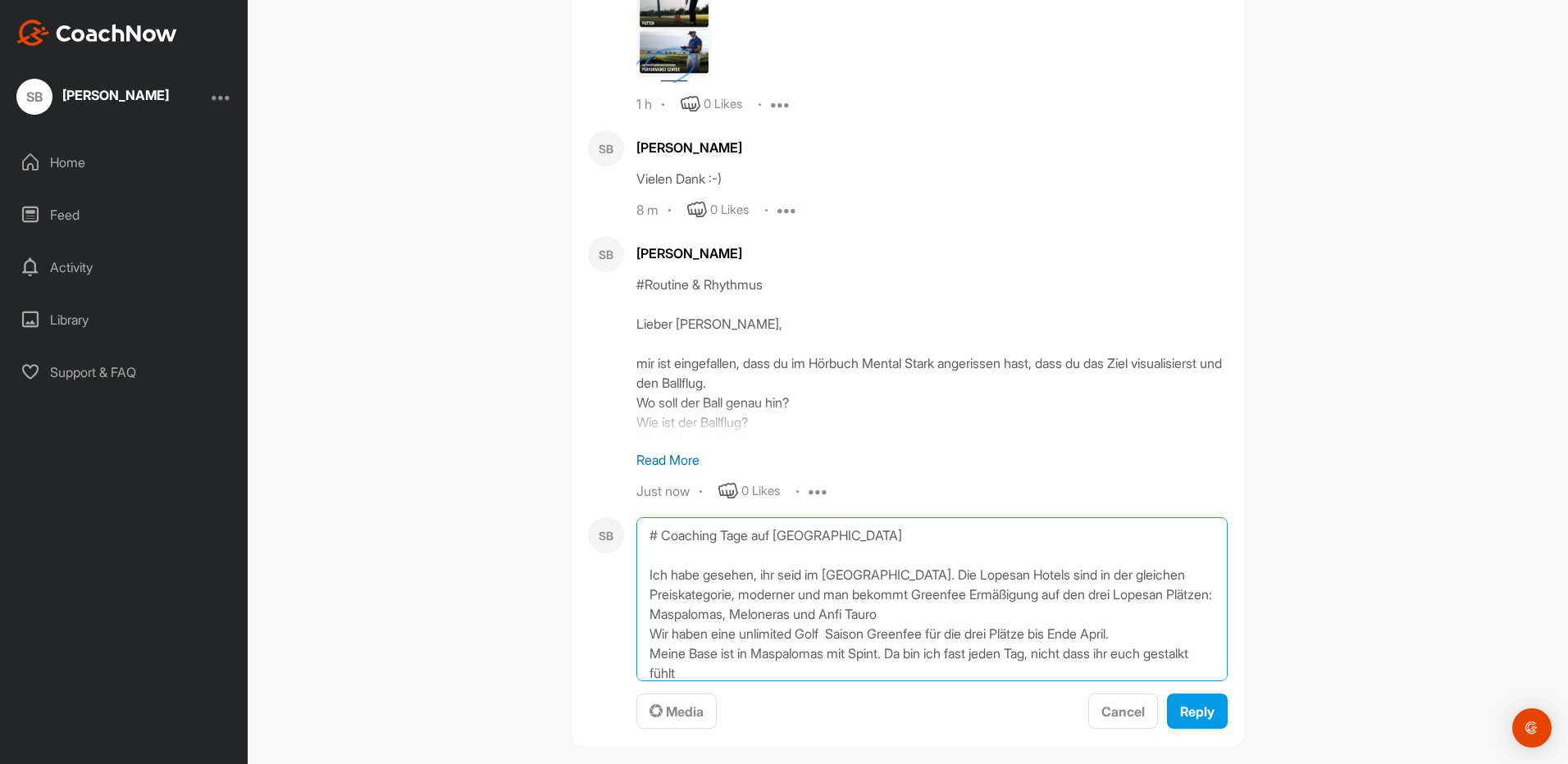
scroll to position [68, 0]
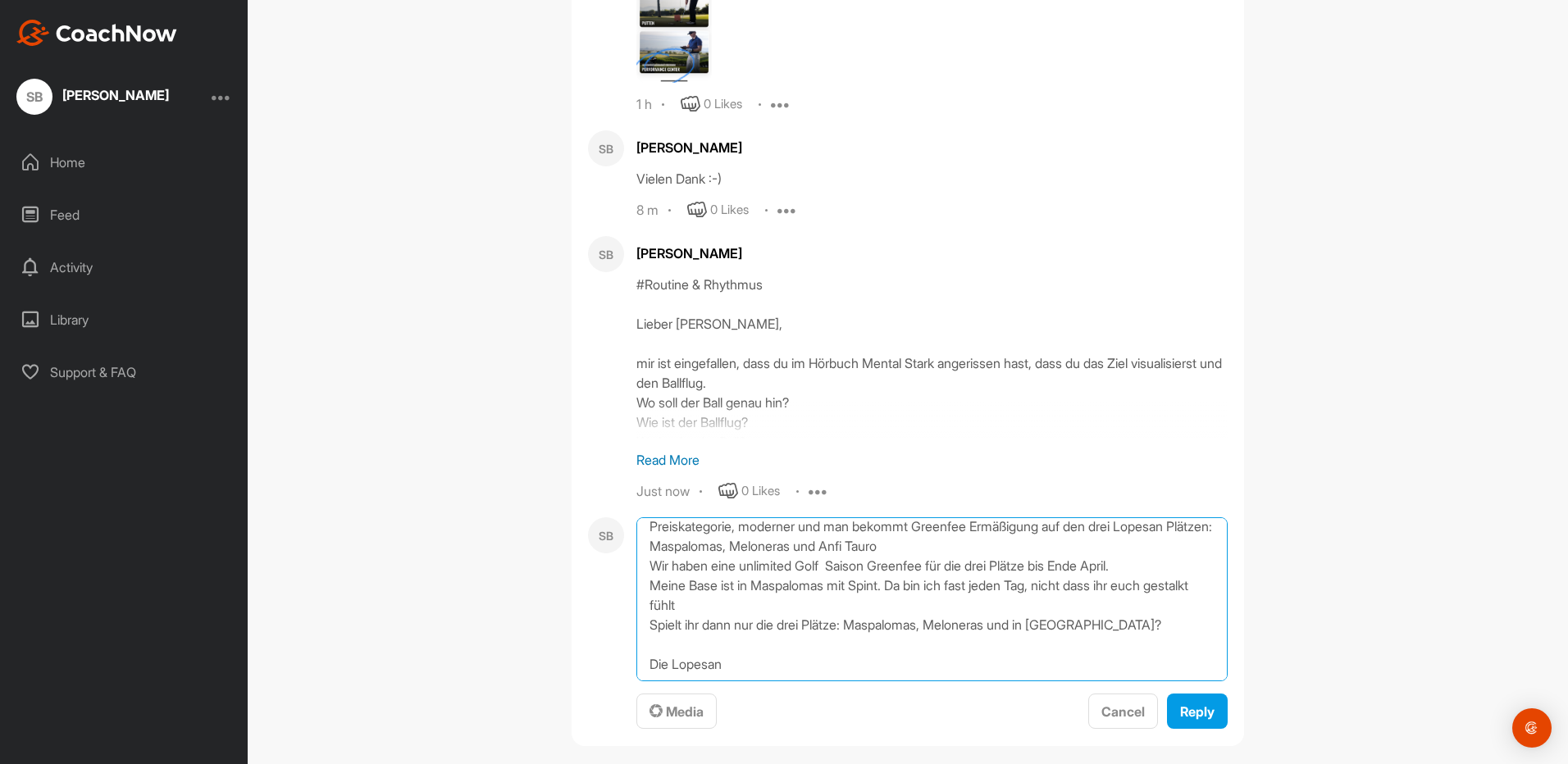
click at [724, 589] on textarea "# Coaching Tage auf [GEOGRAPHIC_DATA] Ich habe gesehen, ihr seid im [GEOGRAPHIC…" at bounding box center [932, 599] width 591 height 164
drag, startPoint x: 741, startPoint y: 651, endPoint x: 601, endPoint y: 642, distance: 140.3
click at [601, 642] on div "SB # Coaching Tage auf [GEOGRAPHIC_DATA] Ich habe gesehen, ihr seid im [GEOGRAP…" at bounding box center [907, 623] width 640 height 212
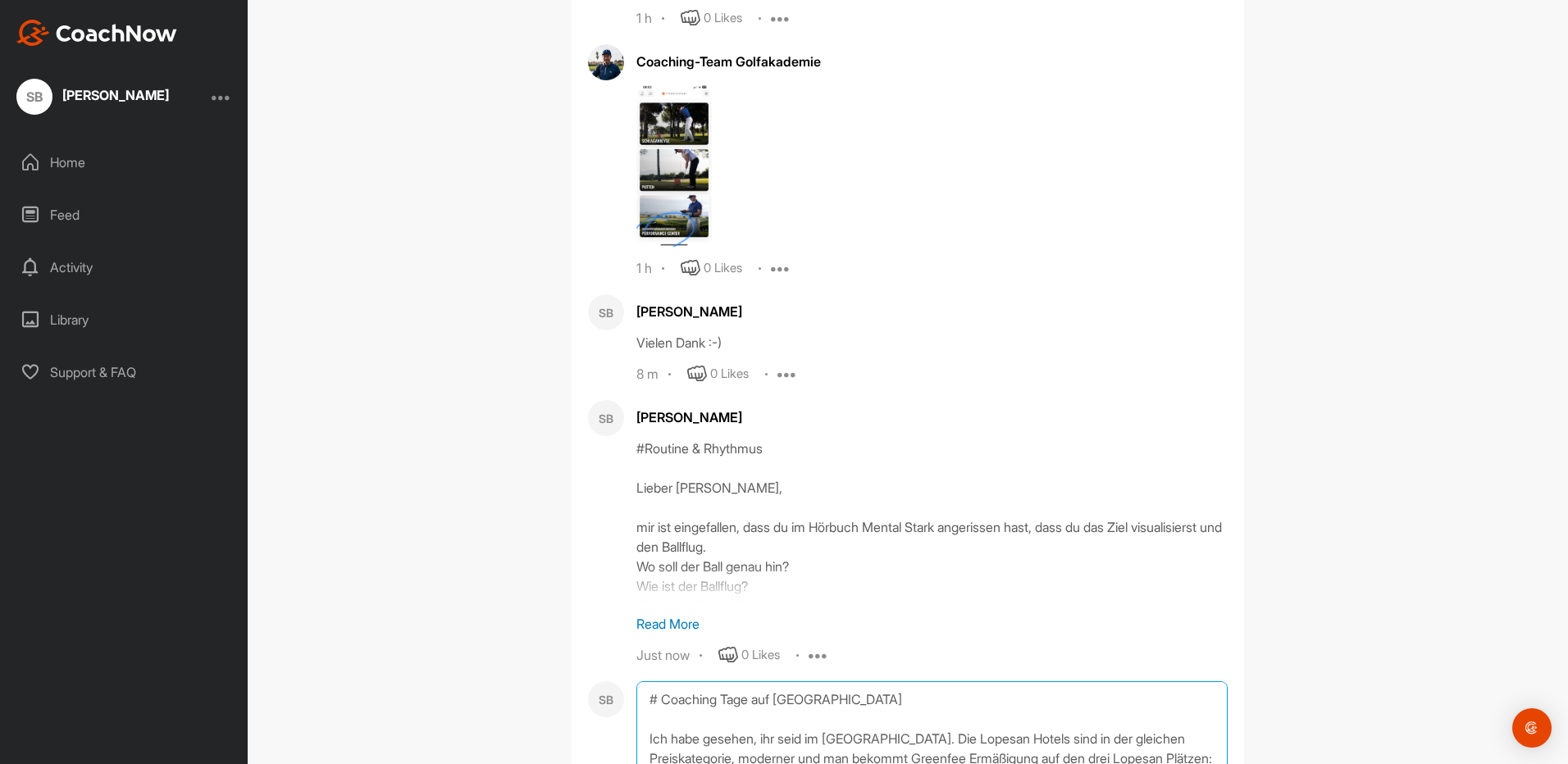
scroll to position [6785, 0]
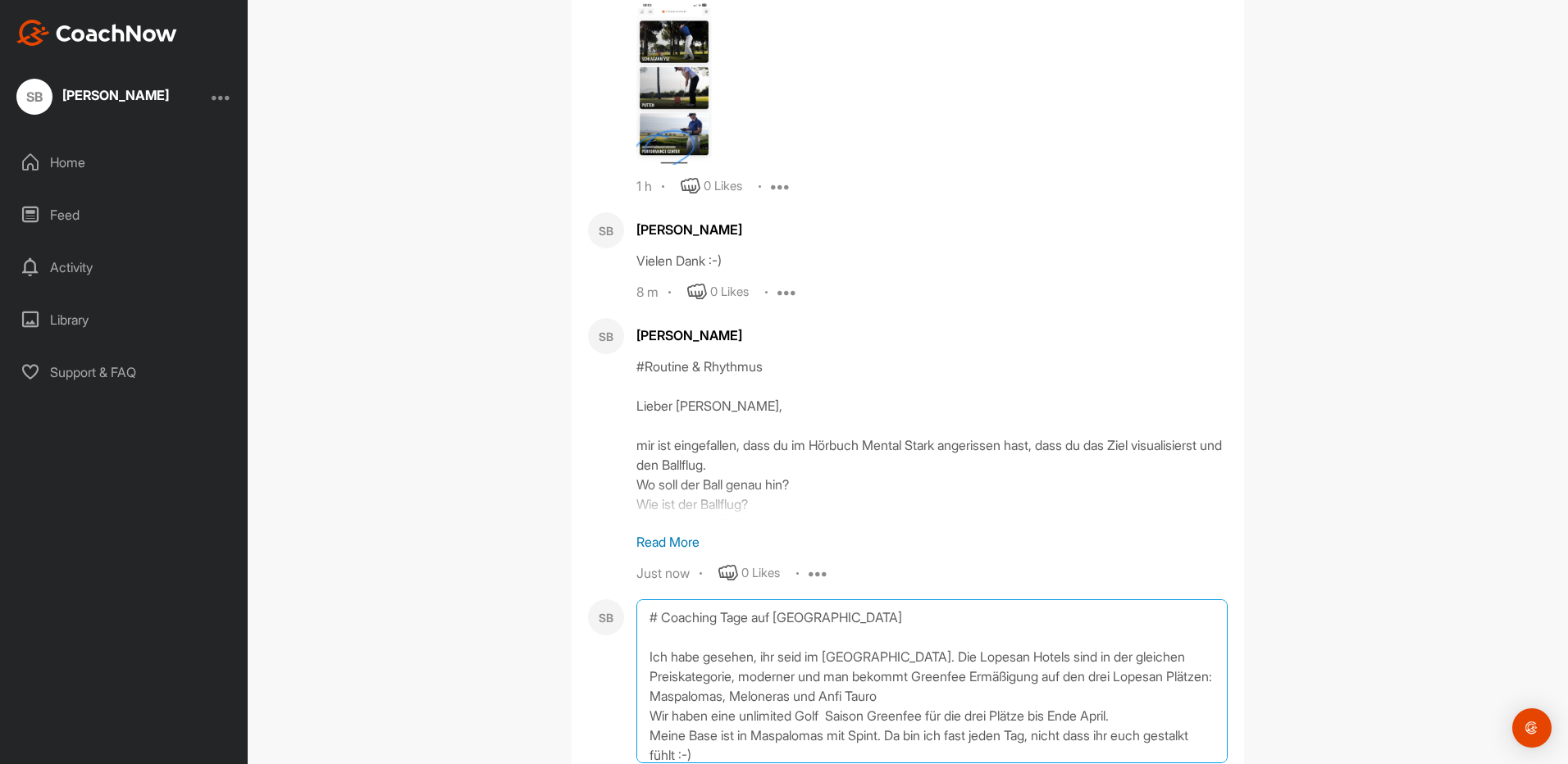
click at [864, 601] on textarea "# Coaching Tage auf [GEOGRAPHIC_DATA] Ich habe gesehen, ihr seid im [GEOGRAPHIC…" at bounding box center [932, 681] width 591 height 164
click at [649, 601] on textarea "# Coaching Tage auf [GEOGRAPHIC_DATA] Ich habe gesehen, ihr seid im [GEOGRAPHIC…" at bounding box center [932, 681] width 591 height 164
click at [939, 636] on textarea "# Coaching Tage auf [GEOGRAPHIC_DATA] Ich habe gesehen, ihr seid im [GEOGRAPHIC…" at bounding box center [932, 681] width 591 height 164
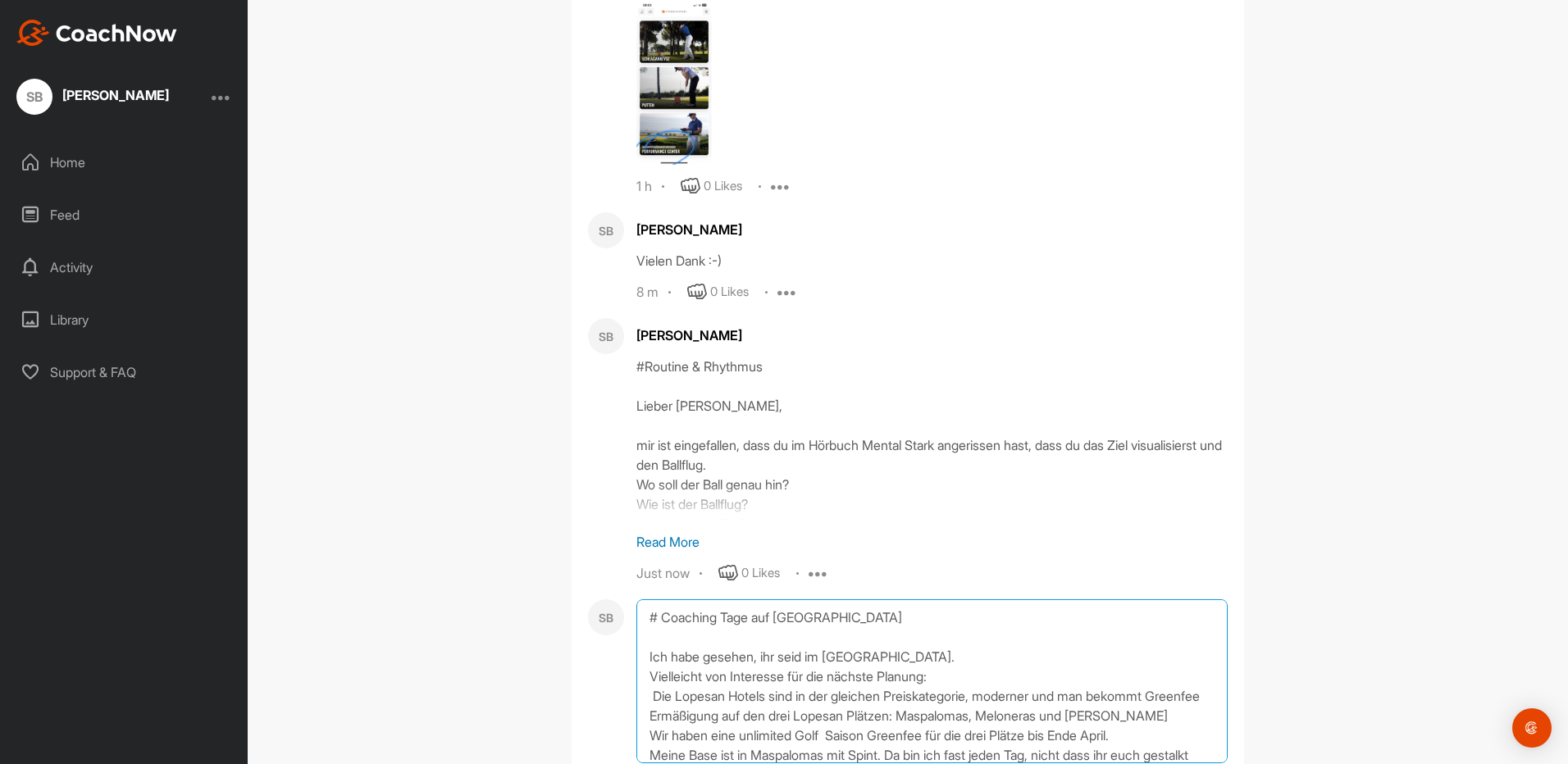
scroll to position [82, 0]
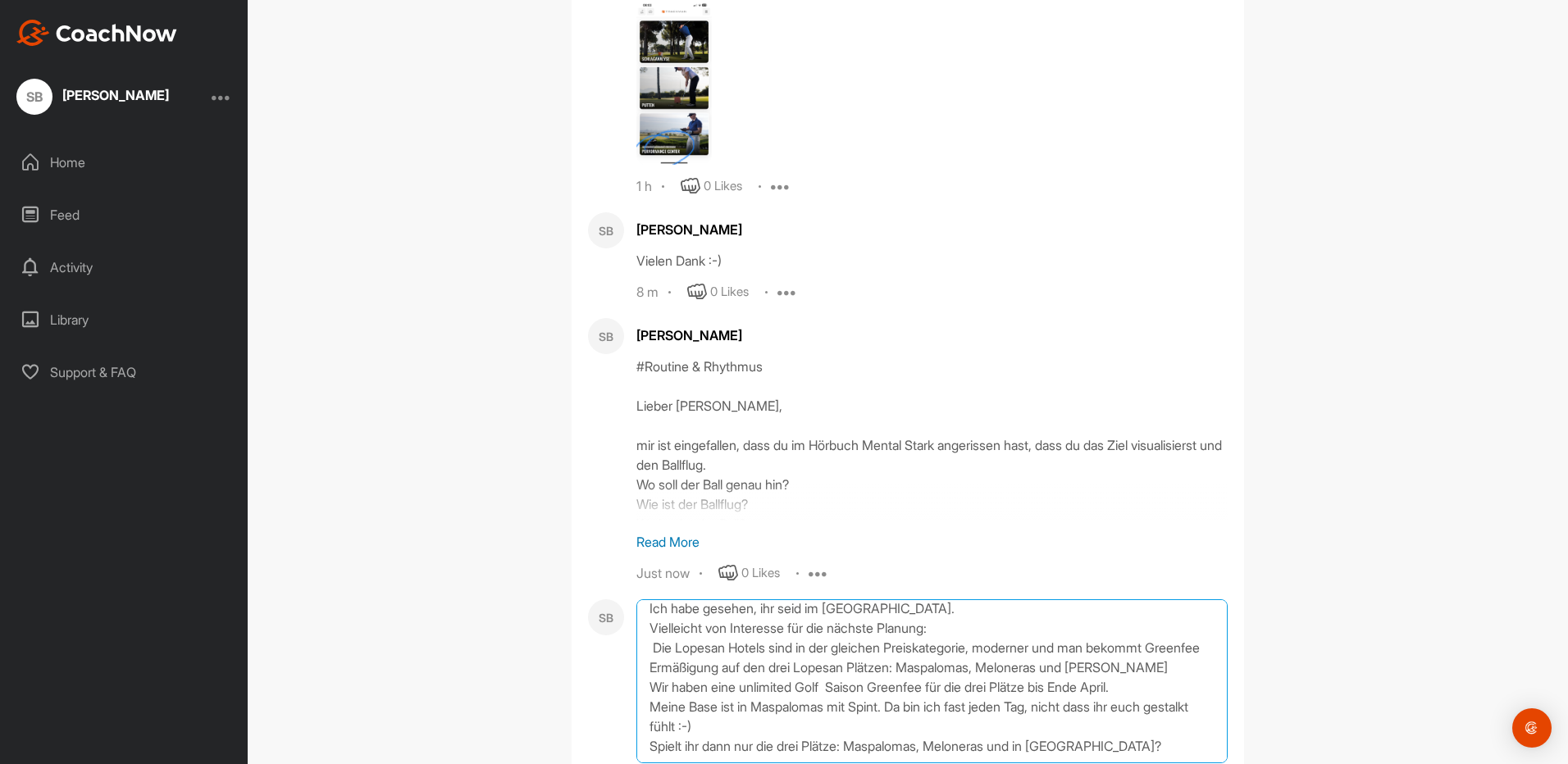
click at [698, 633] on textarea "# Coaching Tage auf [GEOGRAPHIC_DATA] Ich habe gesehen, ihr seid im [GEOGRAPHIC…" at bounding box center [932, 681] width 591 height 164
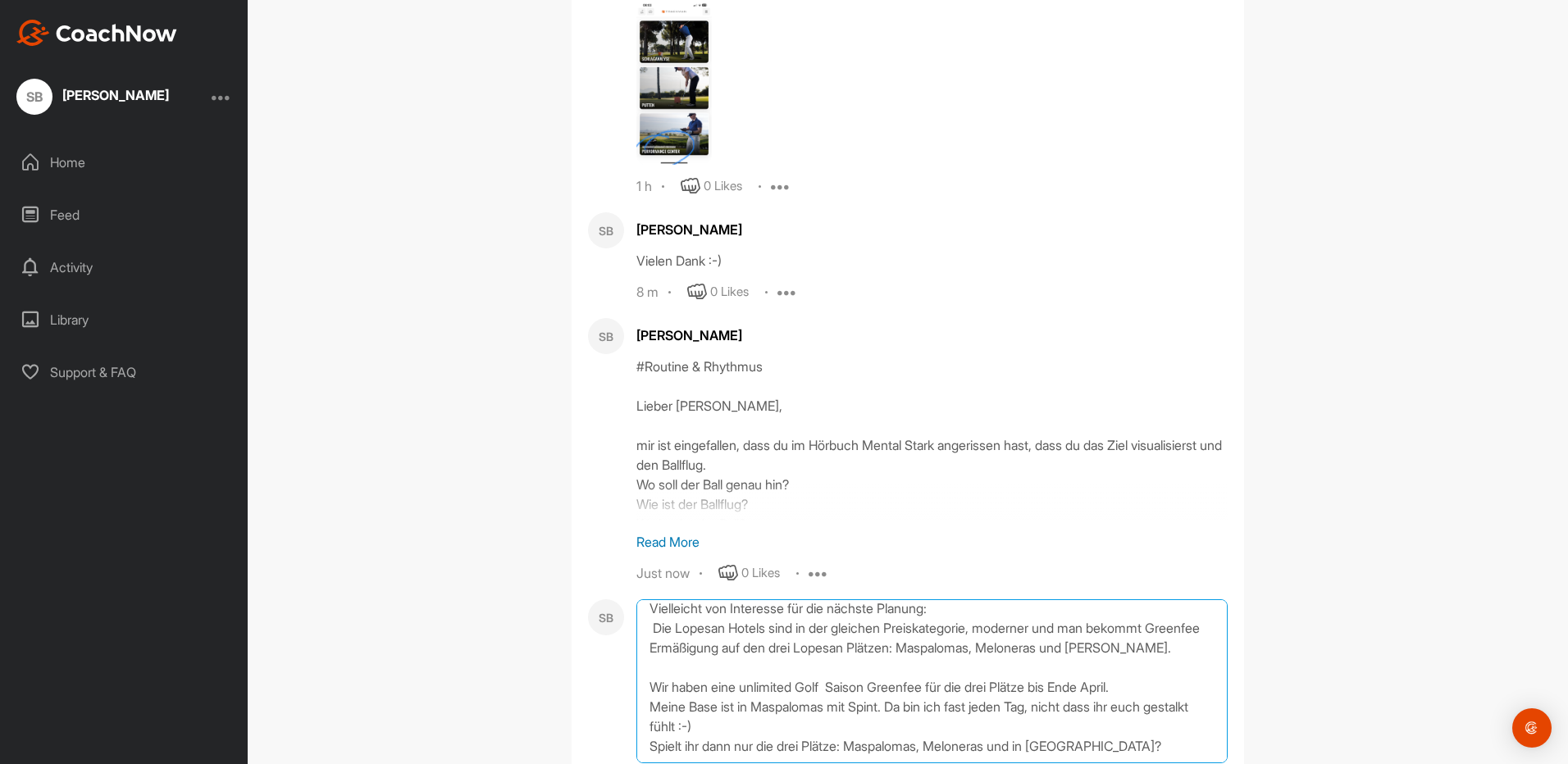
click at [936, 674] on textarea "# Coaching Tage auf [GEOGRAPHIC_DATA] Ich habe gesehen, ihr seid im [GEOGRAPHIC…" at bounding box center [932, 681] width 591 height 164
click at [711, 672] on textarea "# Coaching Tage auf [GEOGRAPHIC_DATA] Ich habe gesehen, ihr seid im [GEOGRAPHIC…" at bounding box center [932, 681] width 591 height 164
click at [876, 677] on textarea "# Coaching Tage auf [GEOGRAPHIC_DATA] Ich habe gesehen, ihr seid im [GEOGRAPHIC…" at bounding box center [932, 681] width 591 height 164
click at [835, 666] on textarea "# Coaching Tage auf [GEOGRAPHIC_DATA] Ich habe gesehen, ihr seid im [GEOGRAPHIC…" at bounding box center [932, 681] width 591 height 164
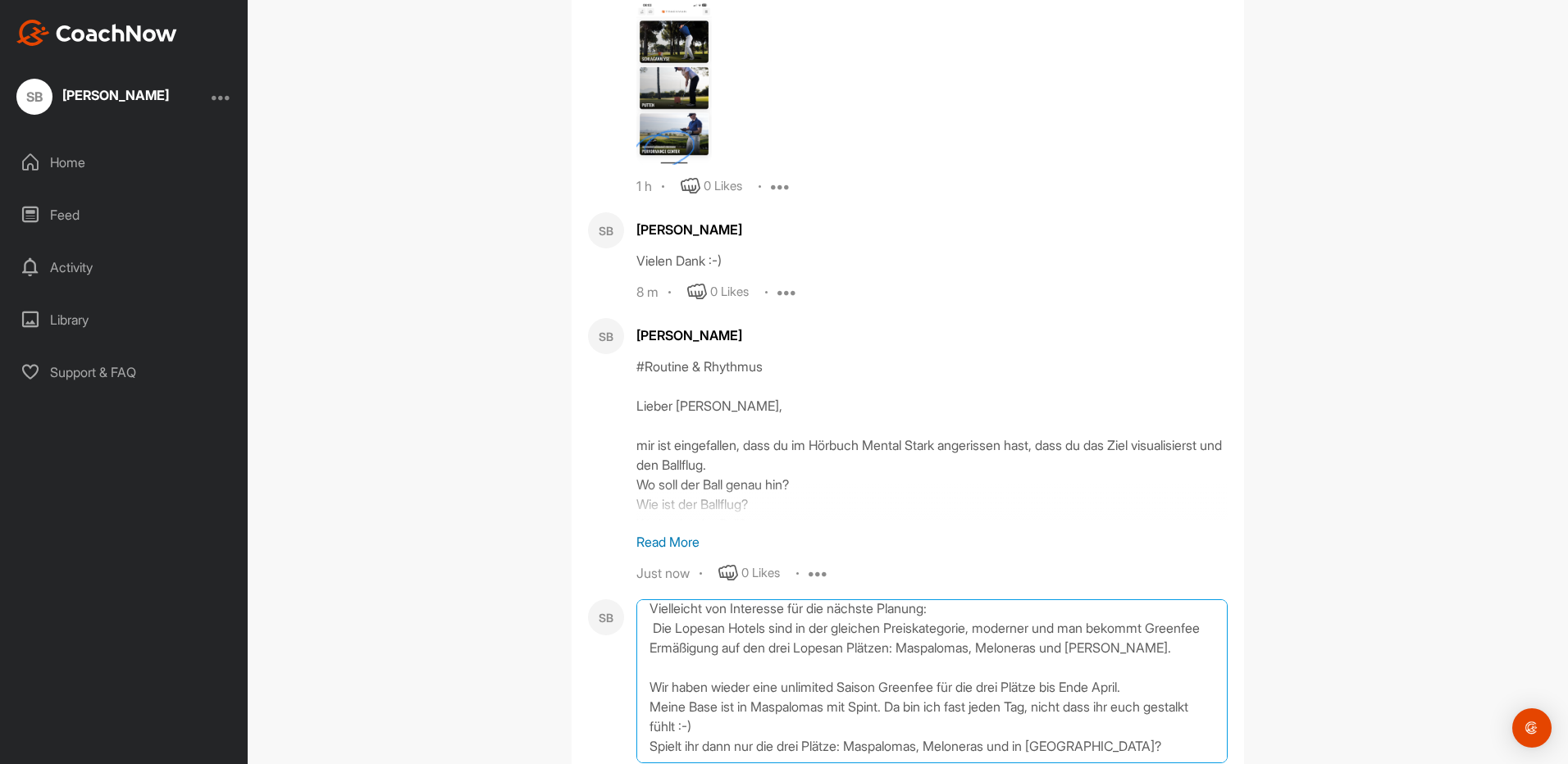
click at [719, 664] on textarea "# Coaching Tage auf [GEOGRAPHIC_DATA] Ich habe gesehen, ihr seid im [GEOGRAPHIC…" at bounding box center [932, 681] width 591 height 164
drag, startPoint x: 886, startPoint y: 671, endPoint x: 836, endPoint y: 670, distance: 50.0
click at [836, 670] on textarea "# Coaching Tage auf [GEOGRAPHIC_DATA] Ich habe gesehen, ihr seid im [GEOGRAPHIC…" at bounding box center [932, 681] width 591 height 164
click at [702, 685] on textarea "# Coaching Tage auf [GEOGRAPHIC_DATA] Ich habe gesehen, ihr seid im [GEOGRAPHIC…" at bounding box center [932, 681] width 591 height 164
click at [995, 671] on textarea "# Coaching Tage auf [GEOGRAPHIC_DATA] Ich habe gesehen, ihr seid im [GEOGRAPHIC…" at bounding box center [932, 681] width 591 height 164
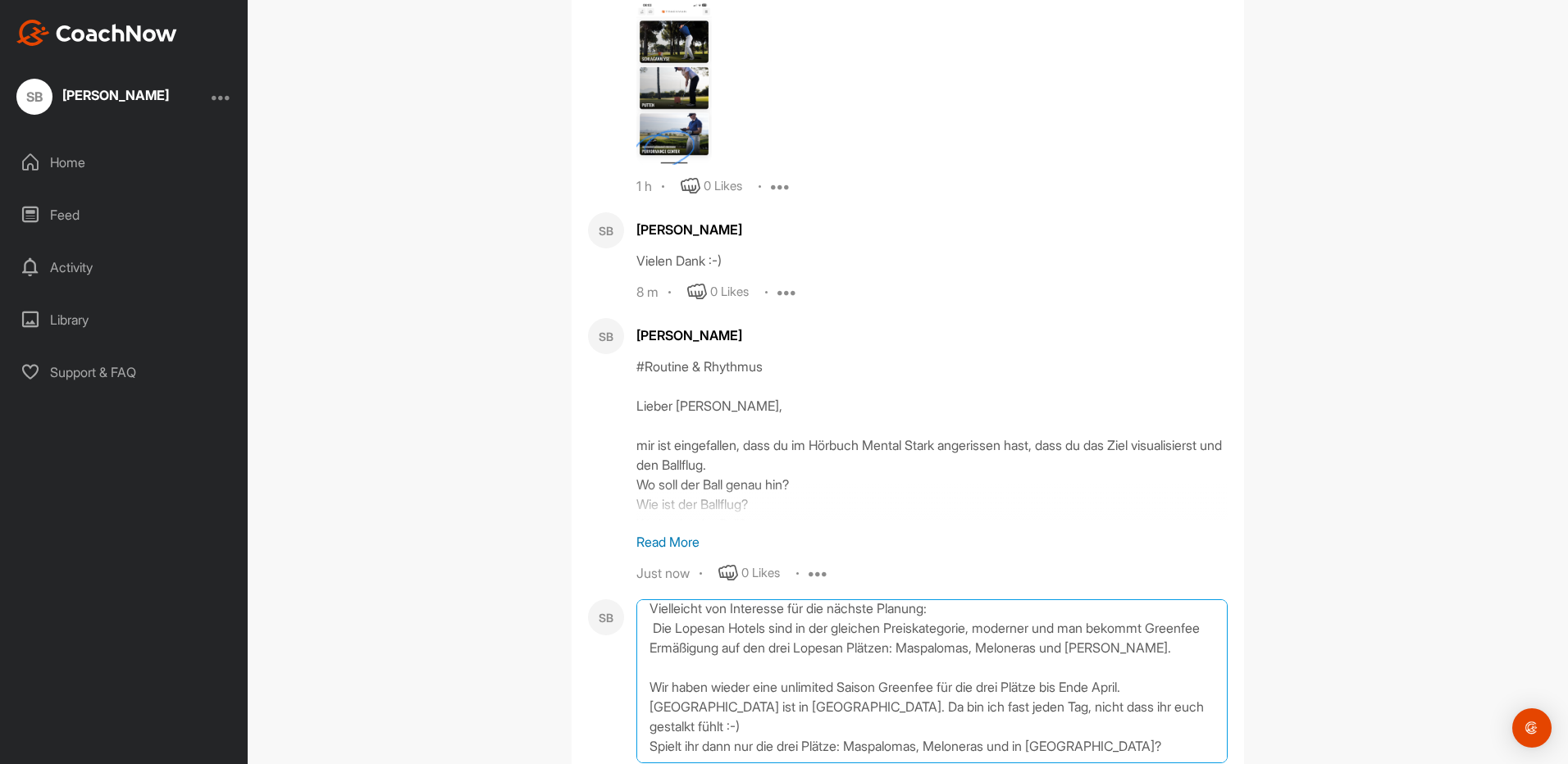
click at [855, 697] on textarea "# Coaching Tage auf [GEOGRAPHIC_DATA] Ich habe gesehen, ihr seid im [GEOGRAPHIC…" at bounding box center [932, 681] width 591 height 164
click at [995, 671] on textarea "# Coaching Tage auf [GEOGRAPHIC_DATA] Ich habe gesehen, ihr seid im [GEOGRAPHIC…" at bounding box center [932, 681] width 591 height 164
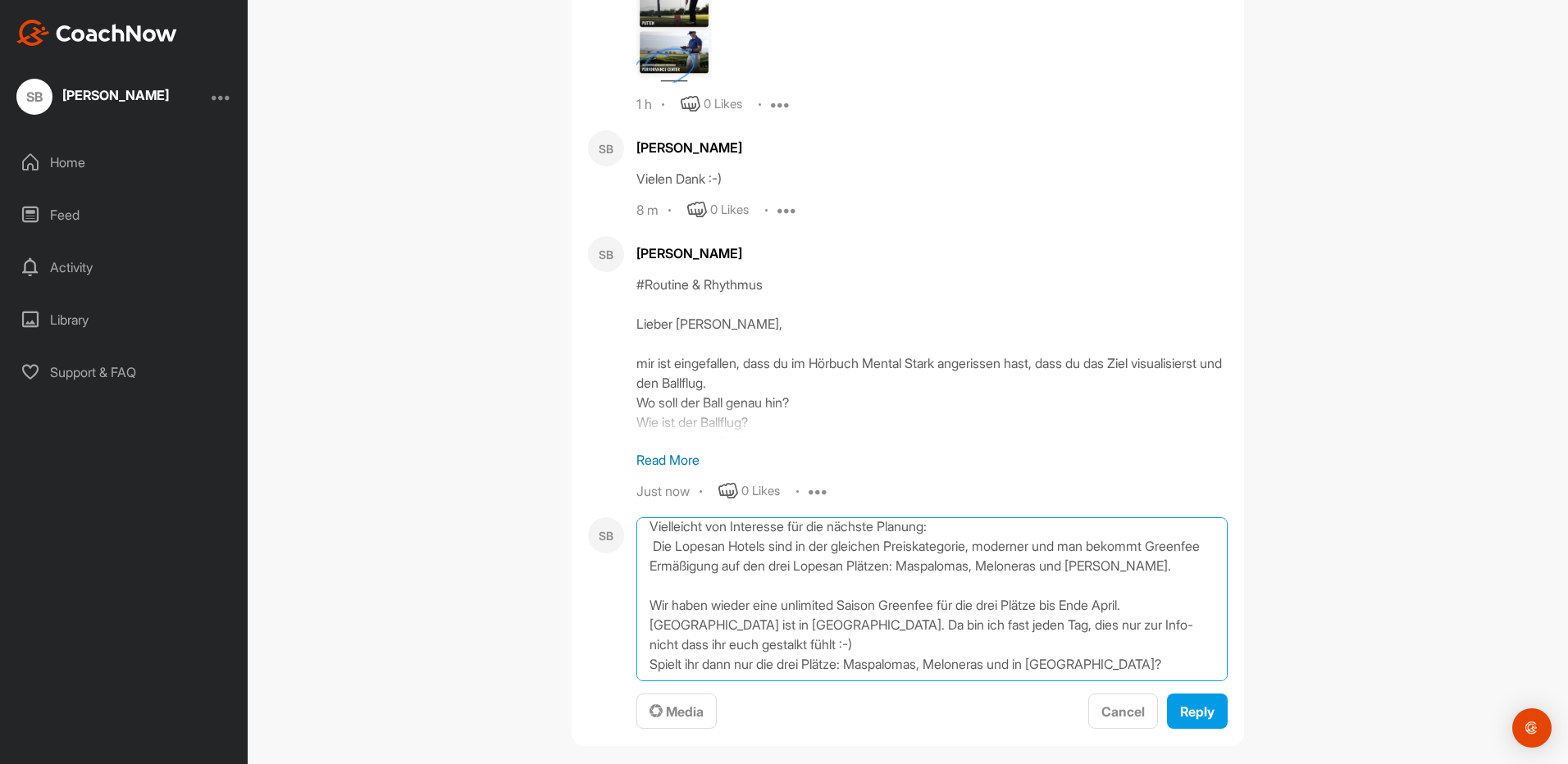
click at [784, 605] on textarea "# Coaching Tage auf [GEOGRAPHIC_DATA] Ich habe gesehen, ihr seid im [GEOGRAPHIC…" at bounding box center [932, 599] width 591 height 164
click at [1158, 622] on textarea "# Coaching Tage auf [GEOGRAPHIC_DATA] Ich habe gesehen, ihr seid im [GEOGRAPHIC…" at bounding box center [932, 599] width 591 height 164
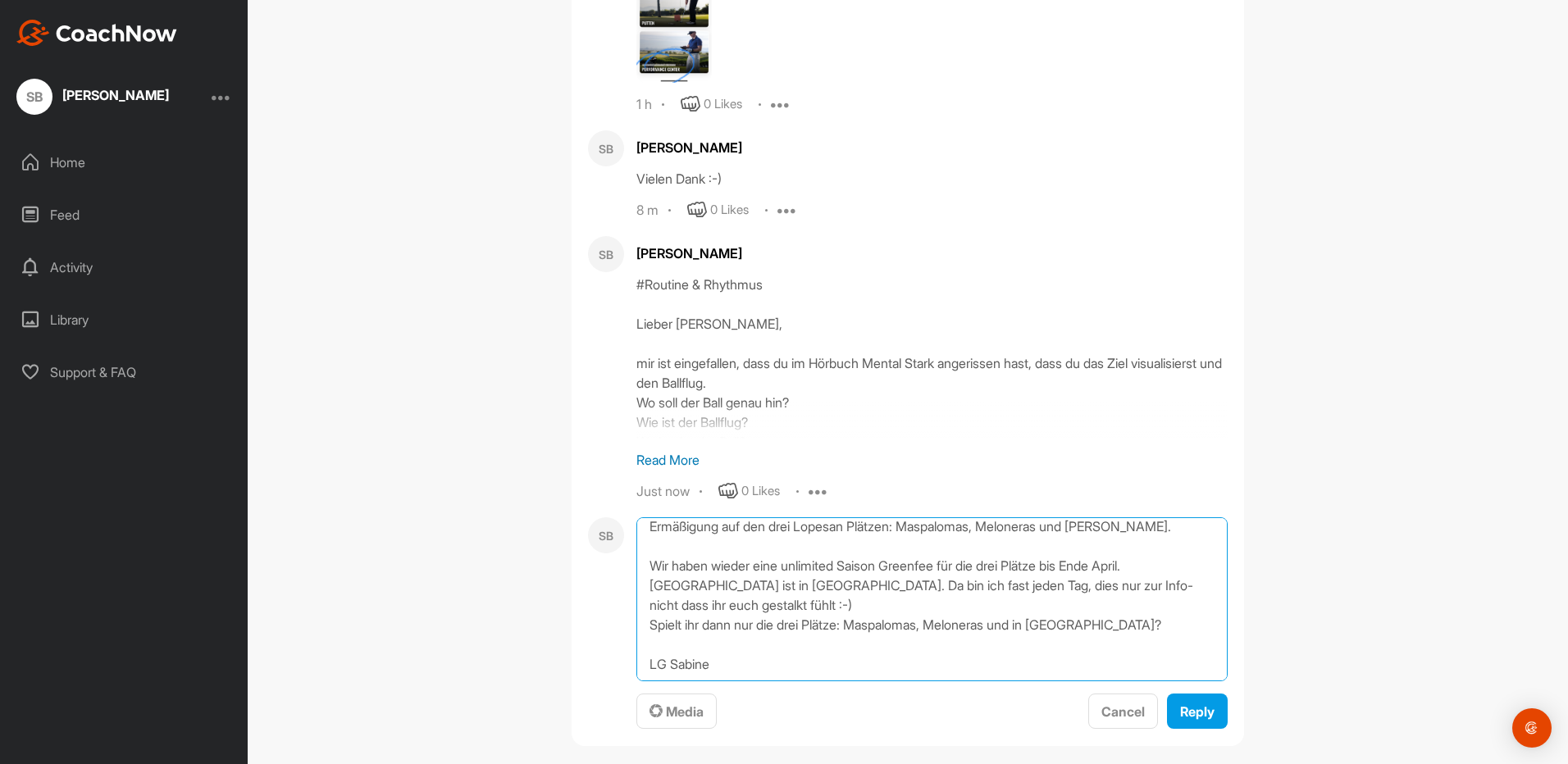
scroll to position [0, 0]
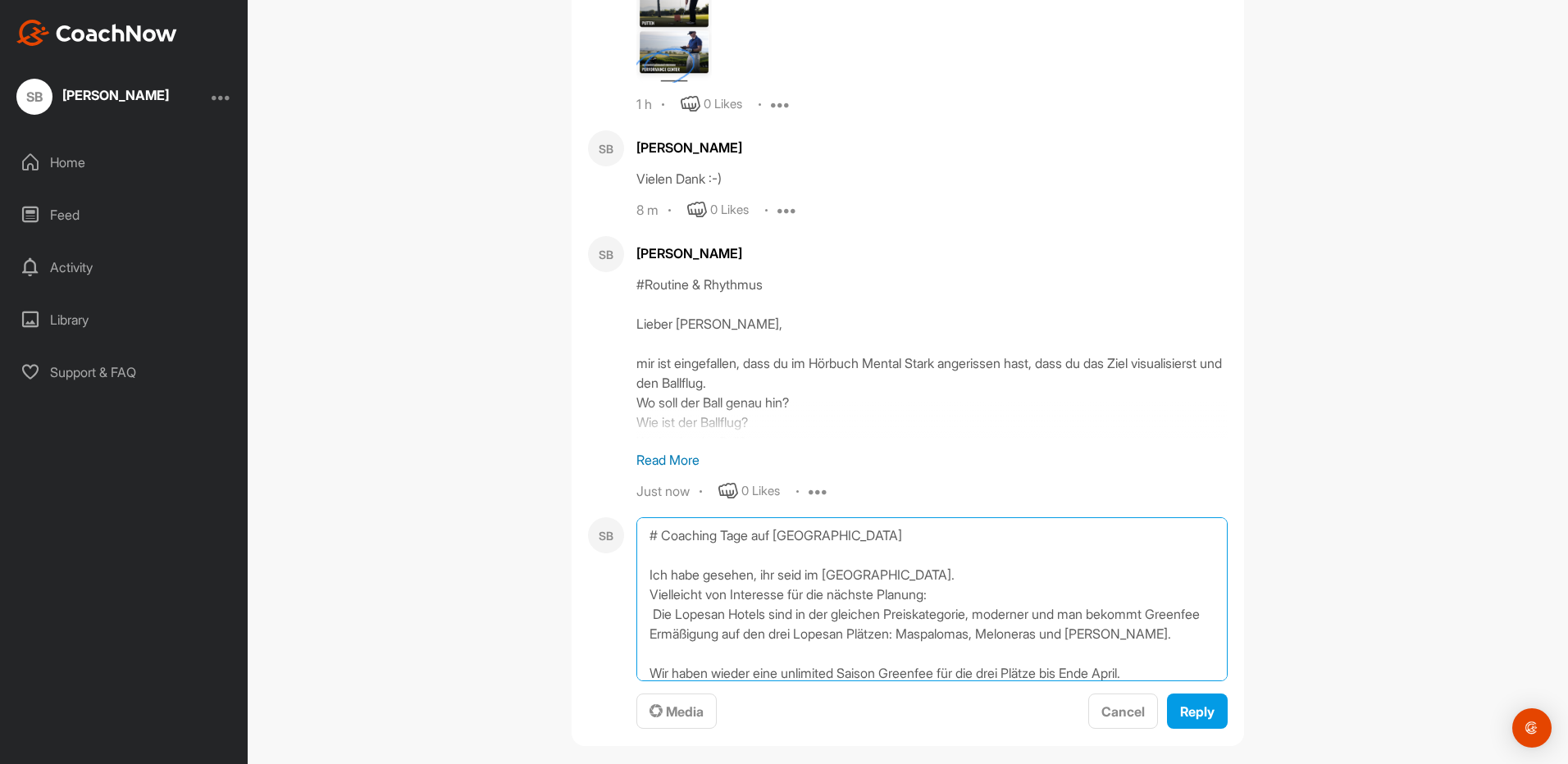
click at [642, 598] on textarea "# Coaching Tage auf [GEOGRAPHIC_DATA] Ich habe gesehen, ihr seid im [GEOGRAPHIC…" at bounding box center [932, 599] width 591 height 164
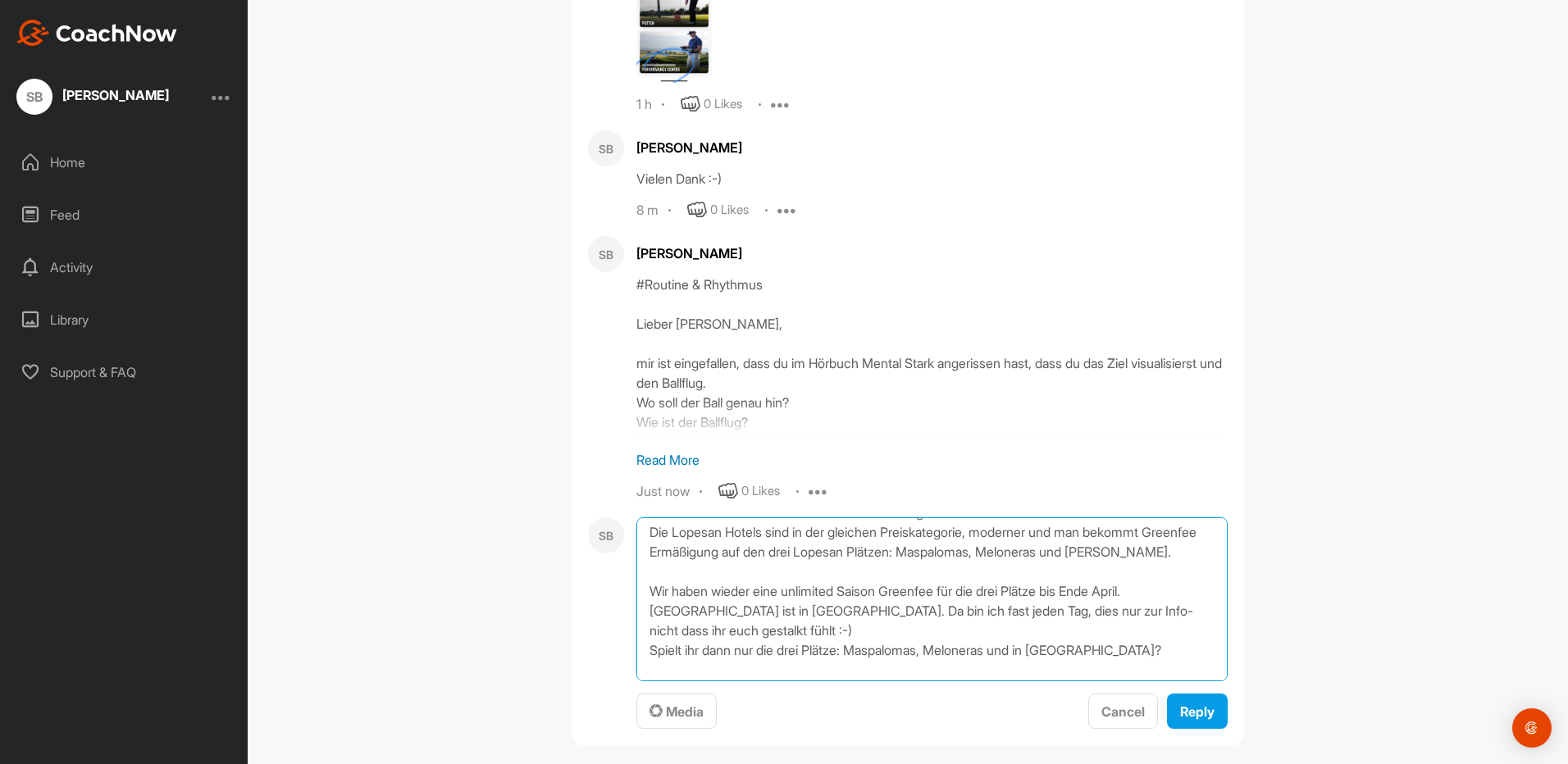
scroll to position [147, 0]
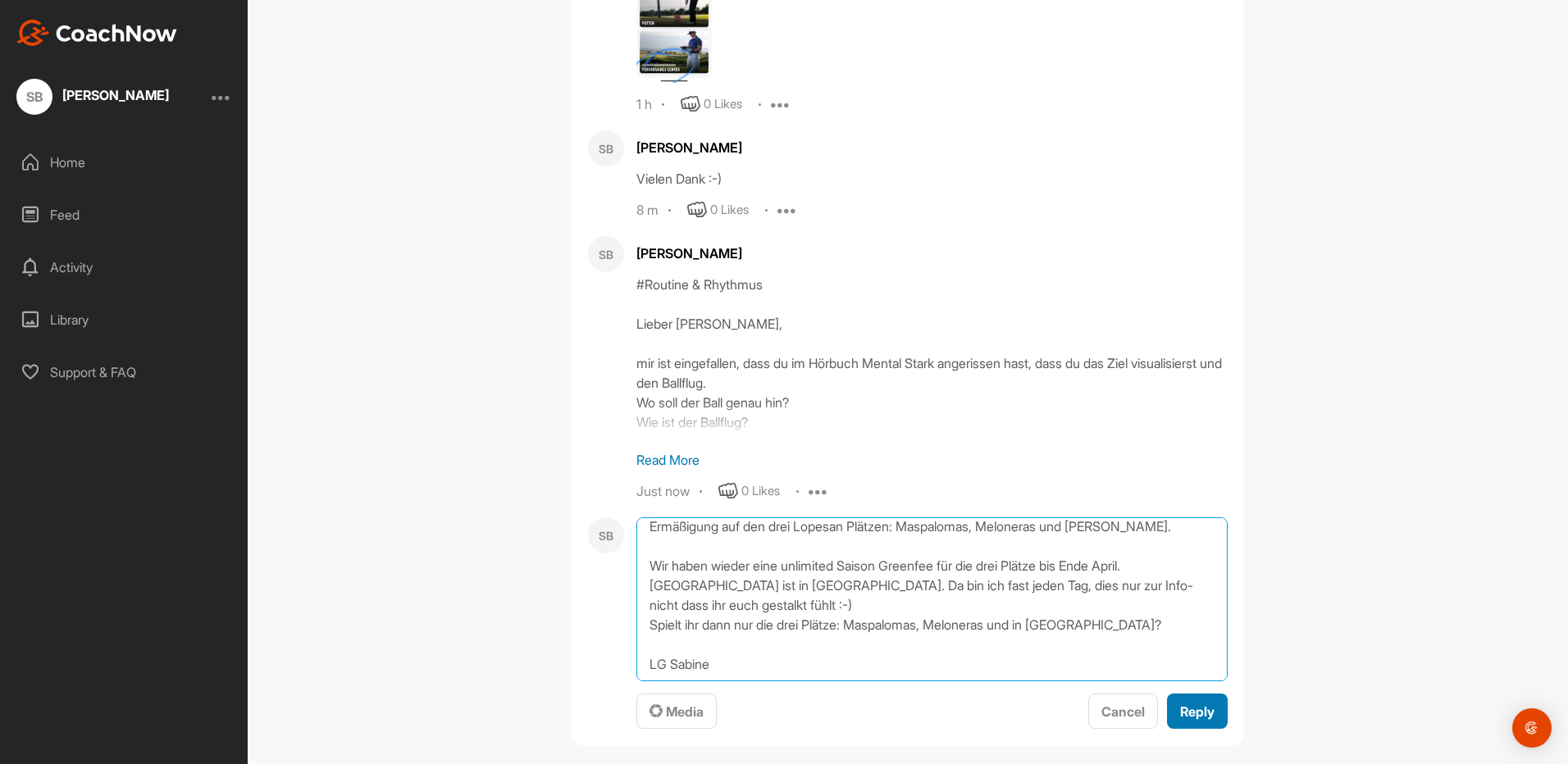
type textarea "# Coaching Tage auf [GEOGRAPHIC_DATA] Ich habe gesehen, ihr seid im [GEOGRAPHIC…"
click at [1185, 703] on span "Reply" at bounding box center [1197, 711] width 34 height 16
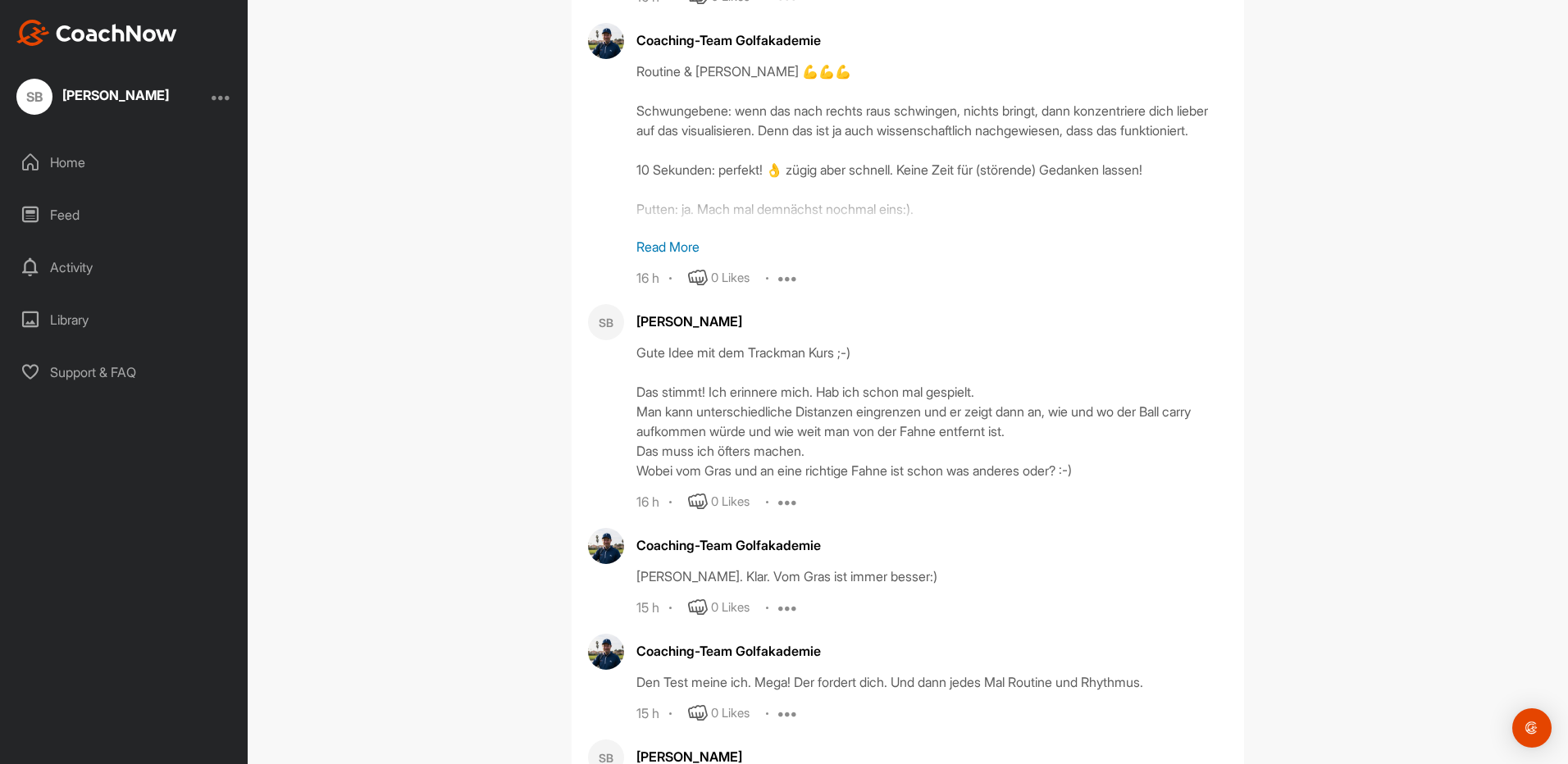
scroll to position [5227, 0]
click at [68, 267] on div "Activity" at bounding box center [124, 267] width 232 height 41
